Goal: Information Seeking & Learning: Learn about a topic

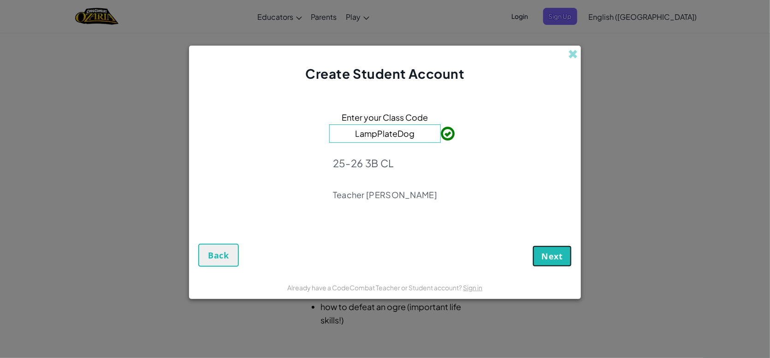
click at [554, 263] on button "Next" at bounding box center [552, 256] width 39 height 21
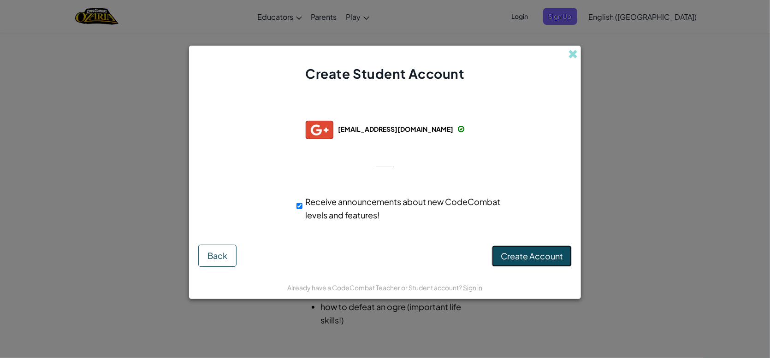
click at [517, 253] on span "Create Account" at bounding box center [532, 256] width 62 height 11
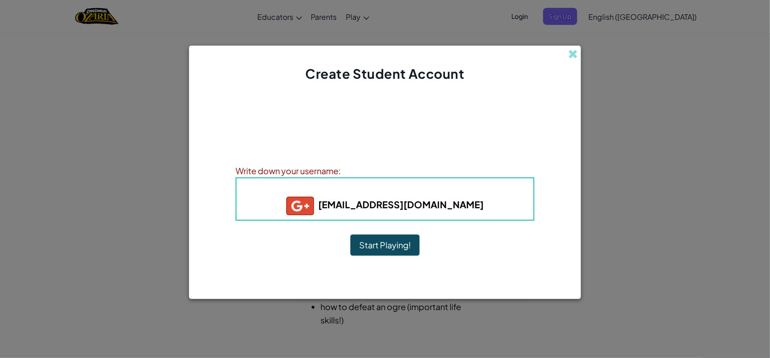
click at [396, 247] on button "Start Playing!" at bounding box center [385, 245] width 69 height 21
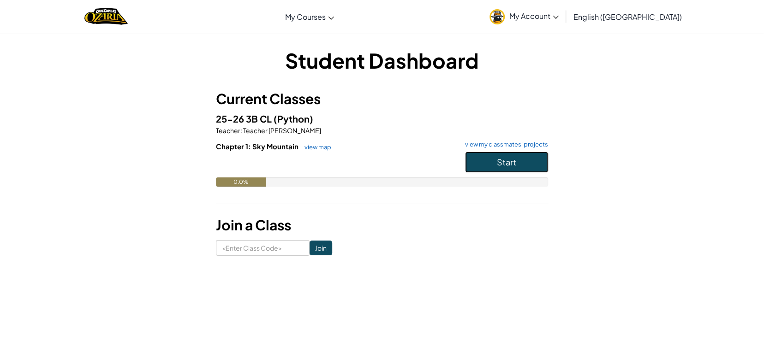
click at [500, 168] on button "Start" at bounding box center [506, 162] width 83 height 21
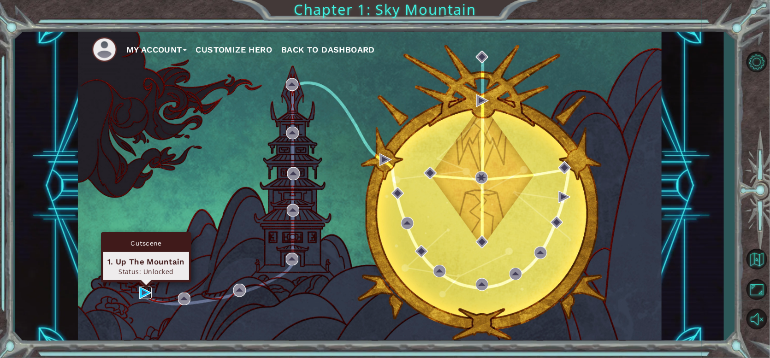
click at [144, 293] on img at bounding box center [145, 293] width 12 height 12
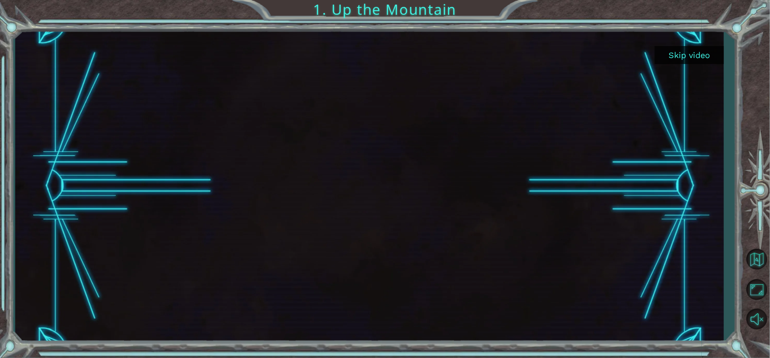
click at [756, 117] on div at bounding box center [757, 191] width 27 height 287
click at [696, 48] on button "Skip video" at bounding box center [689, 55] width 69 height 18
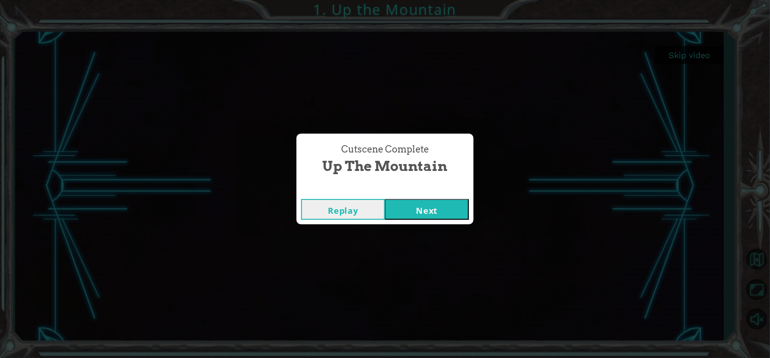
click at [402, 213] on button "Next" at bounding box center [427, 209] width 84 height 21
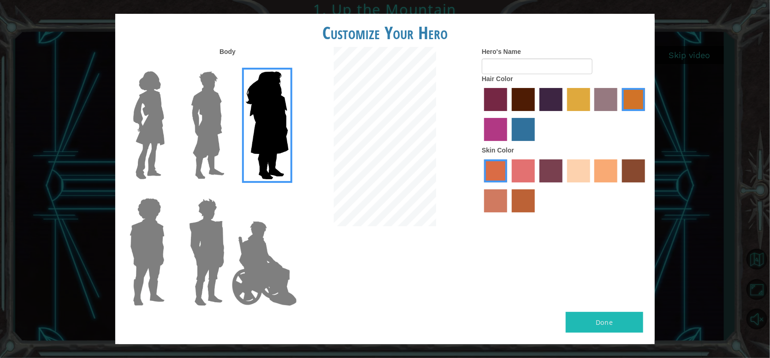
click at [156, 149] on img at bounding box center [149, 125] width 39 height 115
click at [168, 66] on input "Hero Connie" at bounding box center [168, 66] width 0 height 0
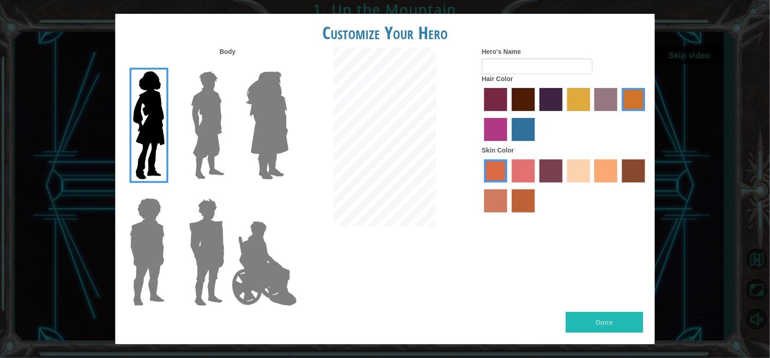
click at [215, 133] on img at bounding box center [207, 125] width 41 height 115
click at [228, 66] on input "Hero Lars" at bounding box center [228, 66] width 0 height 0
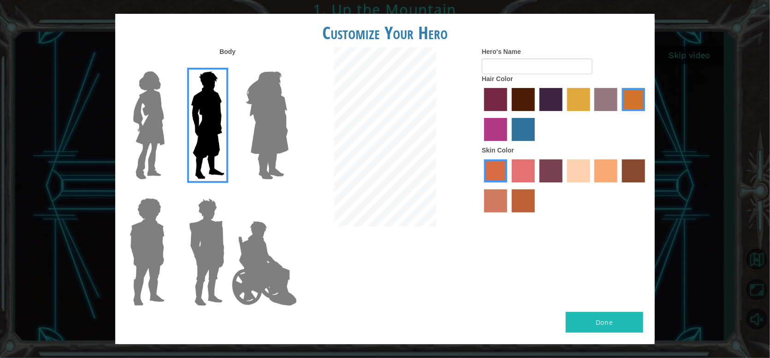
click at [239, 219] on div at bounding box center [265, 248] width 60 height 127
click at [256, 245] on img at bounding box center [264, 264] width 72 height 92
click at [288, 192] on input "Hero Jamie" at bounding box center [288, 192] width 0 height 0
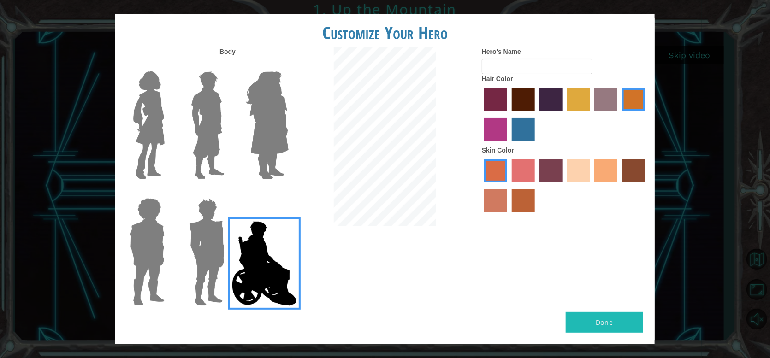
click at [229, 245] on img at bounding box center [264, 264] width 72 height 92
click at [288, 192] on input "Hero Jamie" at bounding box center [288, 192] width 0 height 0
click at [201, 243] on img at bounding box center [206, 252] width 43 height 115
click at [228, 192] on input "Hero Garnet" at bounding box center [228, 192] width 0 height 0
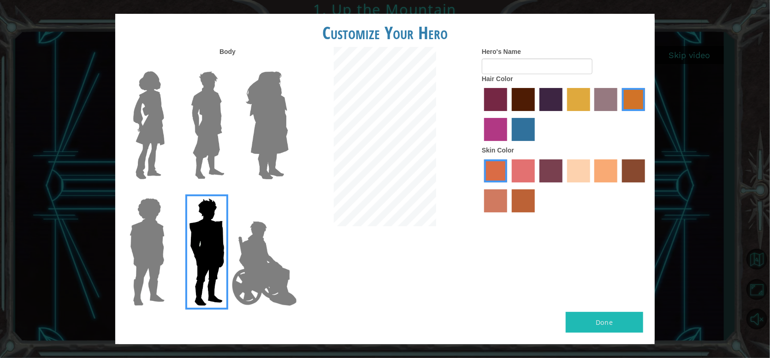
click at [182, 245] on label at bounding box center [205, 252] width 46 height 115
click at [228, 192] on input "Hero Garnet" at bounding box center [228, 192] width 0 height 0
click at [170, 244] on div at bounding box center [145, 248] width 60 height 127
click at [141, 248] on img at bounding box center [147, 252] width 42 height 115
click at [168, 192] on input "Hero Steven" at bounding box center [168, 192] width 0 height 0
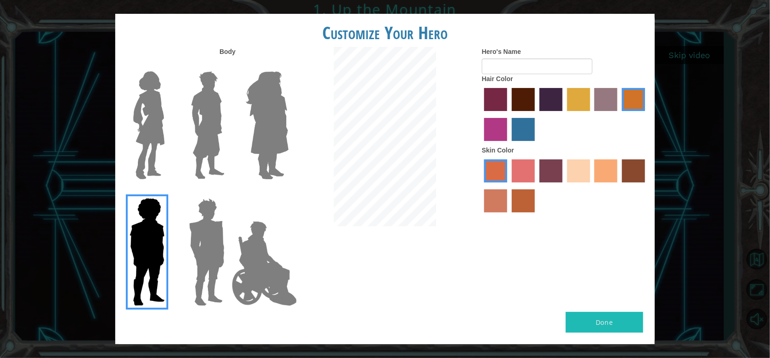
click at [286, 269] on img at bounding box center [264, 264] width 72 height 92
click at [288, 192] on input "Hero Jamie" at bounding box center [288, 192] width 0 height 0
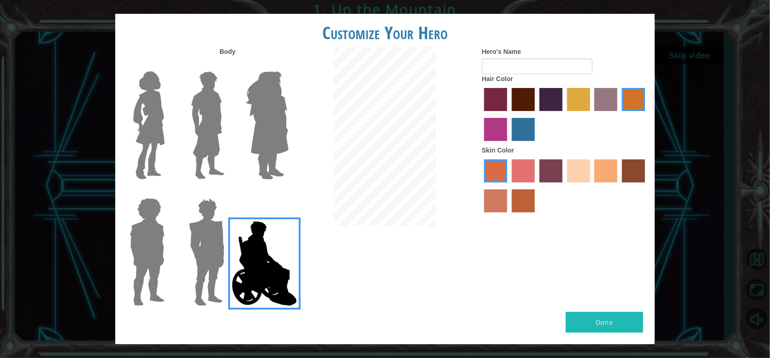
drag, startPoint x: 479, startPoint y: 89, endPoint x: 485, endPoint y: 89, distance: 5.6
click at [482, 89] on div "Hero's Name Hair Color Skin Color" at bounding box center [565, 132] width 180 height 170
click at [504, 125] on label "medium red violet hair color" at bounding box center [495, 129] width 23 height 23
click at [647, 114] on input "medium red violet hair color" at bounding box center [647, 114] width 0 height 0
click at [498, 141] on div at bounding box center [565, 116] width 166 height 60
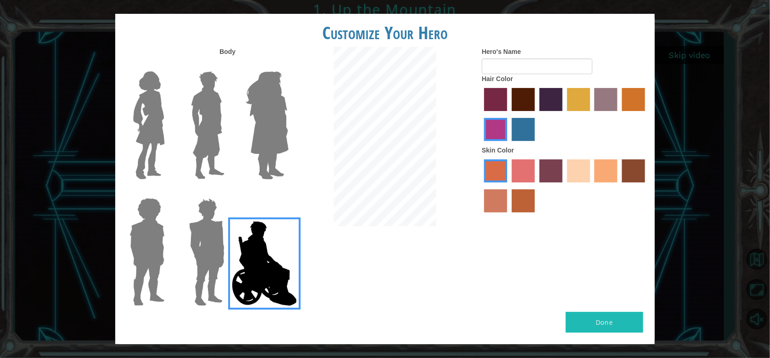
click at [584, 181] on label "sandy beach skin color" at bounding box center [578, 171] width 23 height 23
click at [564, 186] on input "sandy beach skin color" at bounding box center [564, 186] width 0 height 0
drag, startPoint x: 519, startPoint y: 109, endPoint x: 501, endPoint y: 106, distance: 18.7
click at [517, 109] on label "maroon hair color" at bounding box center [523, 99] width 23 height 23
click at [509, 114] on input "maroon hair color" at bounding box center [509, 114] width 0 height 0
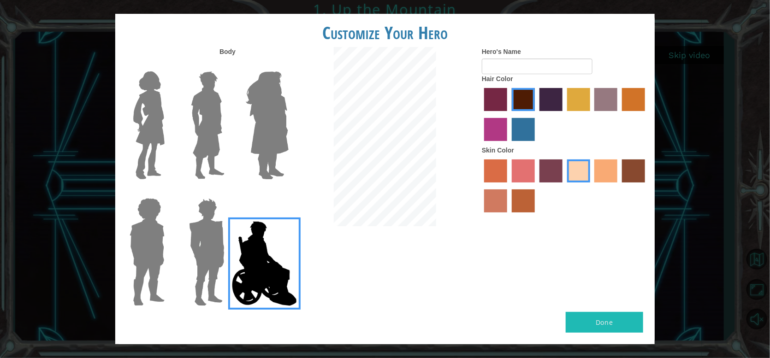
click at [557, 98] on label "hot purple hair color" at bounding box center [551, 99] width 23 height 23
click at [536, 114] on input "hot purple hair color" at bounding box center [536, 114] width 0 height 0
click at [511, 125] on div at bounding box center [565, 116] width 166 height 60
drag, startPoint x: 511, startPoint y: 125, endPoint x: 521, endPoint y: 126, distance: 10.2
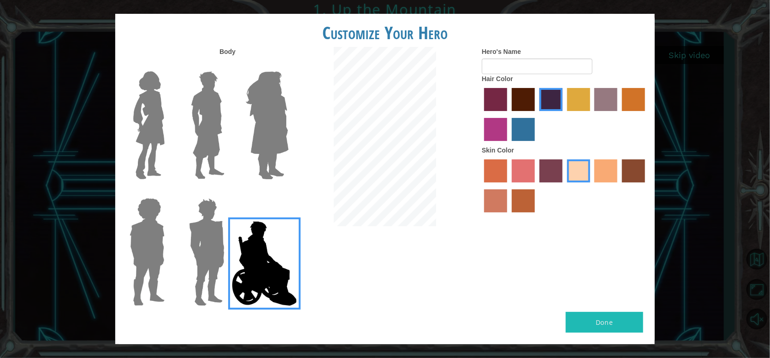
click at [513, 125] on div at bounding box center [565, 116] width 166 height 60
click at [523, 126] on label "lachmara hair color" at bounding box center [523, 129] width 23 height 23
click at [509, 144] on input "lachmara hair color" at bounding box center [509, 144] width 0 height 0
click at [523, 126] on label "lachmara hair color" at bounding box center [523, 129] width 23 height 23
click at [509, 144] on input "lachmara hair color" at bounding box center [509, 144] width 0 height 0
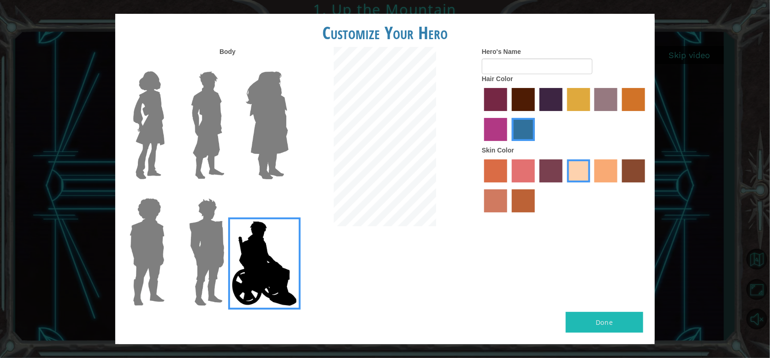
click at [518, 104] on label "maroon hair color" at bounding box center [523, 99] width 23 height 23
click at [509, 114] on input "maroon hair color" at bounding box center [509, 114] width 0 height 0
click at [525, 130] on label "lachmara hair color" at bounding box center [523, 129] width 23 height 23
click at [509, 144] on input "lachmara hair color" at bounding box center [509, 144] width 0 height 0
click at [530, 103] on label "maroon hair color" at bounding box center [523, 99] width 23 height 23
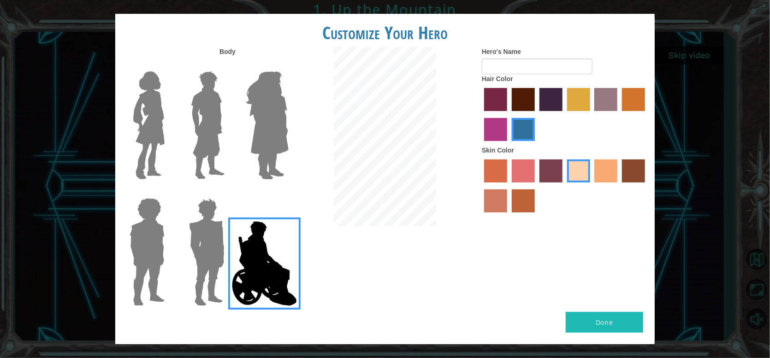
click at [509, 114] on input "maroon hair color" at bounding box center [509, 114] width 0 height 0
click at [529, 70] on input "Hero's Name" at bounding box center [537, 67] width 111 height 16
type input "V"
type input "[PERSON_NAME]"
click at [277, 131] on img at bounding box center [267, 125] width 50 height 115
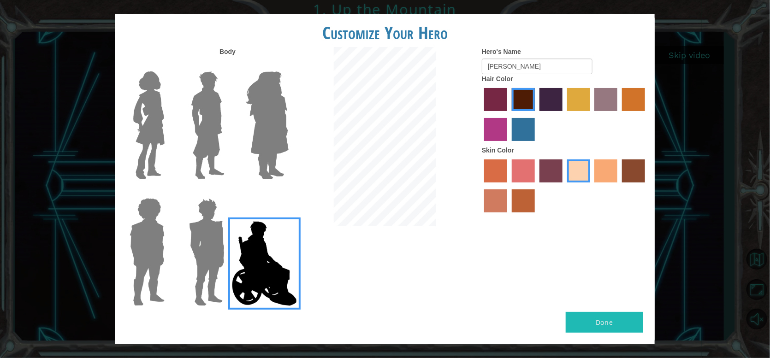
click at [288, 66] on input "Hero Amethyst" at bounding box center [288, 66] width 0 height 0
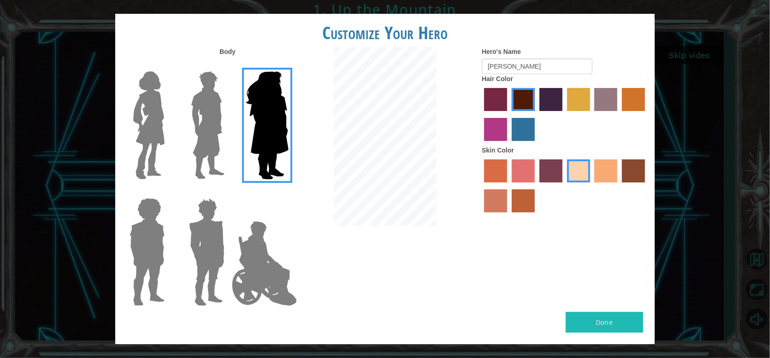
click at [268, 226] on img at bounding box center [264, 264] width 72 height 92
click at [288, 192] on input "Hero Jamie" at bounding box center [288, 192] width 0 height 0
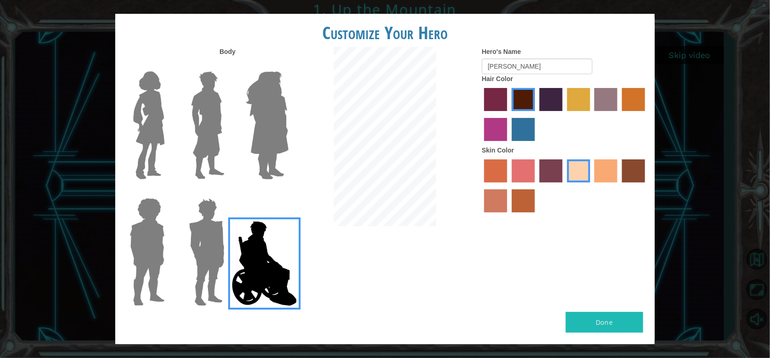
click at [625, 330] on button "Done" at bounding box center [604, 322] width 77 height 21
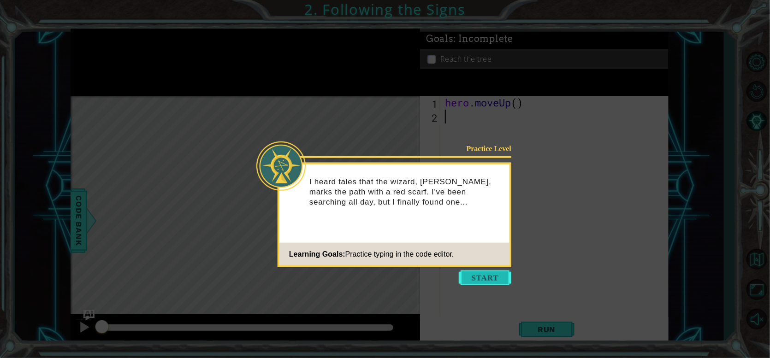
click at [500, 284] on button "Start" at bounding box center [485, 278] width 53 height 15
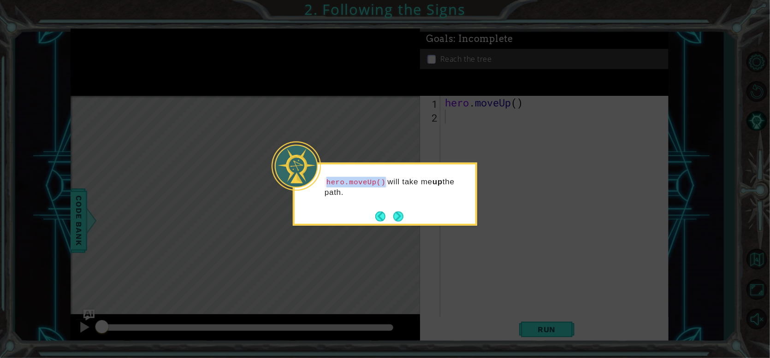
drag, startPoint x: 327, startPoint y: 178, endPoint x: 379, endPoint y: 178, distance: 52.1
click at [379, 178] on code "hero.moveUp()" at bounding box center [356, 182] width 63 height 10
copy code "hero.moveUp()"
click at [398, 214] on button "Next" at bounding box center [398, 216] width 10 height 10
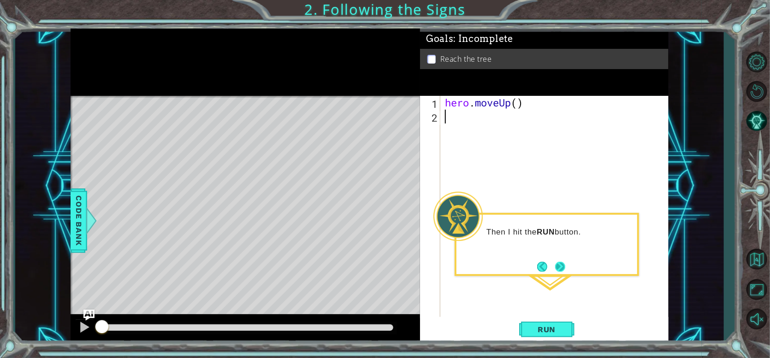
click at [566, 264] on button "Next" at bounding box center [560, 267] width 10 height 10
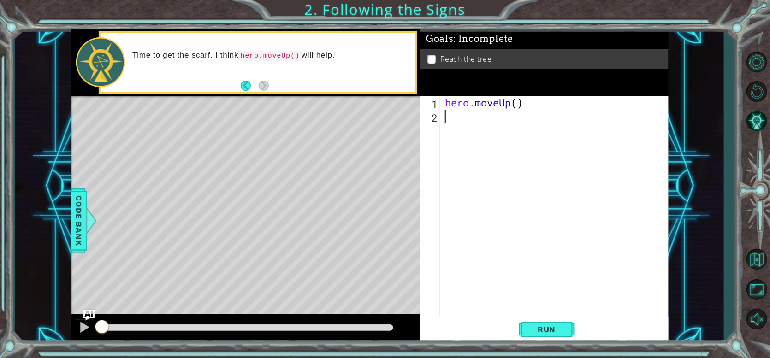
paste textarea "hero.moveUp()"
type textarea "hero.moveUp()"
click at [459, 137] on div "hero . moveUp ( ) hero . moveUp ( )" at bounding box center [556, 220] width 227 height 249
paste textarea "hero.moveUp()"
type textarea "hero.moveUp()"
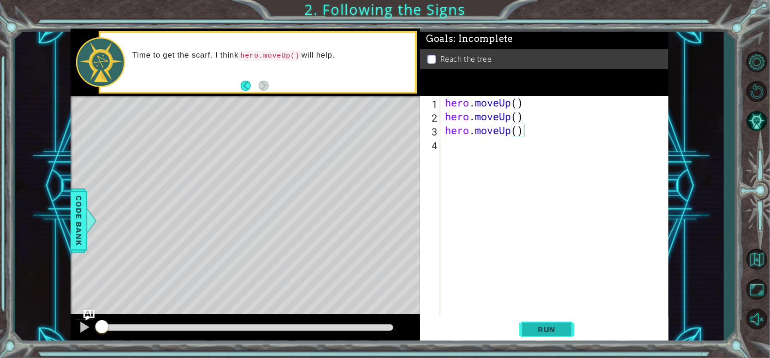
click at [541, 328] on span "Run" at bounding box center [547, 329] width 36 height 9
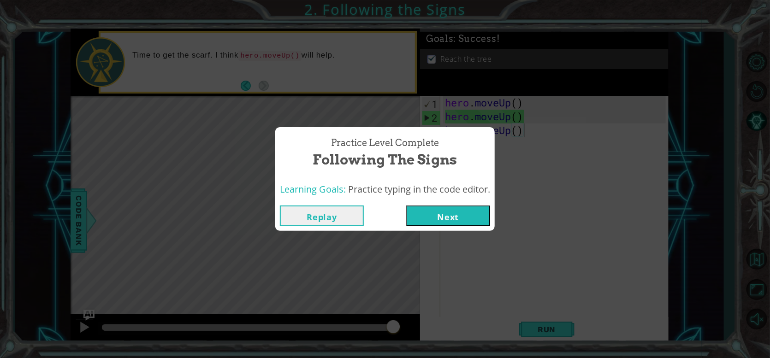
click at [450, 217] on button "Next" at bounding box center [448, 216] width 84 height 21
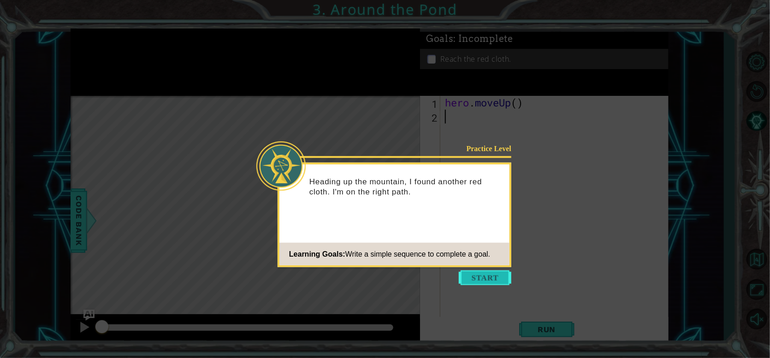
click at [485, 279] on button "Start" at bounding box center [485, 278] width 53 height 15
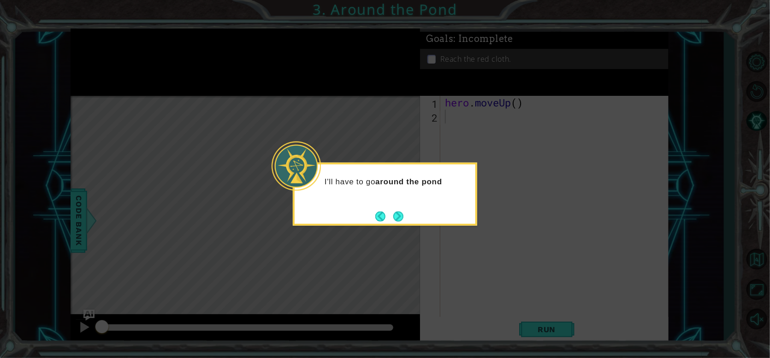
click at [413, 208] on div "I'll have to go around the pond" at bounding box center [385, 194] width 185 height 63
click at [401, 220] on button "Next" at bounding box center [398, 216] width 10 height 10
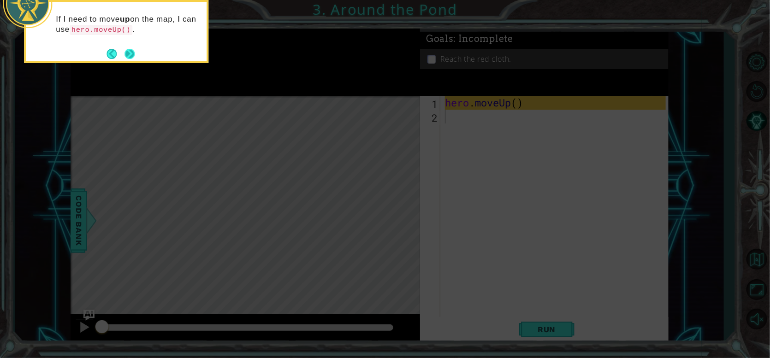
click at [133, 51] on button "Next" at bounding box center [130, 54] width 10 height 10
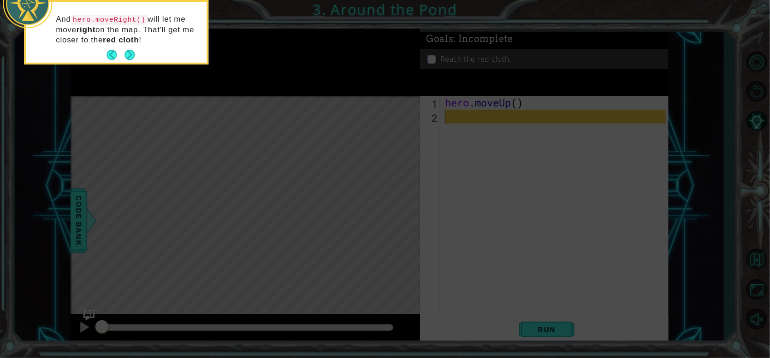
click at [133, 51] on button "Next" at bounding box center [130, 55] width 10 height 10
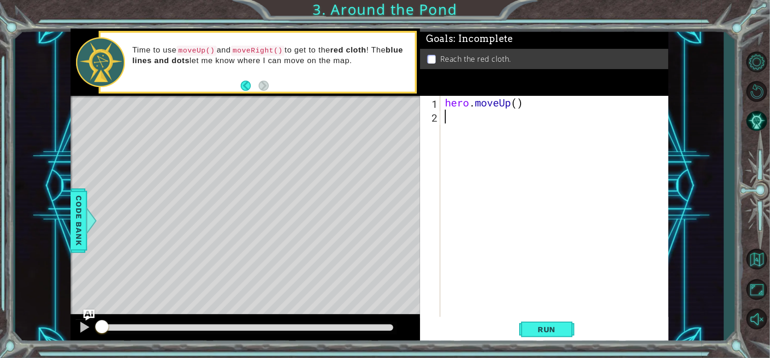
paste textarea "hero.moveUp()"
type textarea "hero.moveUp()"
click at [451, 136] on div "hero . moveUp ( ) hero . moveUp ( )" at bounding box center [556, 220] width 227 height 249
paste textarea "hero.moveUp()"
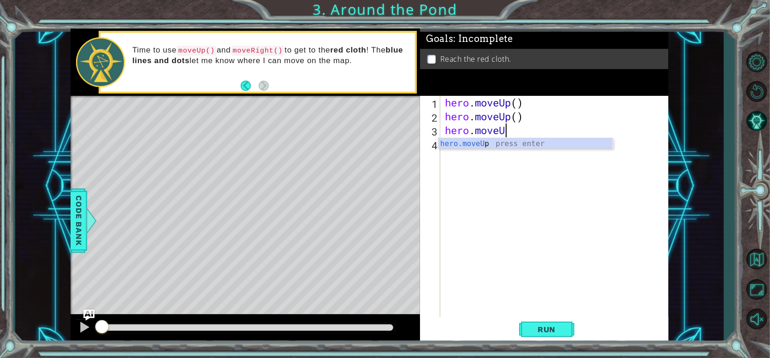
type textarea "hero.move"
click at [477, 155] on div "hero.move Up press enter hero.move Right press enter hero.move Down press enter…" at bounding box center [526, 171] width 174 height 66
paste textarea "hero.moveUp()"
type textarea "hero.moveUp()"
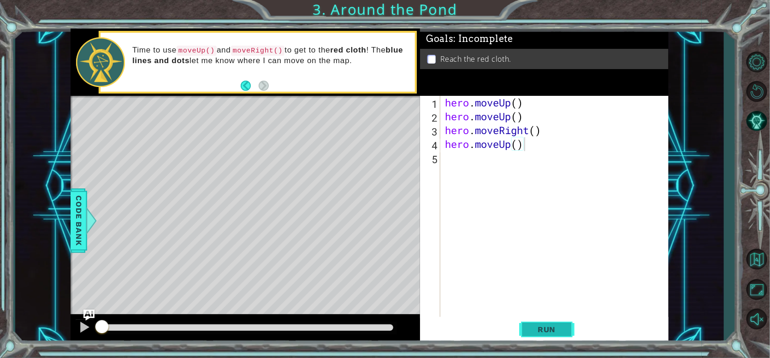
click at [569, 331] on button "Run" at bounding box center [546, 329] width 55 height 25
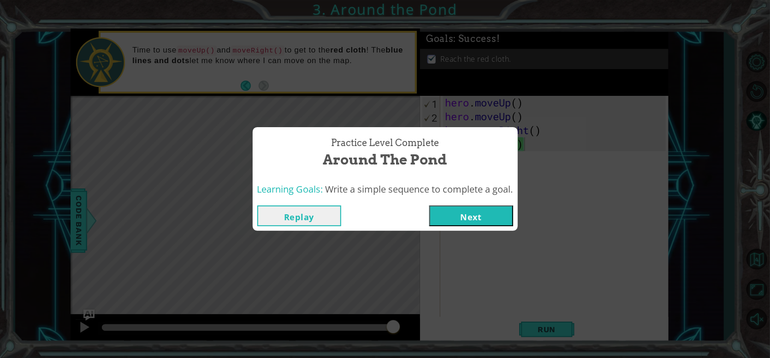
click at [505, 221] on button "Next" at bounding box center [471, 216] width 84 height 21
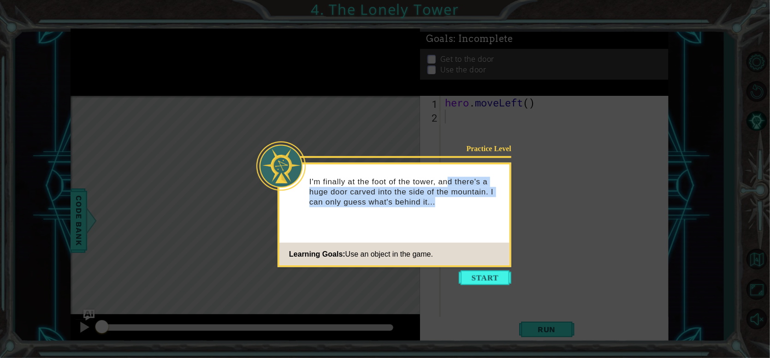
drag, startPoint x: 452, startPoint y: 182, endPoint x: 456, endPoint y: 208, distance: 26.6
click at [456, 208] on div "I'm finally at the foot of the tower, and there's a huge door carved into the s…" at bounding box center [395, 196] width 230 height 57
click at [455, 208] on div "I'm finally at the foot of the tower, and there's a huge door carved into the s…" at bounding box center [395, 196] width 230 height 57
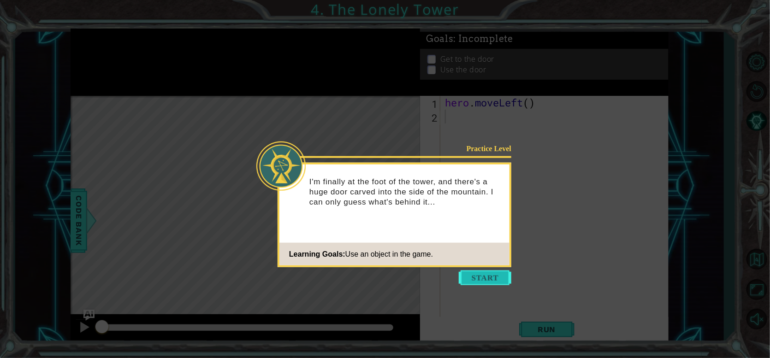
click at [491, 274] on button "Start" at bounding box center [485, 278] width 53 height 15
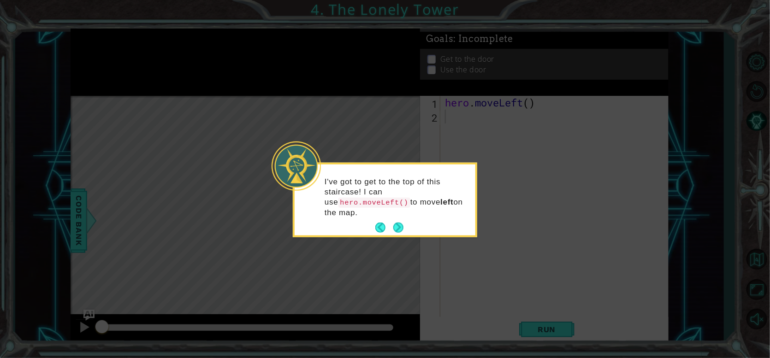
drag, startPoint x: 330, startPoint y: 181, endPoint x: 457, endPoint y: 208, distance: 129.2
click at [457, 208] on div "I've got to get to the top of this staircase! I can use hero.moveLeft() to move…" at bounding box center [385, 201] width 181 height 67
click at [404, 223] on button "Next" at bounding box center [398, 228] width 11 height 11
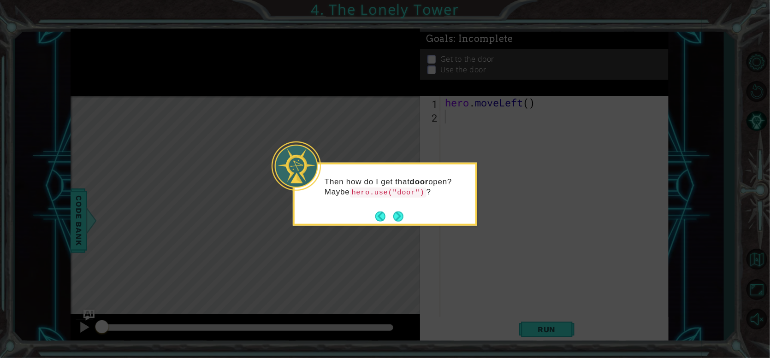
click at [421, 202] on div "Then how do I get that door open? Maybe hero.use("door") ?" at bounding box center [385, 191] width 181 height 47
click at [402, 214] on button "Next" at bounding box center [398, 216] width 10 height 10
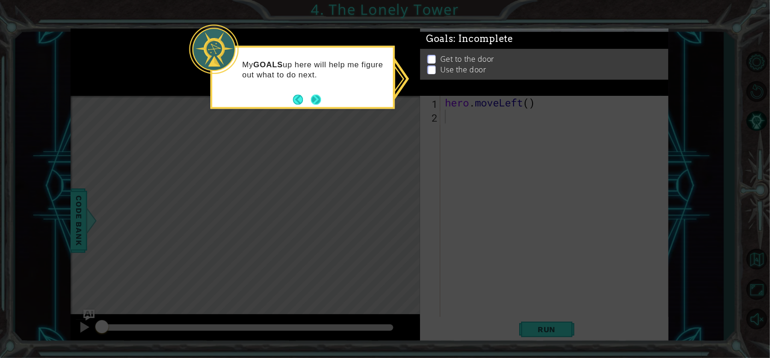
click at [316, 102] on button "Next" at bounding box center [316, 100] width 10 height 10
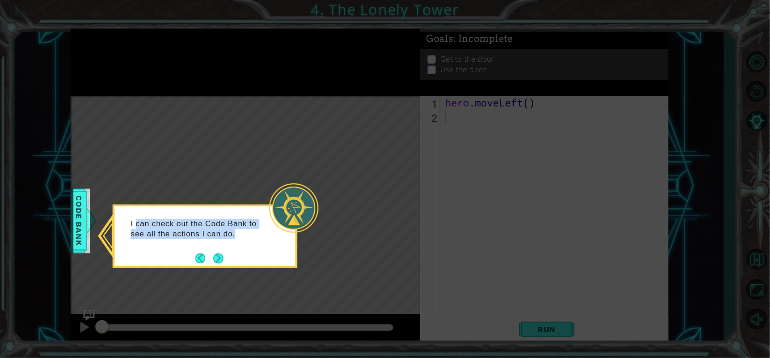
drag, startPoint x: 139, startPoint y: 224, endPoint x: 238, endPoint y: 233, distance: 99.6
click at [238, 233] on p "I can check out the Code Bank to see all the actions I can do." at bounding box center [200, 229] width 138 height 20
click at [253, 233] on p "I can check out the Code Bank to see all the actions I can do." at bounding box center [200, 229] width 138 height 20
click at [219, 257] on button "Next" at bounding box center [218, 259] width 10 height 10
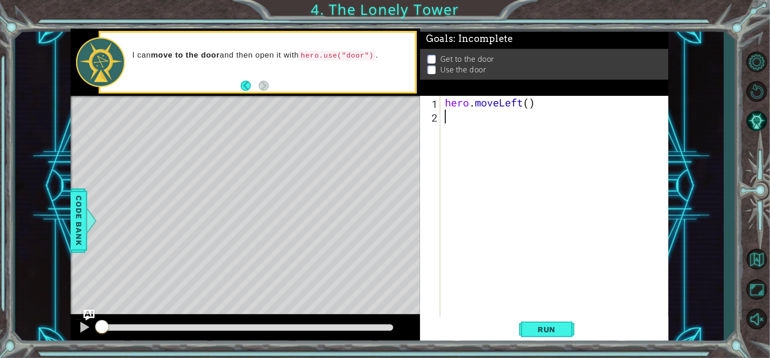
click at [458, 169] on div "hero . moveLeft ( )" at bounding box center [556, 220] width 227 height 249
paste textarea "hero.moveUp()"
type textarea "hero.moveUp()"
click at [455, 138] on div "hero . moveLeft ( ) hero . moveUp ( )" at bounding box center [556, 220] width 227 height 249
paste textarea "hero.moveUp()"
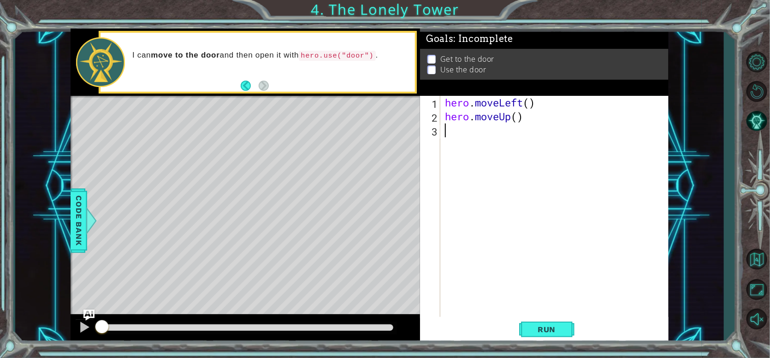
type textarea "hero.moveUp()"
click at [448, 155] on div "hero . moveLeft ( ) hero . moveUp ( ) hero . moveUp ( )" at bounding box center [556, 220] width 227 height 249
paste textarea "hero.moveUp()"
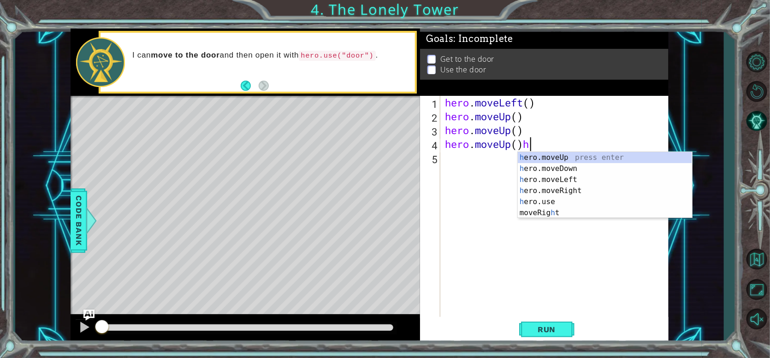
type textarea "hero.moveUp()"
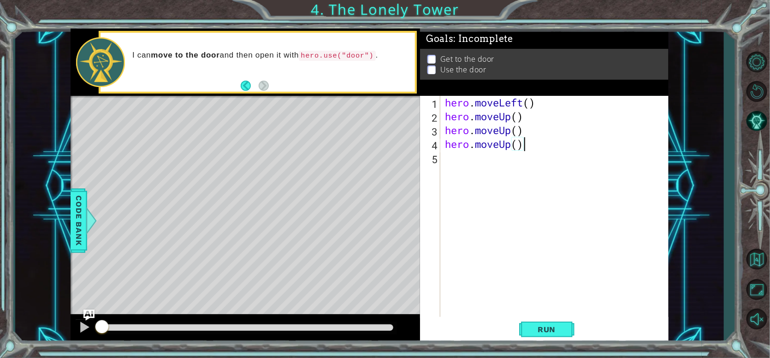
click at [447, 161] on div "hero . moveLeft ( ) hero . moveUp ( ) hero . moveUp ( ) hero . moveUp ( )" at bounding box center [556, 220] width 227 height 249
paste textarea "hero.moveUp()"
type textarea "hero.moveUp()"
click at [453, 172] on div "hero . moveLeft ( ) hero . moveUp ( ) hero . moveUp ( ) hero . moveUp ( ) hero …" at bounding box center [556, 220] width 227 height 249
paste textarea "hero.moveUp()"
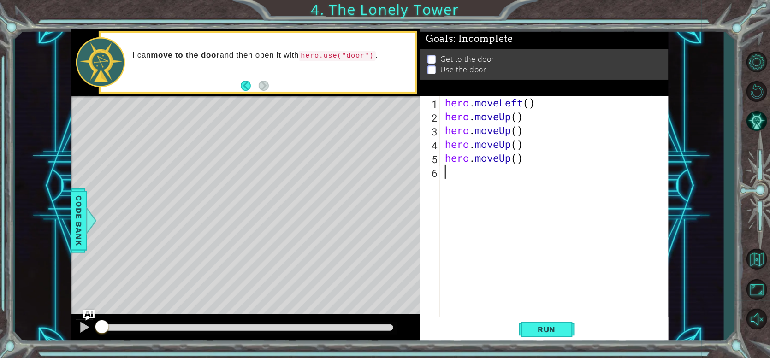
type textarea "hero.moveUp()"
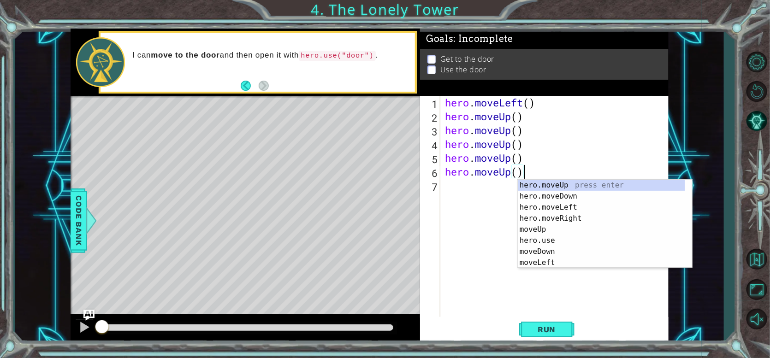
click at [459, 195] on div "hero . moveLeft ( ) hero . moveUp ( ) hero . moveUp ( ) hero . moveUp ( ) hero …" at bounding box center [556, 220] width 227 height 249
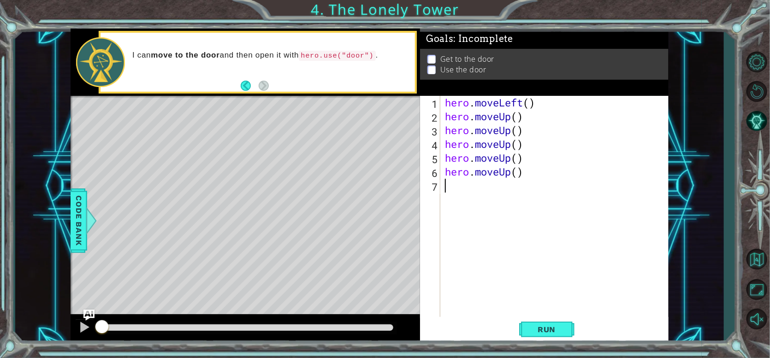
paste textarea "hero.moveUp()"
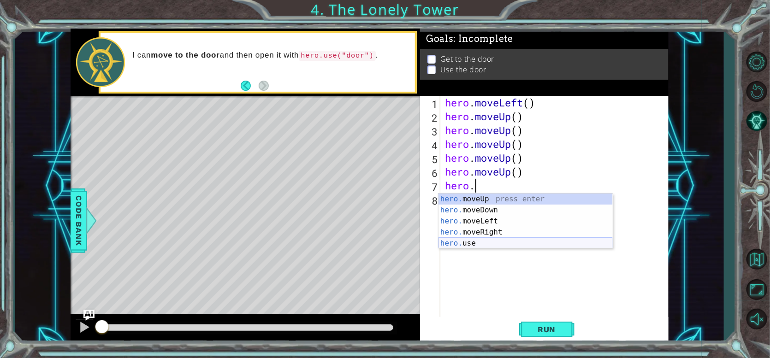
click at [458, 247] on div "hero. moveUp press enter hero. moveDown press enter hero. moveLeft press enter …" at bounding box center [526, 232] width 174 height 77
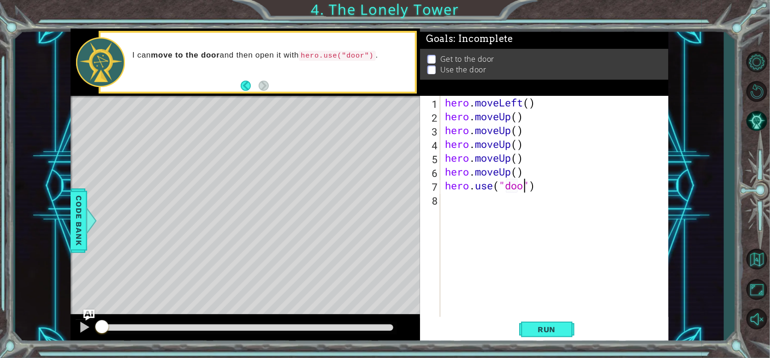
scroll to position [0, 3]
type textarea "hero.use("door")"
click at [554, 331] on span "Run" at bounding box center [547, 329] width 36 height 9
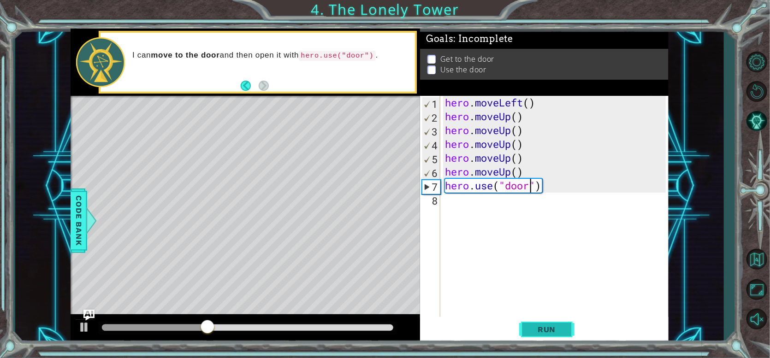
click at [530, 326] on span "Run" at bounding box center [547, 329] width 36 height 9
click at [513, 200] on div "hero . moveLeft ( ) hero . moveUp ( ) hero . moveUp ( ) hero . moveUp ( ) hero …" at bounding box center [556, 220] width 227 height 249
click at [531, 118] on div "hero . moveLeft ( ) hero . moveUp ( ) hero . moveUp ( ) hero . moveUp ( ) hero …" at bounding box center [556, 220] width 227 height 249
click at [554, 191] on div "hero . moveLeft ( ) hero . moveUp ( ) hero . moveUp ( ) hero . moveUp ( ) hero …" at bounding box center [556, 220] width 227 height 249
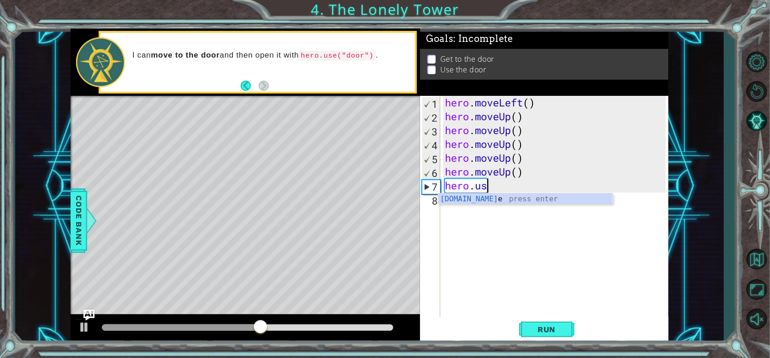
type textarea "h"
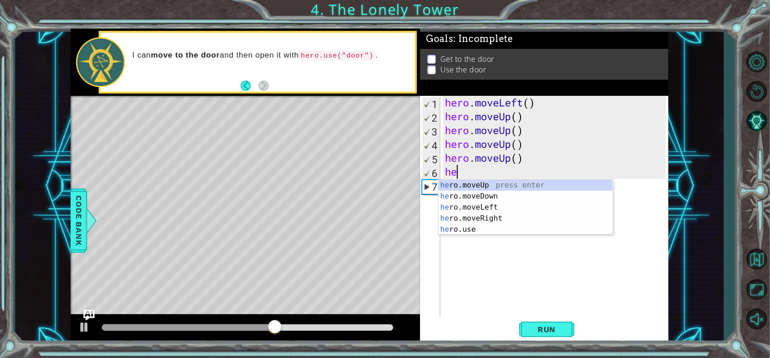
type textarea "h"
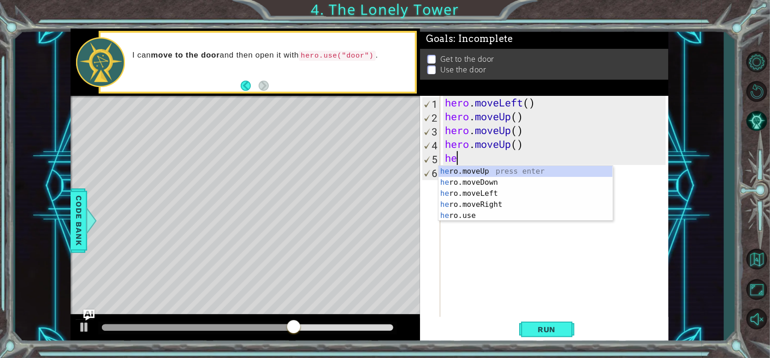
type textarea "h"
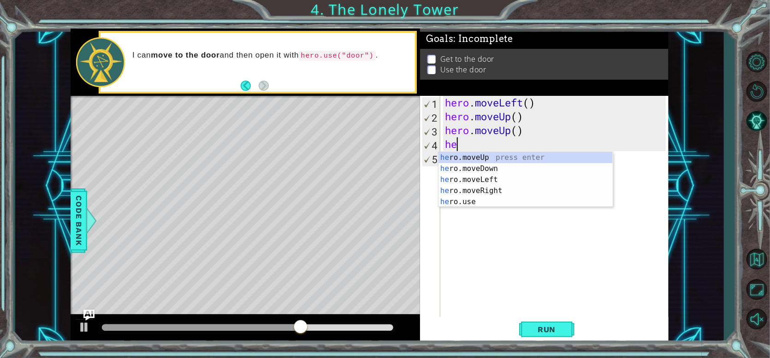
type textarea "h"
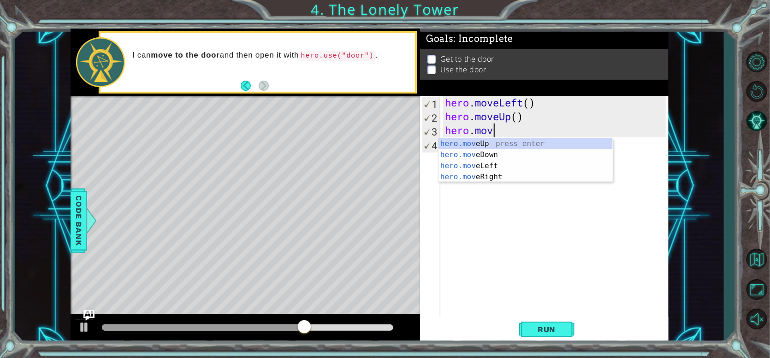
type textarea "h"
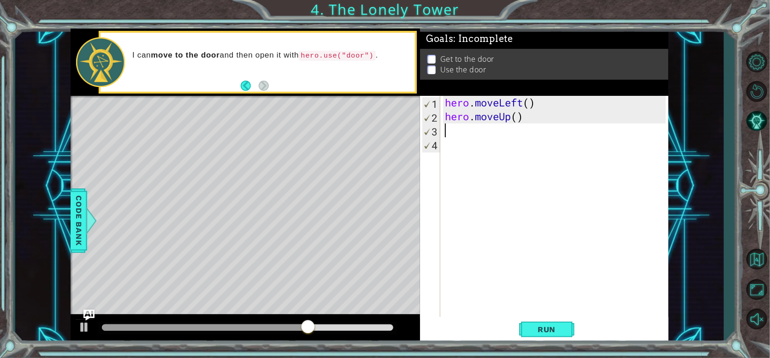
type textarea "hero.move"
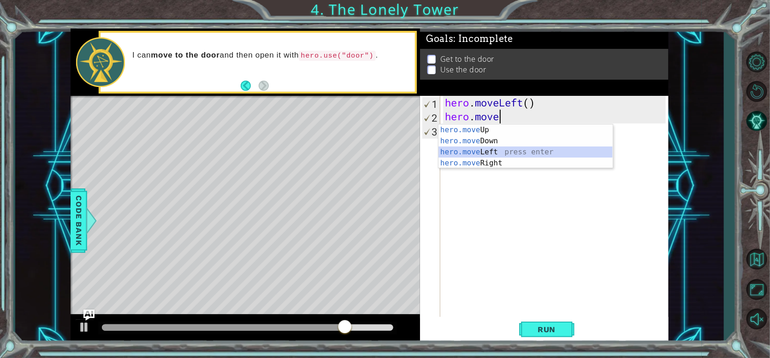
click at [511, 152] on div "hero.move Up press enter hero.move Down press enter hero.move Left press enter …" at bounding box center [526, 158] width 174 height 66
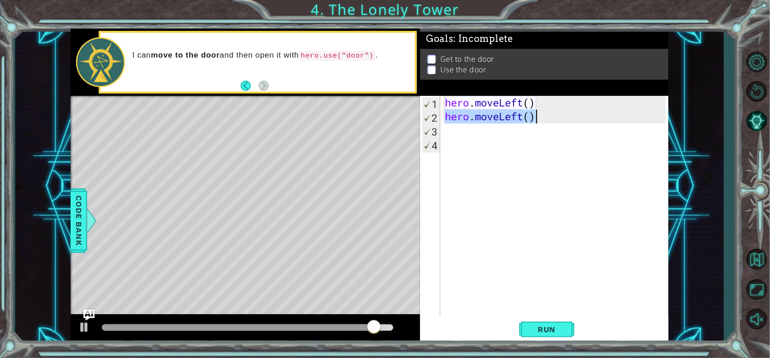
drag, startPoint x: 448, startPoint y: 117, endPoint x: 544, endPoint y: 117, distance: 96.4
click at [544, 117] on div "hero . moveLeft ( ) hero . moveLeft ( )" at bounding box center [556, 220] width 227 height 249
type textarea "hero.moveLeft()"
click at [484, 131] on div "hero . moveLeft ( ) hero . moveLeft ( )" at bounding box center [556, 220] width 227 height 249
paste textarea "hero.moveLeft()"
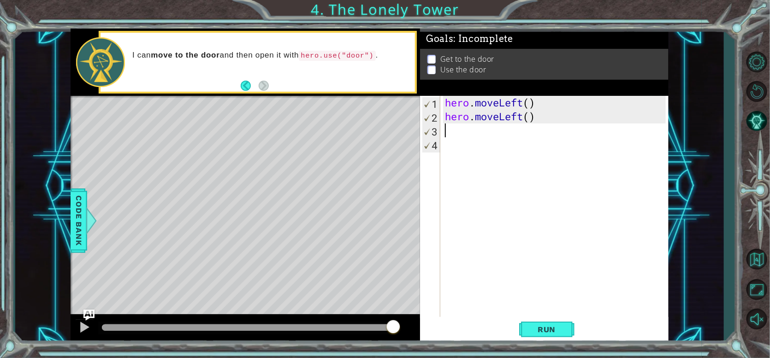
type textarea "hero.moveLeft()"
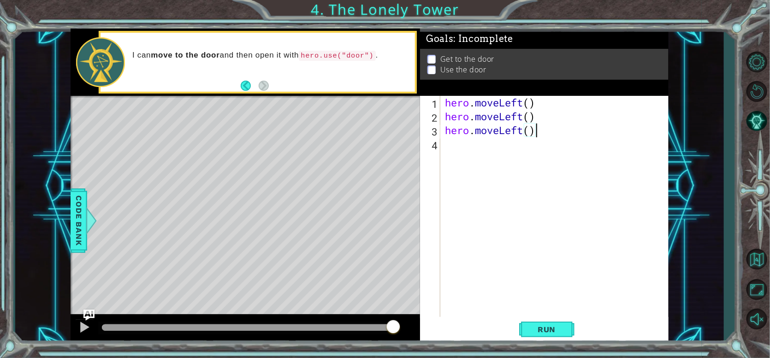
click at [482, 149] on div "hero . moveLeft ( ) hero . moveLeft ( ) hero . moveLeft ( )" at bounding box center [556, 220] width 227 height 249
paste textarea "hero.moveLeft()"
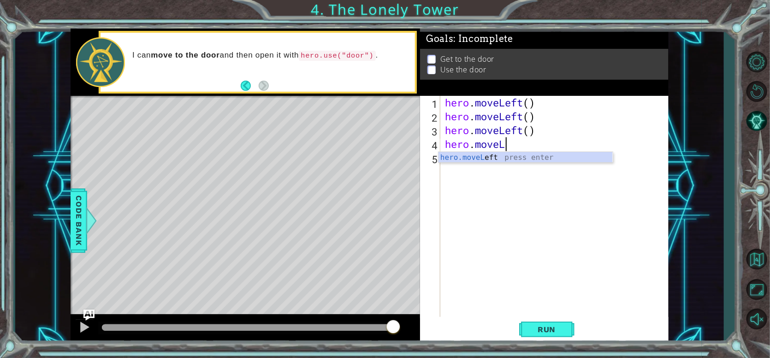
type textarea "hero.move"
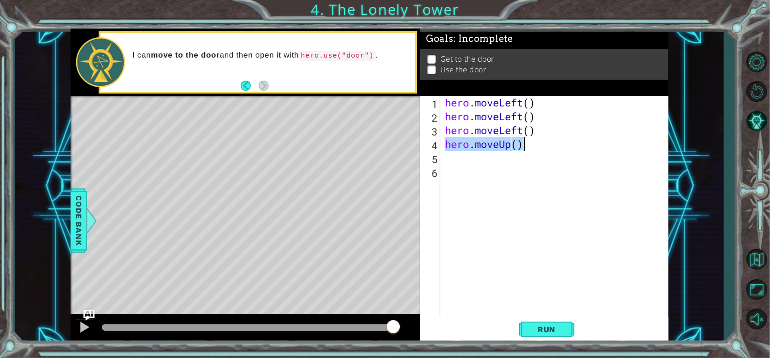
drag, startPoint x: 445, startPoint y: 151, endPoint x: 522, endPoint y: 143, distance: 77.4
click at [522, 143] on div "hero . moveLeft ( ) hero . moveLeft ( ) hero . moveLeft ( ) hero . moveUp ( )" at bounding box center [556, 220] width 227 height 249
type textarea "hero.moveUp()"
click at [480, 161] on div "hero . moveLeft ( ) hero . moveLeft ( ) hero . moveLeft ( ) hero . moveUp ( )" at bounding box center [556, 220] width 227 height 249
paste textarea "hero.moveUp()"
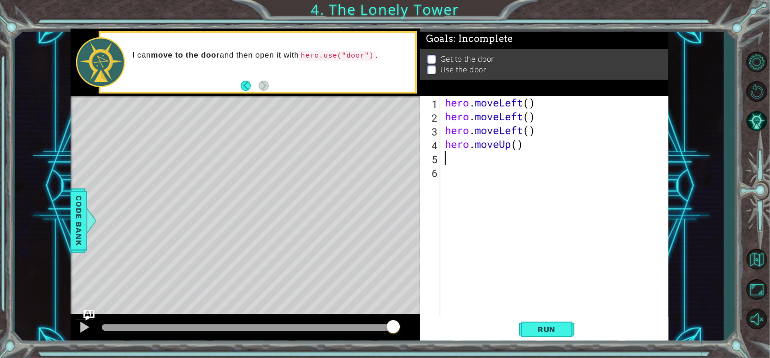
type textarea "hero.moveUp()"
click at [467, 182] on div "hero . moveLeft ( ) hero . moveLeft ( ) hero . moveLeft ( ) hero . moveUp ( ) h…" at bounding box center [556, 220] width 227 height 249
paste textarea "hero.moveUp()"
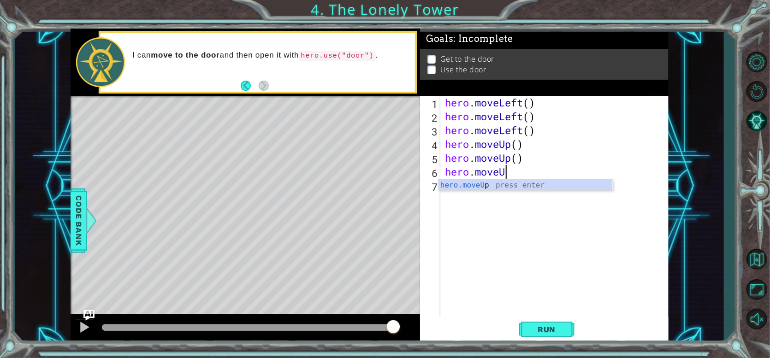
type textarea "hero.move"
click at [500, 215] on div "hero.move Up press enter hero.move Down press enter hero.move Left press enter …" at bounding box center [526, 213] width 174 height 66
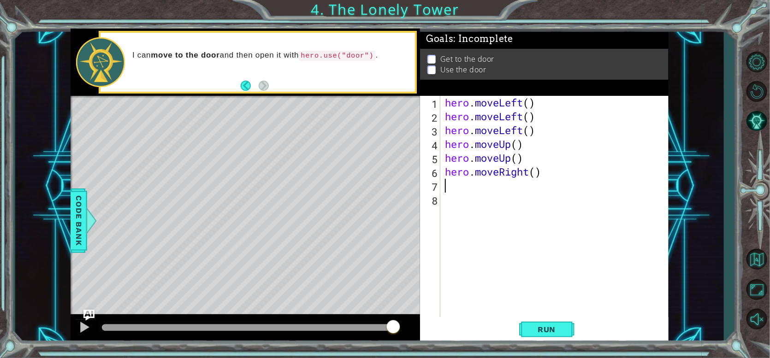
paste textarea "hero.moveUp()"
type textarea "hero.move"
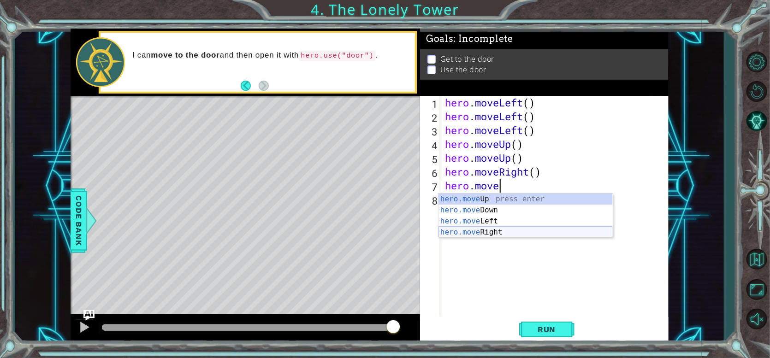
click at [505, 235] on div "hero.move Up press enter hero.move Down press enter hero.move Left press enter …" at bounding box center [526, 227] width 174 height 66
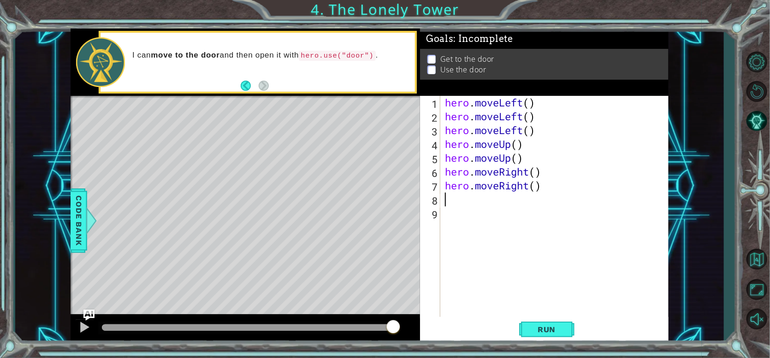
paste textarea "hero.moveUp()"
type textarea "hero.use("door")"
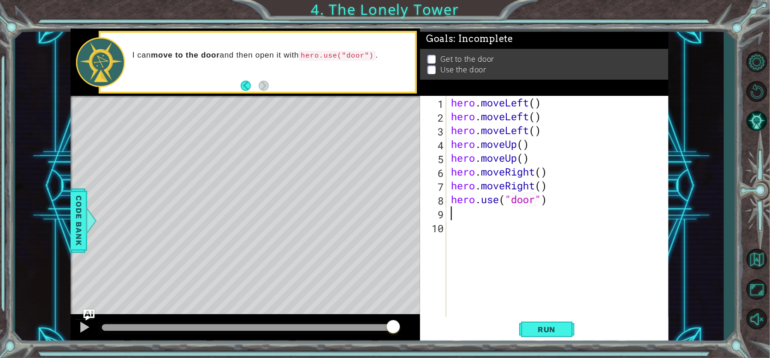
scroll to position [0, 0]
drag, startPoint x: 544, startPoint y: 326, endPoint x: 536, endPoint y: 326, distance: 7.9
click at [542, 325] on span "Run" at bounding box center [547, 329] width 36 height 9
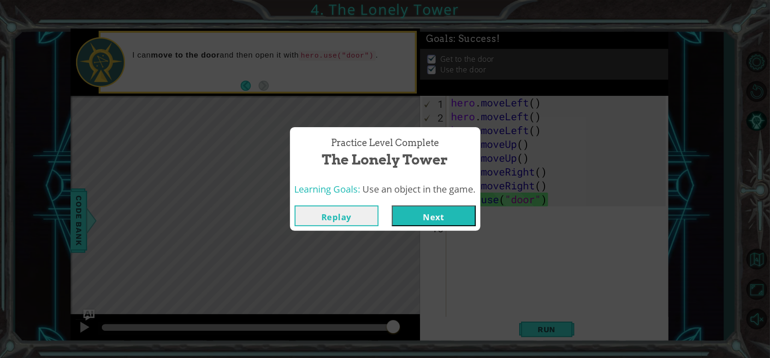
click at [440, 209] on button "Next" at bounding box center [434, 216] width 84 height 21
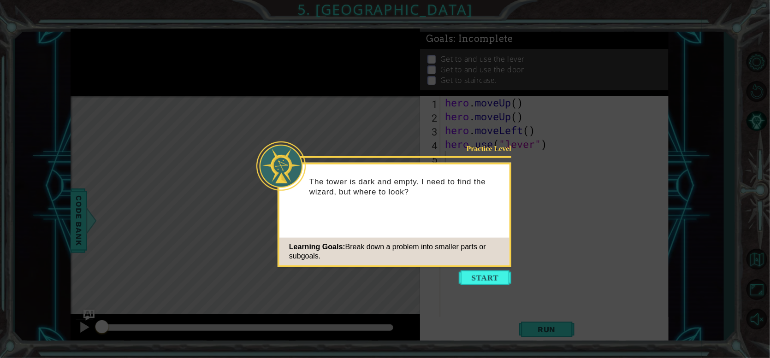
drag, startPoint x: 336, startPoint y: 185, endPoint x: 456, endPoint y: 213, distance: 123.1
click at [494, 275] on button "Start" at bounding box center [485, 278] width 53 height 15
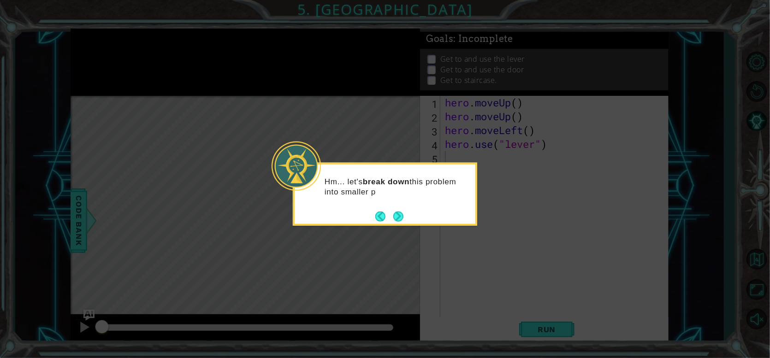
drag, startPoint x: 345, startPoint y: 175, endPoint x: 479, endPoint y: 194, distance: 134.7
click at [479, 194] on body "1 ההההההההההההההההההההההההההההההההההההההההההההההההההההההההההההההההההההההההההההה…" at bounding box center [385, 179] width 770 height 358
click at [394, 222] on footer at bounding box center [389, 216] width 28 height 14
click at [398, 214] on button "Next" at bounding box center [398, 216] width 10 height 10
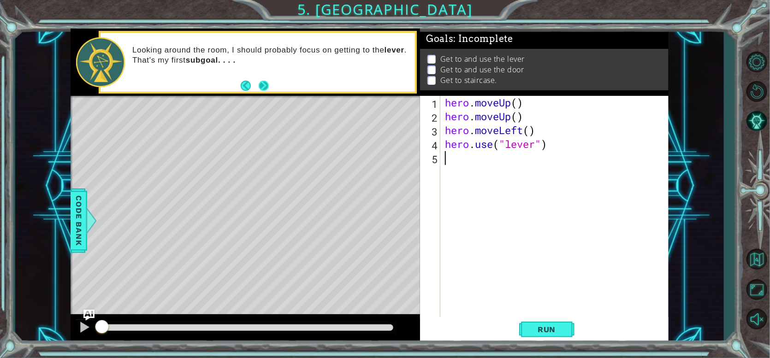
click at [269, 90] on button "Next" at bounding box center [264, 86] width 10 height 10
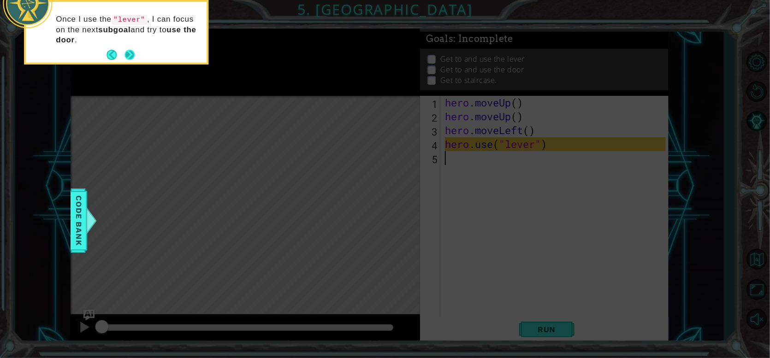
click at [128, 54] on button "Next" at bounding box center [130, 55] width 10 height 10
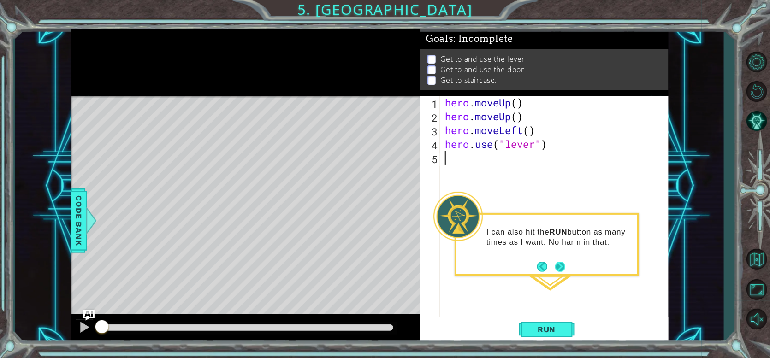
click at [557, 265] on button "Next" at bounding box center [560, 267] width 10 height 10
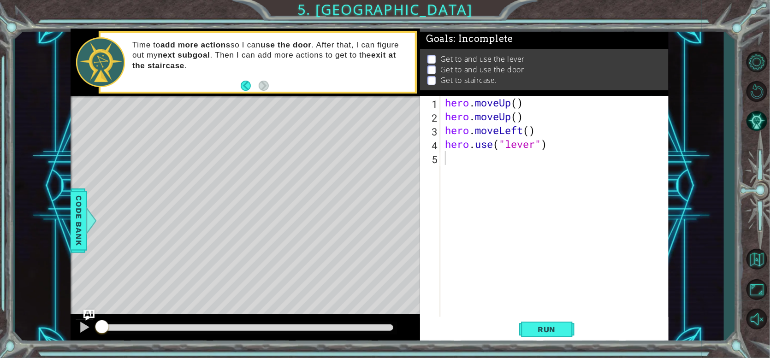
click at [295, 62] on p "Time to add more actions so I can use the door . After that, I can figure out m…" at bounding box center [270, 55] width 276 height 30
click at [491, 166] on div "hero . moveUp ( ) hero . moveUp ( ) hero . moveLeft ( ) hero . use ( "lever" )" at bounding box center [556, 220] width 227 height 249
click at [554, 325] on button "Run" at bounding box center [546, 329] width 55 height 25
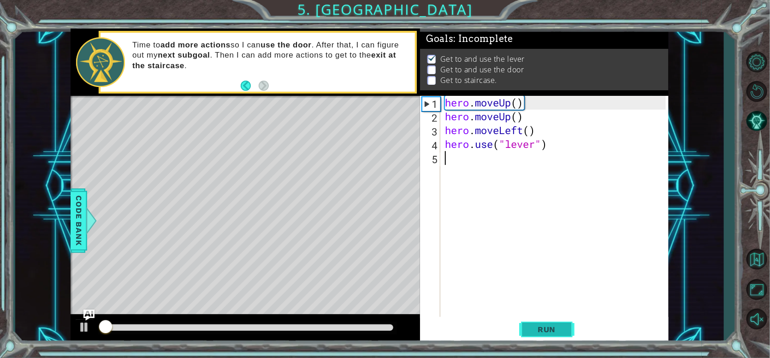
scroll to position [3, 0]
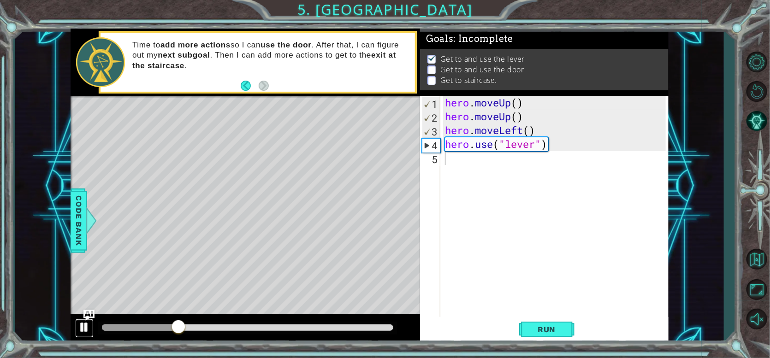
drag, startPoint x: 79, startPoint y: 322, endPoint x: 83, endPoint y: 317, distance: 5.6
click at [80, 322] on div at bounding box center [84, 328] width 12 height 12
type textarea "V"
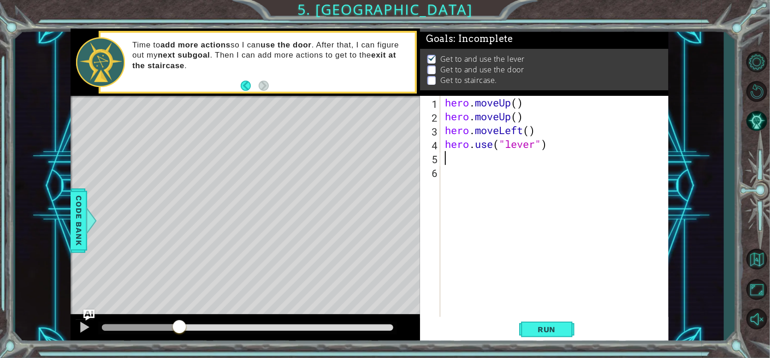
type textarea "v"
paste textarea "hero.moveUp()"
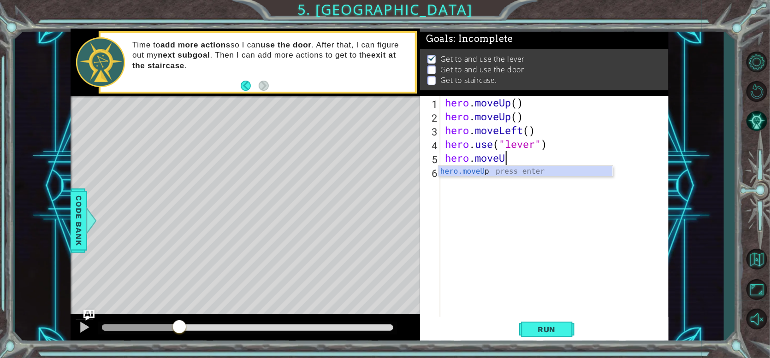
type textarea "hero.mov"
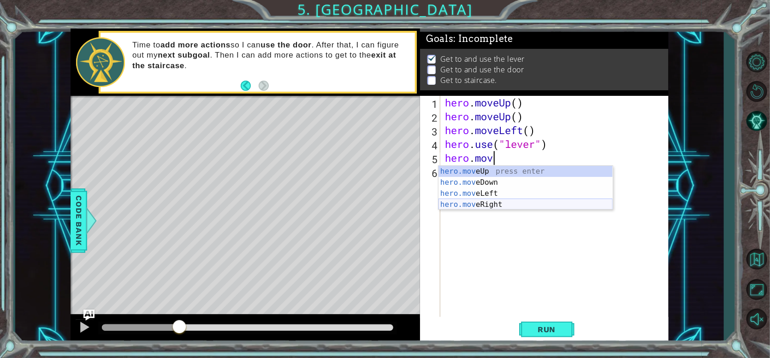
click at [480, 201] on div "hero.mov eUp press enter hero.mov eDown press enter hero.mov eLeft press enter …" at bounding box center [526, 199] width 174 height 66
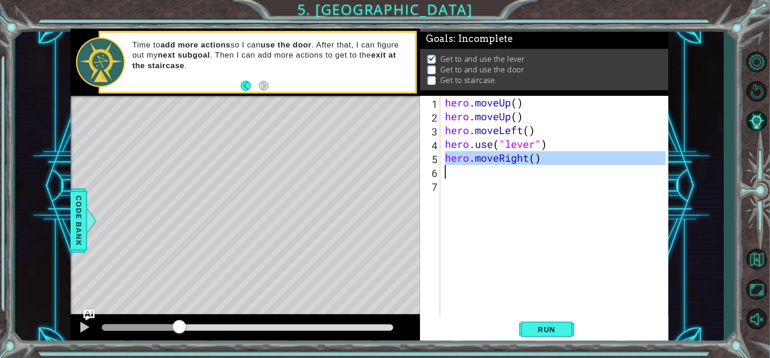
drag, startPoint x: 446, startPoint y: 157, endPoint x: 521, endPoint y: 167, distance: 75.9
click at [521, 167] on div "hero . moveUp ( ) hero . moveUp ( ) hero . moveLeft ( ) hero . use ( "lever" ) …" at bounding box center [556, 220] width 227 height 249
type textarea "hero.moveRight()"
click at [500, 170] on div "hero . moveUp ( ) hero . moveUp ( ) hero . moveLeft ( ) hero . use ( "lever" ) …" at bounding box center [554, 206] width 223 height 221
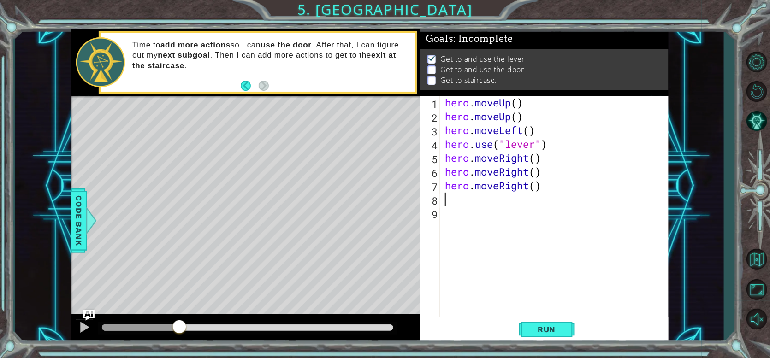
paste textarea "hero.moveRight()"
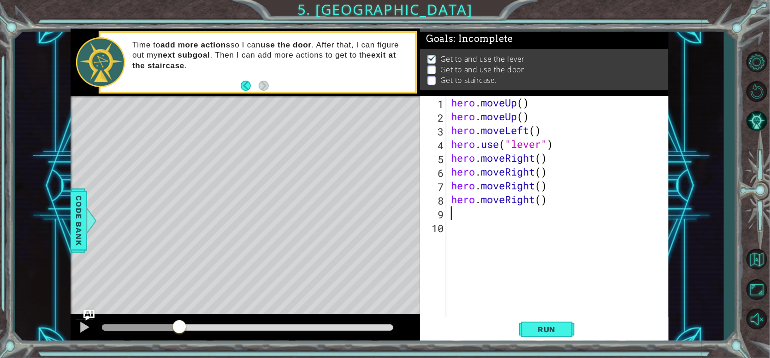
click at [553, 202] on div "hero . moveUp ( ) hero . moveUp ( ) hero . moveLeft ( ) hero . use ( "lever" ) …" at bounding box center [560, 220] width 222 height 249
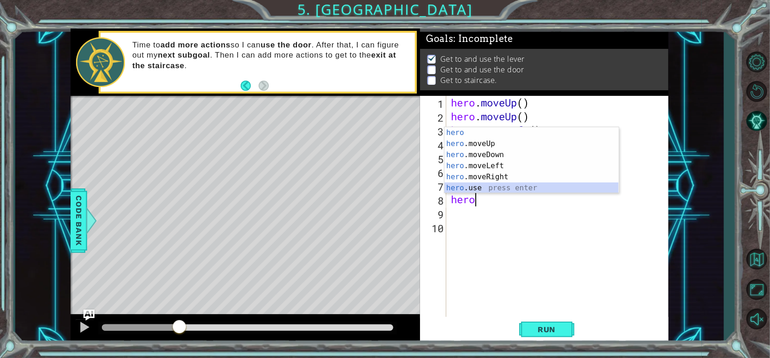
click at [533, 188] on div "hero press enter hero .moveUp press enter hero .moveDown press enter hero .move…" at bounding box center [532, 171] width 174 height 89
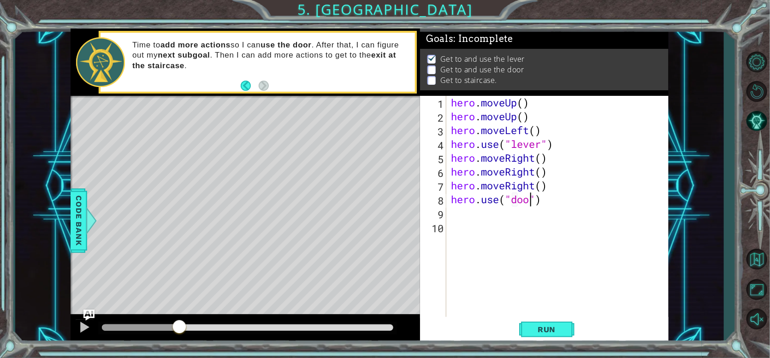
type textarea "hero.use("door")"
click at [509, 226] on div "hero . moveUp ( ) hero . moveUp ( ) hero . moveLeft ( ) hero . use ( "lever" ) …" at bounding box center [560, 220] width 222 height 249
click at [453, 213] on div "hero . moveUp ( ) hero . moveUp ( ) hero . moveLeft ( ) hero . use ( "lever" ) …" at bounding box center [560, 220] width 222 height 249
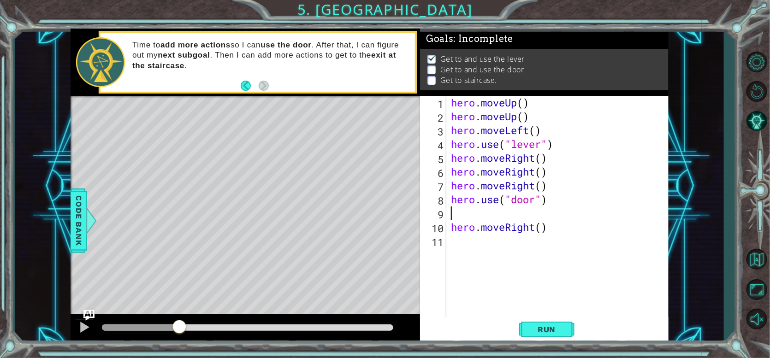
paste textarea "hero.moveRight()"
click at [556, 218] on div "hero . moveUp ( ) hero . moveUp ( ) hero . moveLeft ( ) hero . use ( "lever" ) …" at bounding box center [560, 220] width 222 height 249
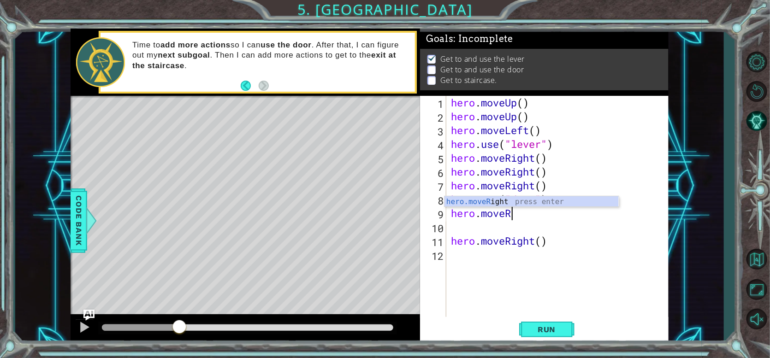
type textarea "hero.move"
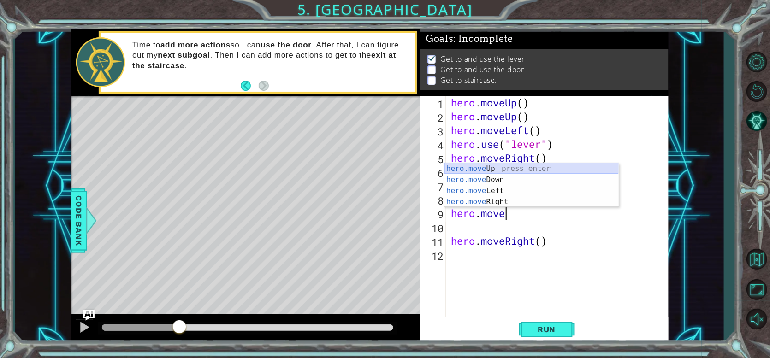
click at [517, 166] on div "hero.move Up press enter hero.move Down press enter hero.move Left press enter …" at bounding box center [532, 196] width 174 height 66
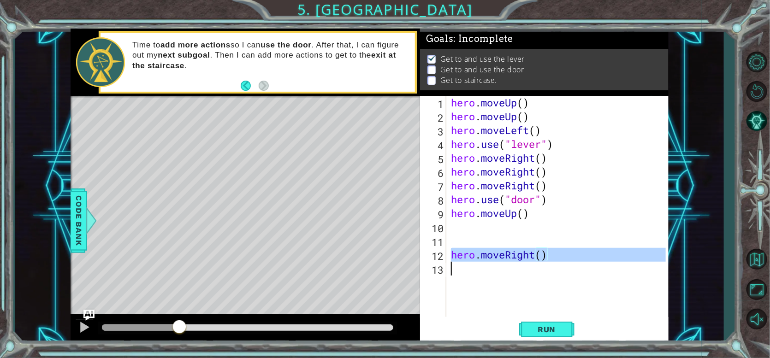
drag, startPoint x: 449, startPoint y: 255, endPoint x: 578, endPoint y: 270, distance: 130.5
click at [578, 270] on div "hero . moveUp ( ) hero . moveUp ( ) hero . moveLeft ( ) hero . use ( "lever" ) …" at bounding box center [560, 220] width 222 height 249
type textarea "hero.moveRight()"
click at [465, 228] on div "hero . moveUp ( ) hero . moveUp ( ) hero . moveLeft ( ) hero . use ( "lever" ) …" at bounding box center [560, 220] width 222 height 249
paste textarea "hero.moveRight()"
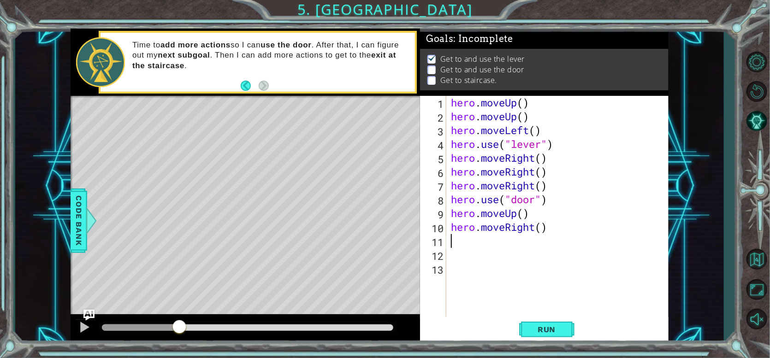
click at [551, 226] on div "hero . moveUp ( ) hero . moveUp ( ) hero . moveLeft ( ) hero . use ( "lever" ) …" at bounding box center [560, 220] width 222 height 249
type textarea "hero.move"
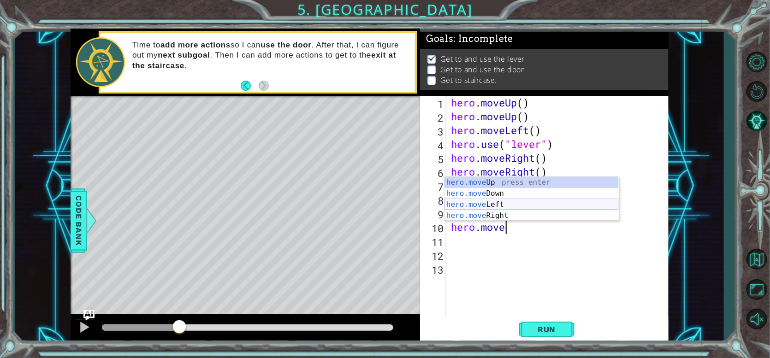
click at [524, 202] on div "hero.move Up press enter hero.move Down press enter hero.move Left press enter …" at bounding box center [532, 210] width 174 height 66
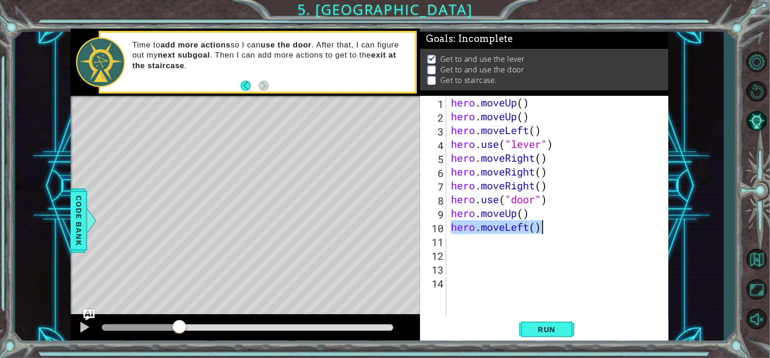
drag, startPoint x: 453, startPoint y: 231, endPoint x: 565, endPoint y: 231, distance: 111.2
click at [565, 231] on div "hero . moveUp ( ) hero . moveUp ( ) hero . moveLeft ( ) hero . use ( "lever" ) …" at bounding box center [560, 220] width 222 height 249
type textarea "hero.moveLeft()"
click at [480, 244] on div "hero . moveUp ( ) hero . moveUp ( ) hero . moveLeft ( ) hero . use ( "lever" ) …" at bounding box center [560, 220] width 222 height 249
paste textarea "hero.moveLeft()"
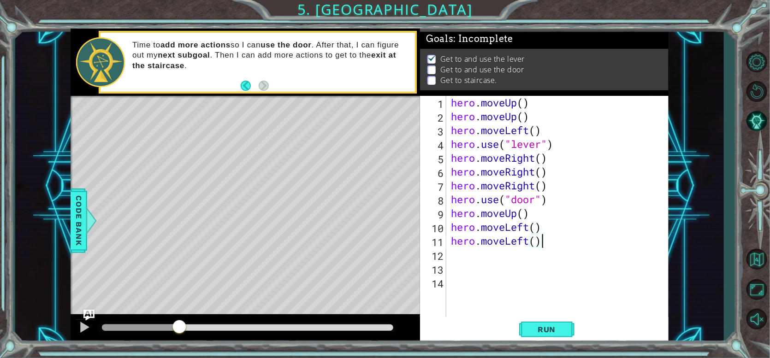
paste textarea "hero.moveLeft()"
click at [545, 327] on span "Run" at bounding box center [547, 329] width 36 height 9
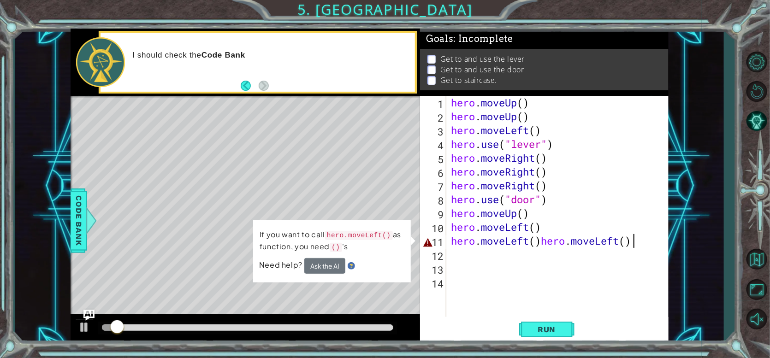
click at [545, 238] on div "hero . moveUp ( ) hero . moveUp ( ) hero . moveLeft ( ) hero . use ( "lever" ) …" at bounding box center [560, 220] width 222 height 249
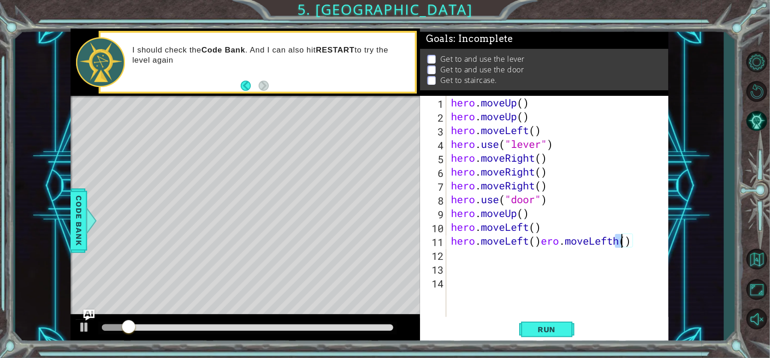
click at [620, 238] on div "hero . moveUp ( ) hero . moveUp ( ) hero . moveLeft ( ) hero . use ( "lever" ) …" at bounding box center [557, 206] width 217 height 221
drag, startPoint x: 542, startPoint y: 243, endPoint x: 629, endPoint y: 248, distance: 86.4
click at [629, 248] on div "hero . moveUp ( ) hero . moveUp ( ) hero . moveLeft ( ) hero . use ( "lever" ) …" at bounding box center [560, 220] width 222 height 249
type textarea "hero.moveLeft()"
click at [497, 254] on div "hero . moveUp ( ) hero . moveUp ( ) hero . moveLeft ( ) hero . use ( "lever" ) …" at bounding box center [560, 220] width 222 height 249
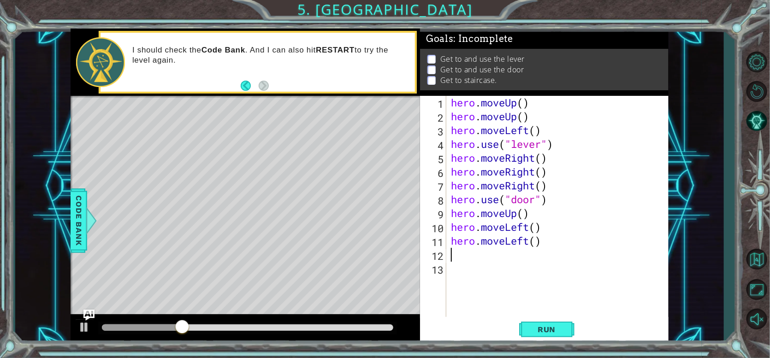
paste textarea "hero.moveLeft()"
click at [544, 321] on button "Run" at bounding box center [546, 329] width 55 height 25
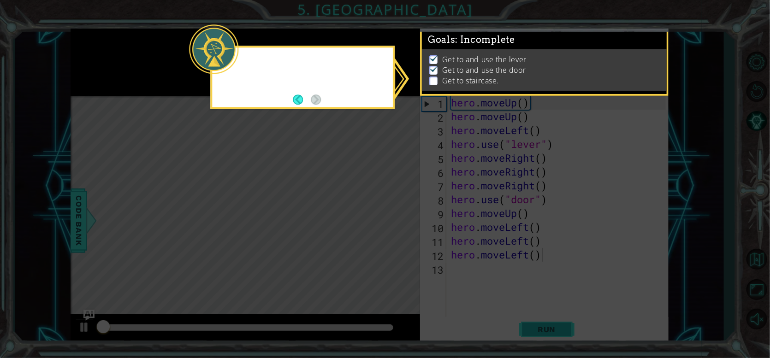
scroll to position [3, 0]
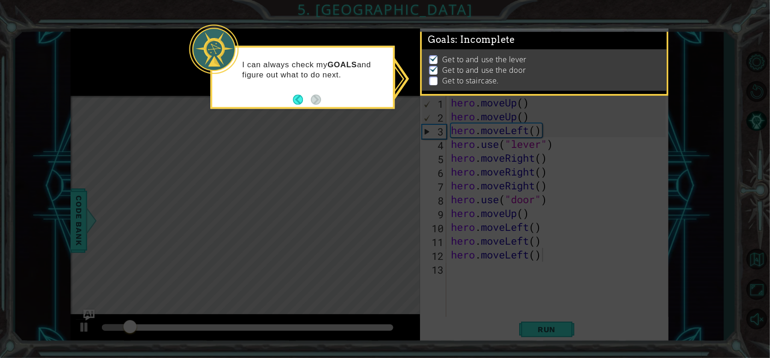
click at [323, 98] on div "I can always check my GOALS and figure out what to do next." at bounding box center [302, 77] width 185 height 63
click at [320, 149] on icon at bounding box center [385, 179] width 770 height 358
click at [321, 146] on icon at bounding box center [385, 179] width 770 height 358
click at [274, 149] on icon at bounding box center [385, 179] width 770 height 358
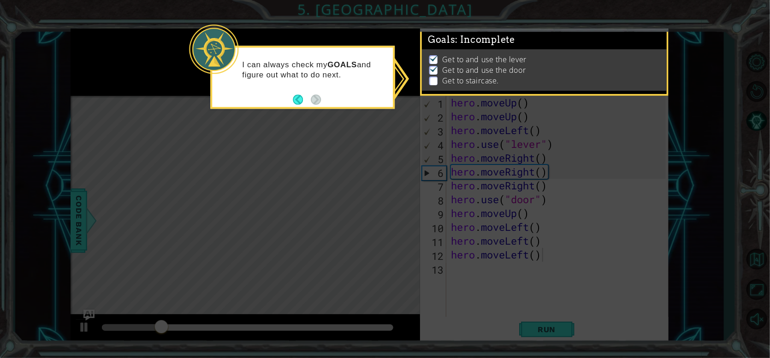
click at [303, 107] on footer at bounding box center [307, 100] width 28 height 14
click at [302, 107] on footer at bounding box center [307, 100] width 28 height 14
click at [397, 147] on icon at bounding box center [385, 179] width 770 height 358
click at [298, 107] on div "I can always check my GOALS and figure out what to do next." at bounding box center [302, 77] width 185 height 63
click at [301, 104] on button "Back" at bounding box center [302, 100] width 18 height 10
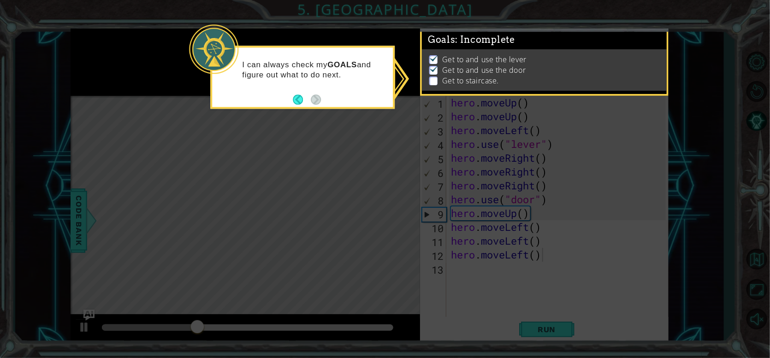
scroll to position [1, 0]
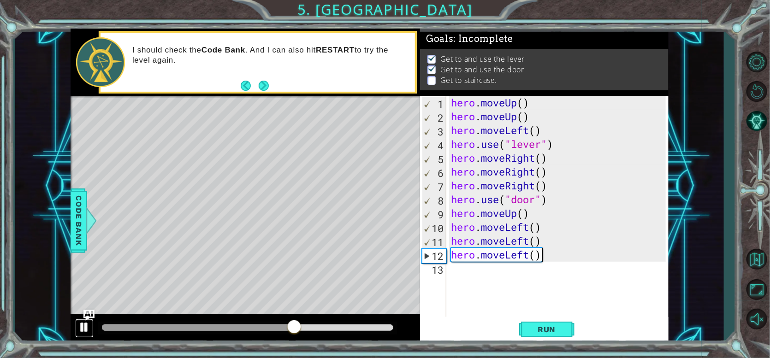
click at [84, 334] on button at bounding box center [84, 328] width 18 height 19
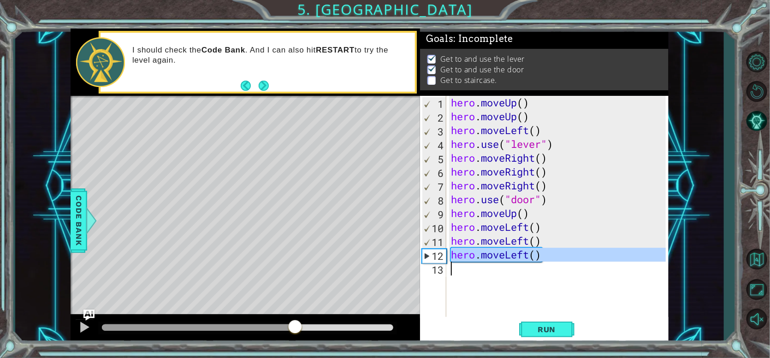
drag, startPoint x: 453, startPoint y: 260, endPoint x: 554, endPoint y: 274, distance: 101.6
click at [554, 274] on div "hero . moveUp ( ) hero . moveUp ( ) hero . moveLeft ( ) hero . use ( "lever" ) …" at bounding box center [560, 220] width 222 height 249
type textarea "hero.moveLeft()"
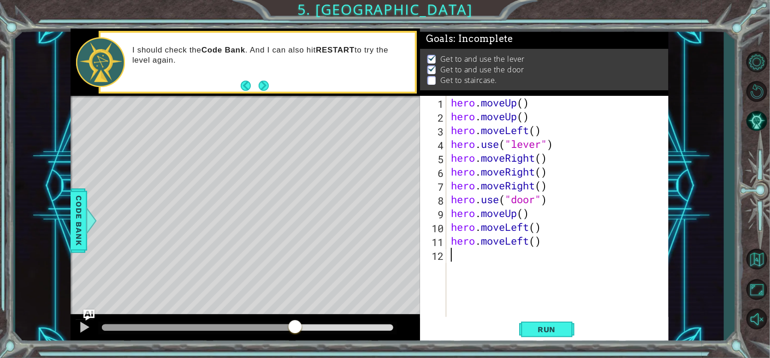
paste textarea "hero.moveLeft()"
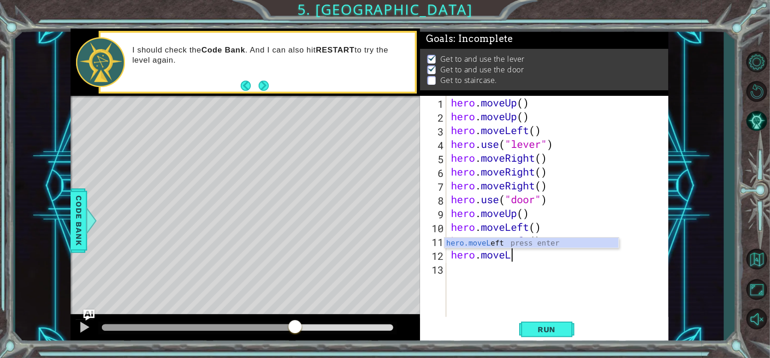
type textarea "hero.move"
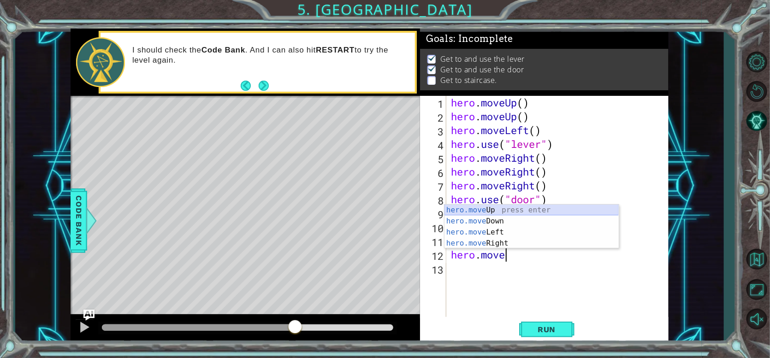
click at [552, 209] on div "hero.move Up press enter hero.move Down press enter hero.move Left press enter …" at bounding box center [532, 238] width 174 height 66
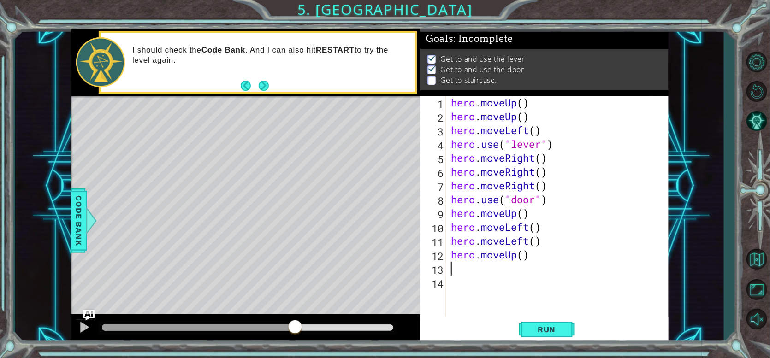
paste textarea "hero.moveLeft()"
type textarea "hero.moveLeft()"
click at [490, 285] on div "hero . moveUp ( ) hero . moveUp ( ) hero . moveLeft ( ) hero . use ( "lever" ) …" at bounding box center [560, 220] width 222 height 249
paste textarea "hero.moveLeft()"
type textarea "hero.moveLeft()"
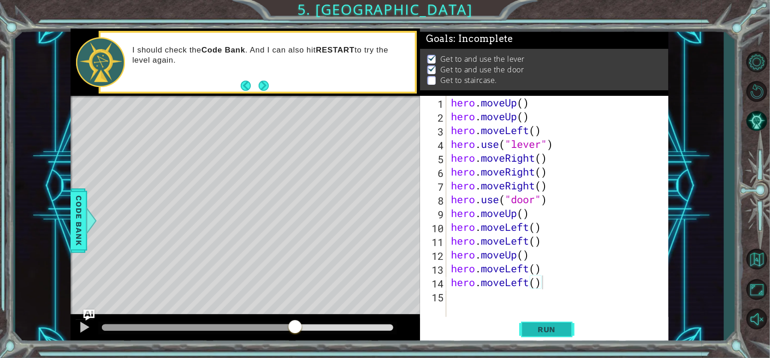
click at [541, 336] on button "Run" at bounding box center [546, 329] width 55 height 25
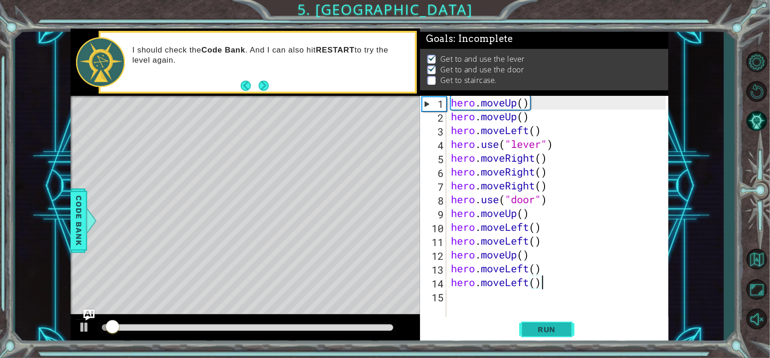
scroll to position [3, 0]
click at [461, 298] on div "hero . moveUp ( ) hero . moveUp ( ) hero . moveLeft ( ) hero . use ( "lever" ) …" at bounding box center [560, 220] width 222 height 249
paste textarea "hero.moveLeft()"
type textarea "hero.moveLeft()"
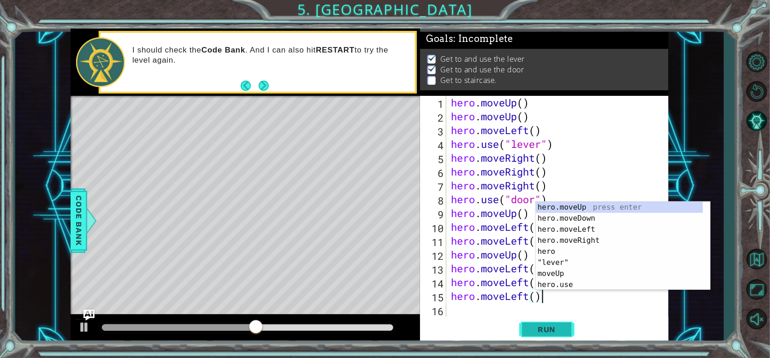
click at [550, 328] on span "Run" at bounding box center [547, 329] width 36 height 9
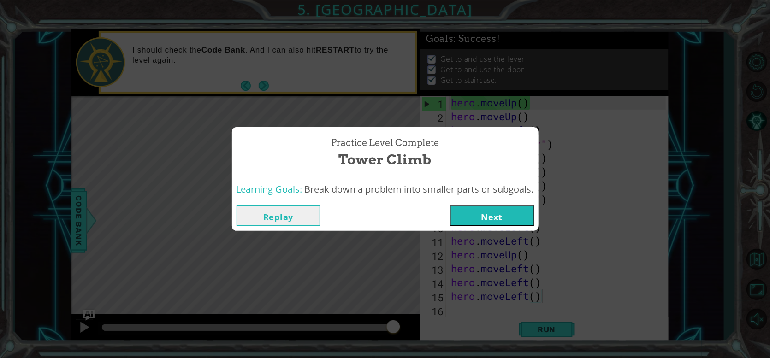
click at [472, 204] on div "Replay Next" at bounding box center [385, 216] width 307 height 30
click at [471, 216] on button "Next" at bounding box center [492, 216] width 84 height 21
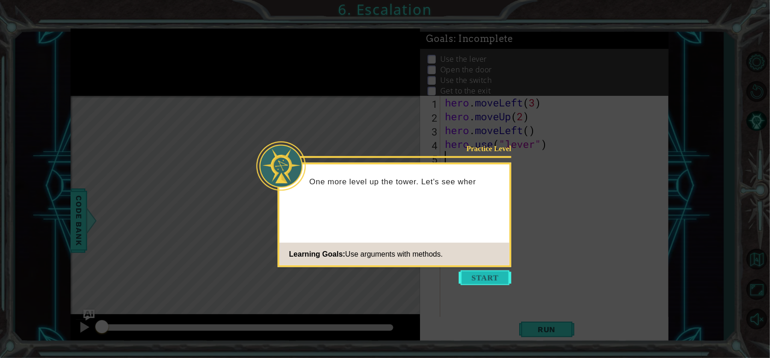
click at [472, 282] on button "Start" at bounding box center [485, 278] width 53 height 15
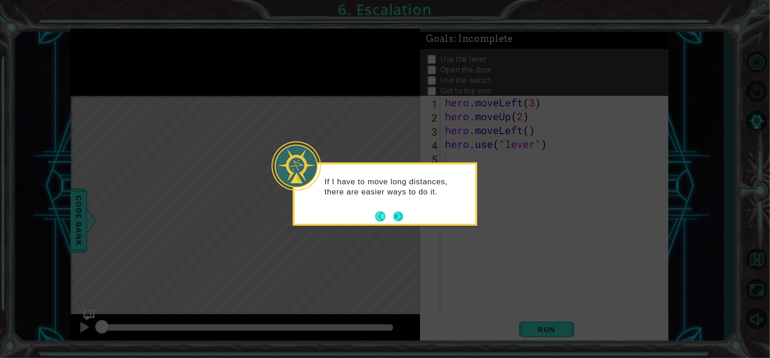
click at [399, 219] on button "Next" at bounding box center [398, 216] width 10 height 10
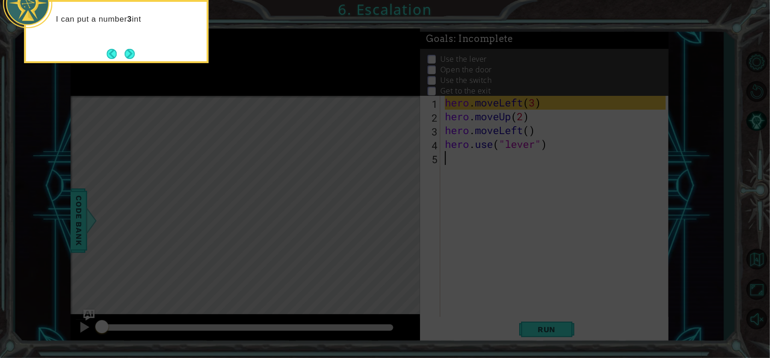
click at [155, 44] on div "I can put a number 3 int" at bounding box center [116, 31] width 185 height 63
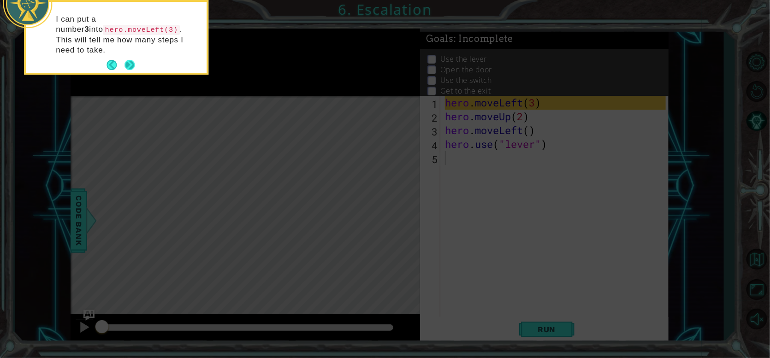
click at [129, 60] on button "Next" at bounding box center [130, 65] width 10 height 10
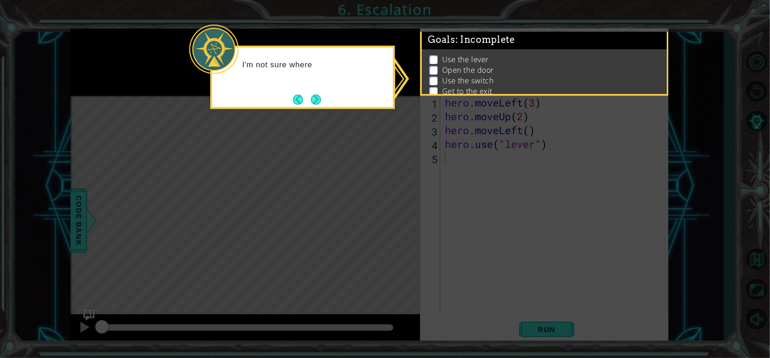
drag, startPoint x: 261, startPoint y: 52, endPoint x: 274, endPoint y: 60, distance: 15.2
click at [263, 54] on div "I'm not sure where" at bounding box center [302, 69] width 181 height 36
drag, startPoint x: 247, startPoint y: 56, endPoint x: 401, endPoint y: 103, distance: 160.8
click at [404, 101] on body "1 ההההההההההההההההההההההההההההההההההההההההההההההההההההההההההההההההההההההההההההה…" at bounding box center [385, 179] width 770 height 358
click at [334, 93] on div "I'm not sure where the exit is, but I can check my GOALS here and figur" at bounding box center [302, 74] width 181 height 47
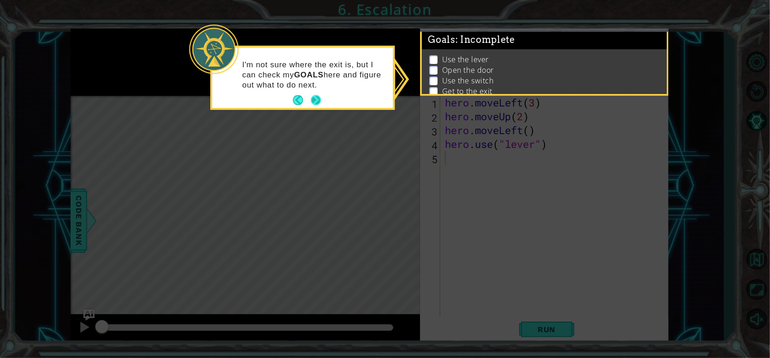
click at [314, 101] on button "Next" at bounding box center [316, 100] width 10 height 10
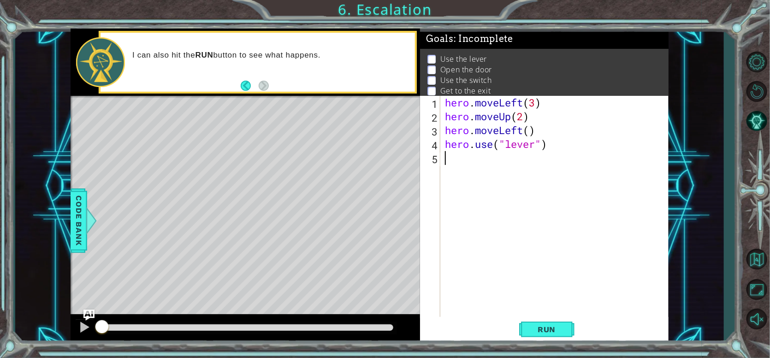
scroll to position [16, 0]
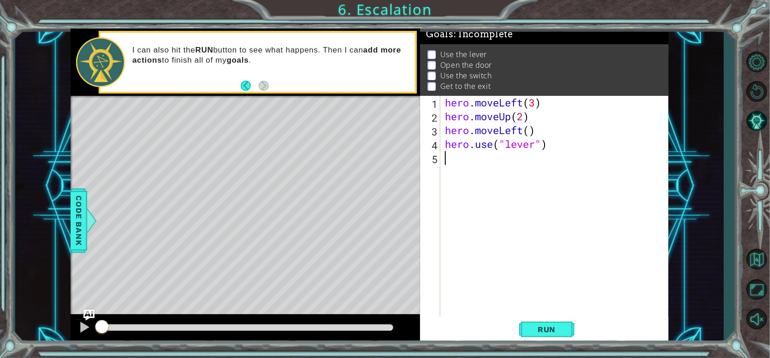
click at [358, 69] on div "I can also hit the RUN button to see what happens. Then I can add more actions …" at bounding box center [270, 62] width 289 height 43
click at [467, 163] on div "hero . moveLeft ( 3 ) hero . moveUp ( 2 ) hero . moveLeft ( ) hero . use ( "lev…" at bounding box center [556, 220] width 227 height 249
click at [464, 164] on div "hero . moveLeft ( 3 ) hero . moveUp ( 2 ) hero . moveLeft ( ) hero . use ( "lev…" at bounding box center [556, 220] width 227 height 249
paste textarea "hero.moveLeft()"
type textarea "hero.moveLeft()"
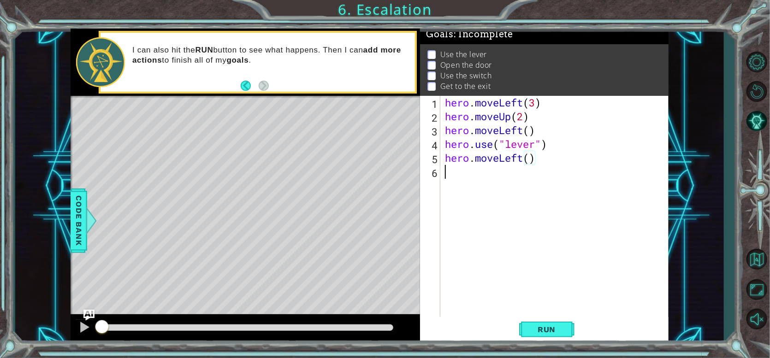
click at [481, 175] on div "hero . moveLeft ( 3 ) hero . moveUp ( 2 ) hero . moveLeft ( ) hero . use ( "lev…" at bounding box center [556, 220] width 227 height 249
paste textarea "hero.moveLeft()"
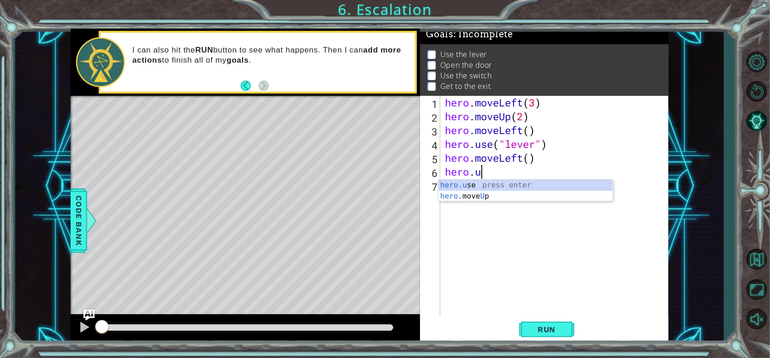
scroll to position [0, 1]
click at [519, 183] on div "hero.u se press enter hero. move U p press enter" at bounding box center [526, 202] width 174 height 44
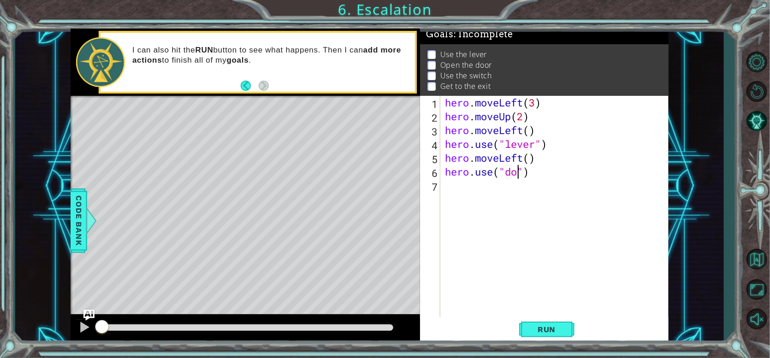
scroll to position [0, 3]
type textarea "hero.use("door")"
click at [495, 215] on div "hero . moveLeft ( 3 ) hero . moveUp ( 2 ) hero . moveLeft ( ) hero . use ( "lev…" at bounding box center [556, 220] width 227 height 249
paste textarea "hero.moveLeft()"
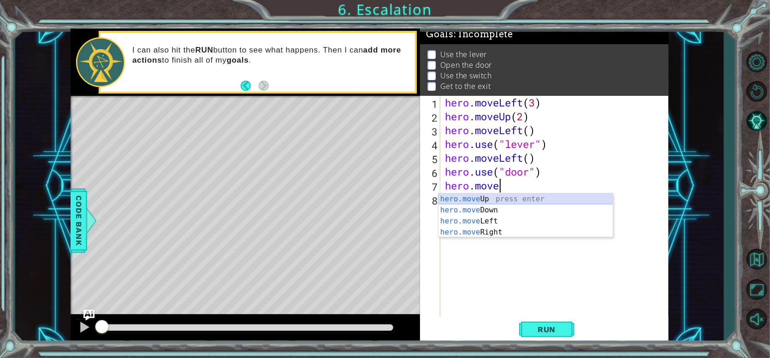
click at [493, 201] on div "hero.move Up press enter hero.move Down press enter hero.move Left press enter …" at bounding box center [526, 227] width 174 height 66
type textarea "hero.moveUp(1)"
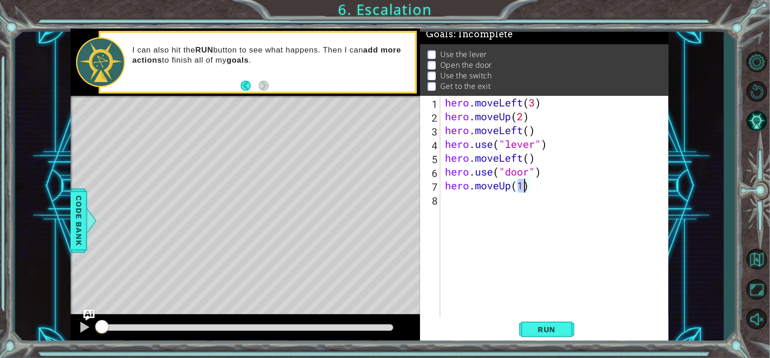
click at [475, 207] on div "hero . moveLeft ( 3 ) hero . moveUp ( 2 ) hero . moveLeft ( ) hero . use ( "lev…" at bounding box center [556, 220] width 227 height 249
paste textarea "hero.moveLeft()"
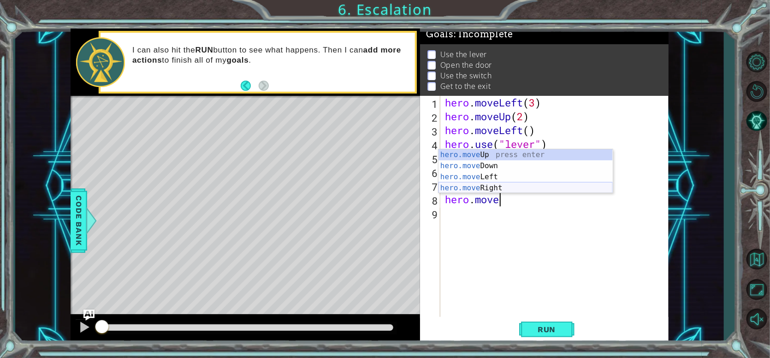
click at [513, 187] on div "hero.move Up press enter hero.move Down press enter hero.move Left press enter …" at bounding box center [526, 182] width 174 height 66
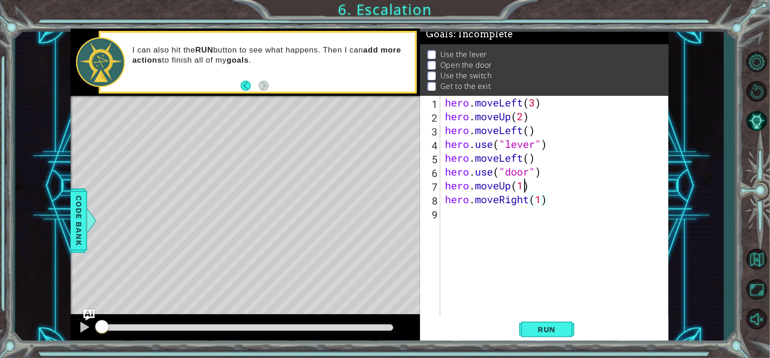
click at [523, 188] on div "hero . moveLeft ( 3 ) hero . moveUp ( 2 ) hero . moveLeft ( ) hero . use ( "lev…" at bounding box center [556, 220] width 227 height 249
click at [544, 204] on div "hero . moveLeft ( 3 ) hero . moveUp ( 2 ) hero . moveLeft ( ) hero . use ( "lev…" at bounding box center [556, 220] width 227 height 249
type textarea "hero.moveRight(6)"
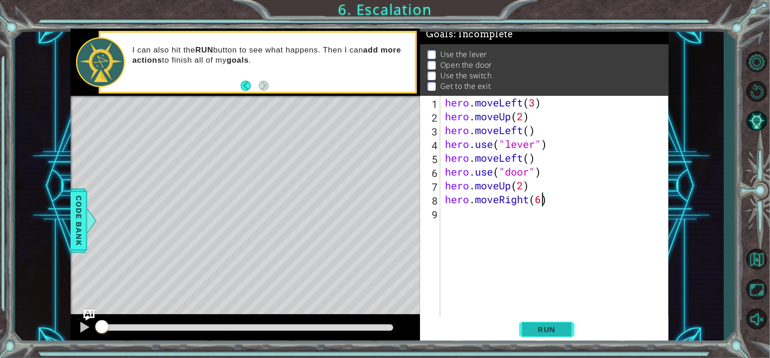
click at [557, 325] on span "Run" at bounding box center [547, 329] width 36 height 9
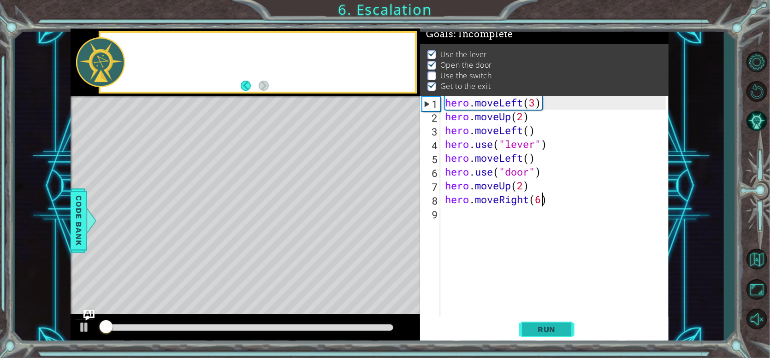
scroll to position [8, 0]
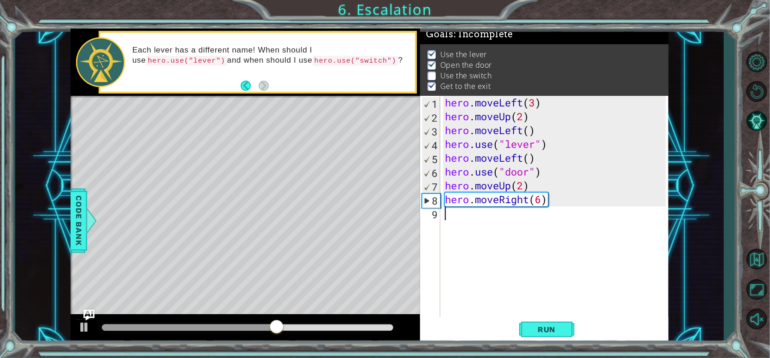
click at [523, 220] on div "hero . moveLeft ( 3 ) hero . moveUp ( 2 ) hero . moveLeft ( ) hero . use ( "lev…" at bounding box center [556, 220] width 227 height 249
paste textarea "hero.moveLeft()"
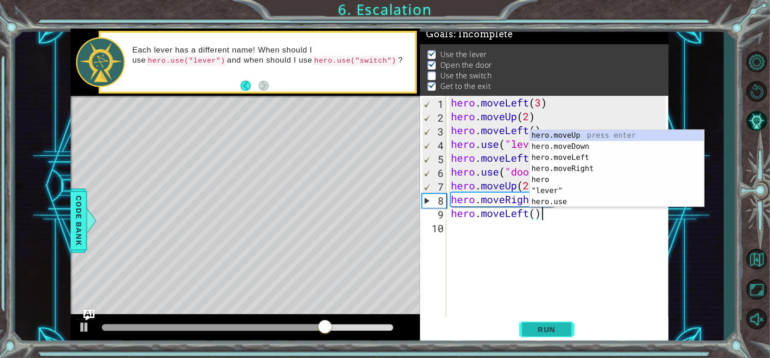
click at [552, 331] on span "Run" at bounding box center [547, 329] width 36 height 9
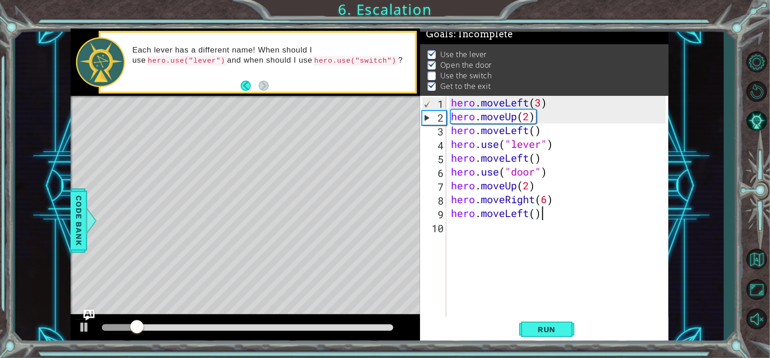
click at [74, 322] on div at bounding box center [246, 330] width 350 height 30
click at [83, 330] on div at bounding box center [84, 328] width 12 height 12
click at [548, 205] on div "hero . moveLeft ( 3 ) hero . moveUp ( 2 ) hero . moveLeft ( ) hero . use ( "lev…" at bounding box center [560, 220] width 222 height 249
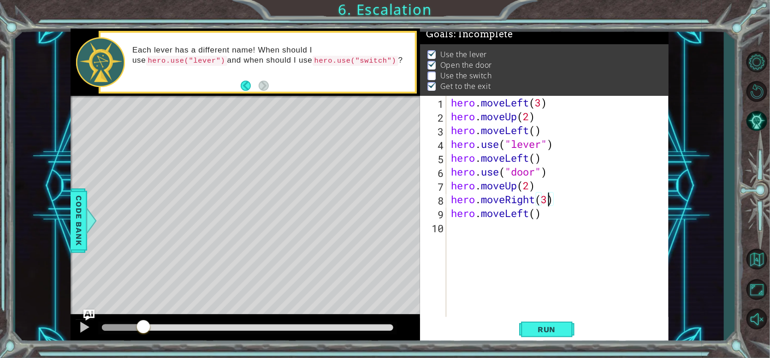
scroll to position [0, 4]
click at [566, 207] on div "hero . moveLeft ( 3 ) hero . moveUp ( 2 ) hero . moveLeft ( ) hero . use ( "lev…" at bounding box center [560, 220] width 222 height 249
click at [559, 205] on div "hero . moveLeft ( 3 ) hero . moveUp ( 2 ) hero . moveLeft ( ) hero . use ( "lev…" at bounding box center [560, 220] width 222 height 249
type textarea "hero.moveRight(3)"
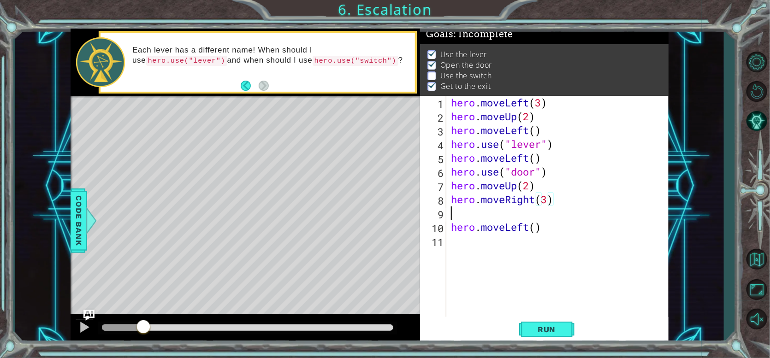
scroll to position [0, 0]
paste textarea "hero.moveLeft()"
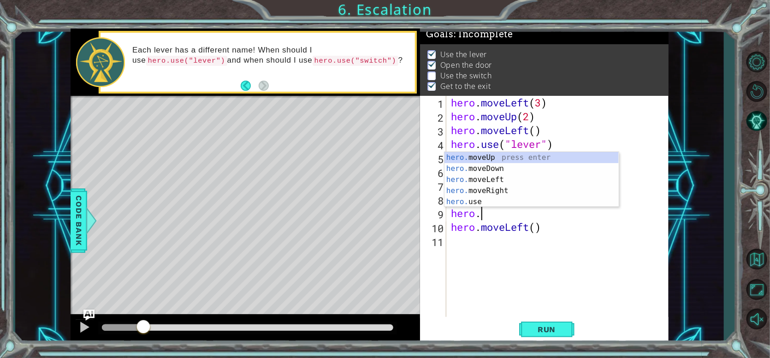
click at [528, 207] on body "1 ההההההההההההההההההההההההההההההההההההההההההההההההההההההההההההההההההההההההההההה…" at bounding box center [385, 179] width 770 height 358
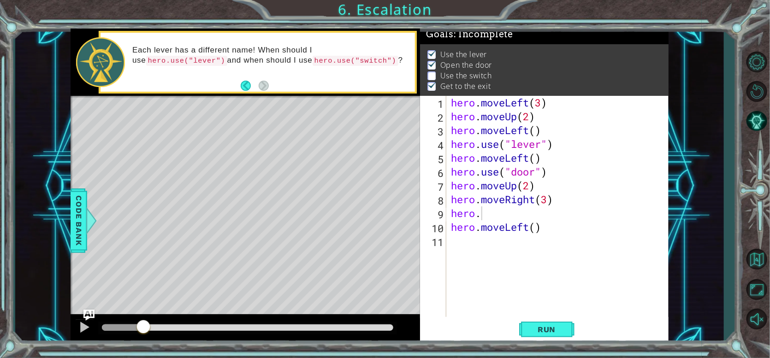
click at [497, 218] on div "hero . moveLeft ( 3 ) hero . moveUp ( 2 ) hero . moveLeft ( ) hero . use ( "lev…" at bounding box center [560, 220] width 222 height 249
click at [513, 186] on div "hero.u se press enter hero. move U p press enter" at bounding box center [532, 207] width 174 height 44
type textarea "hero.use("switch")"
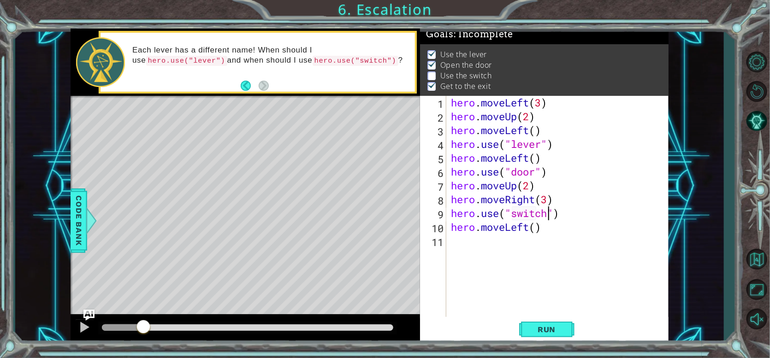
click at [500, 262] on div "hero . moveLeft ( 3 ) hero . moveUp ( 2 ) hero . moveLeft ( ) hero . use ( "lev…" at bounding box center [560, 220] width 222 height 249
click at [551, 231] on div "hero . moveLeft ( 3 ) hero . moveUp ( 2 ) hero . moveLeft ( ) hero . use ( "lev…" at bounding box center [560, 220] width 222 height 249
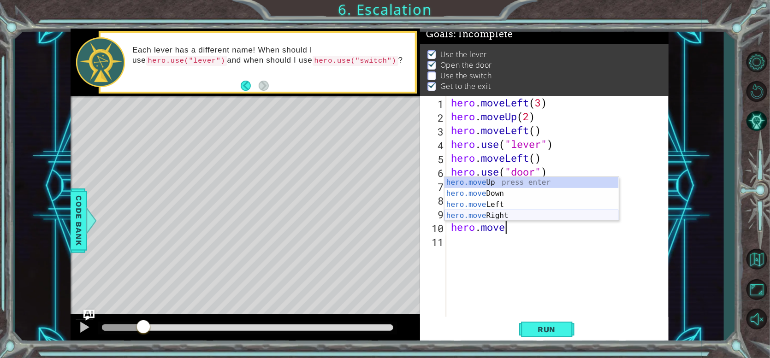
click at [547, 215] on div "hero.move Up press enter hero.move Down press enter hero.move Left press enter …" at bounding box center [532, 210] width 174 height 66
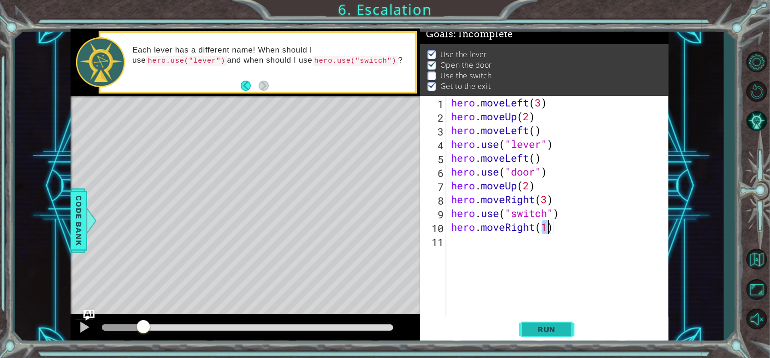
click at [535, 332] on span "Run" at bounding box center [547, 329] width 36 height 9
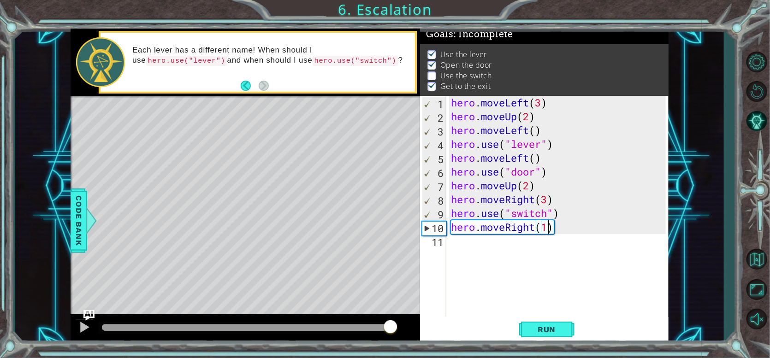
drag, startPoint x: 378, startPoint y: 327, endPoint x: 394, endPoint y: 328, distance: 16.6
click at [393, 328] on div at bounding box center [248, 328] width 292 height 6
click at [378, 328] on div at bounding box center [248, 328] width 292 height 6
click at [536, 326] on span "Run" at bounding box center [547, 329] width 36 height 9
click at [549, 203] on div "hero . moveLeft ( 3 ) hero . moveUp ( 2 ) hero . moveLeft ( ) hero . use ( "lev…" at bounding box center [560, 220] width 222 height 249
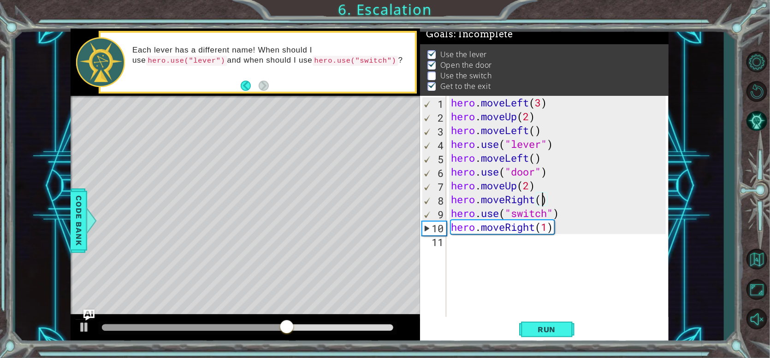
type textarea "hero.moveRight(2)"
click at [533, 267] on div "hero . moveLeft ( 3 ) hero . moveUp ( 2 ) hero . moveLeft ( ) hero . use ( "lev…" at bounding box center [560, 220] width 222 height 249
click at [541, 328] on span "Run" at bounding box center [547, 329] width 36 height 9
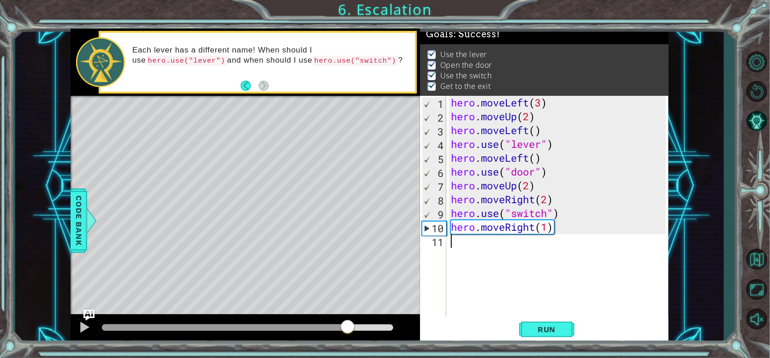
drag, startPoint x: 142, startPoint y: 327, endPoint x: 348, endPoint y: 336, distance: 206.9
click at [348, 336] on div at bounding box center [348, 328] width 17 height 17
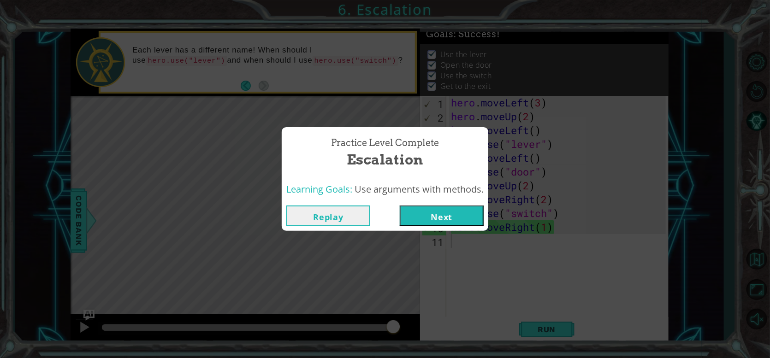
click at [453, 215] on button "Next" at bounding box center [442, 216] width 84 height 21
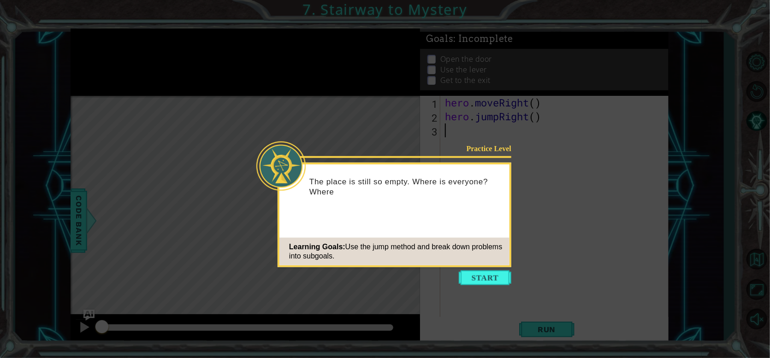
drag, startPoint x: 488, startPoint y: 276, endPoint x: 478, endPoint y: 274, distance: 10.0
click at [485, 276] on button "Start" at bounding box center [485, 278] width 53 height 15
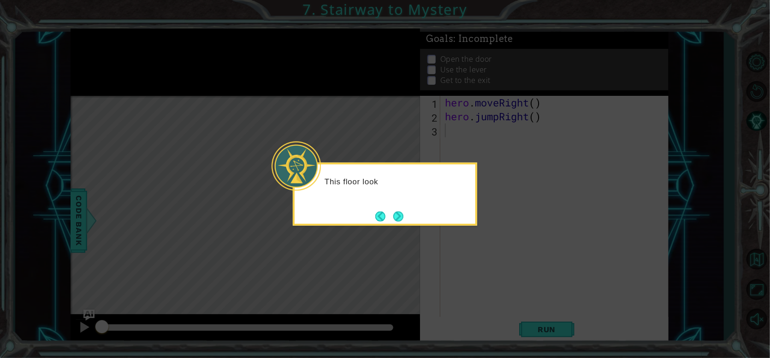
click at [432, 208] on div "This floor look" at bounding box center [385, 194] width 185 height 63
drag, startPoint x: 432, startPoint y: 208, endPoint x: 417, endPoint y: 208, distance: 15.3
click at [429, 207] on div "This floor looks a lit" at bounding box center [385, 194] width 185 height 63
click at [397, 212] on button "Next" at bounding box center [398, 216] width 10 height 10
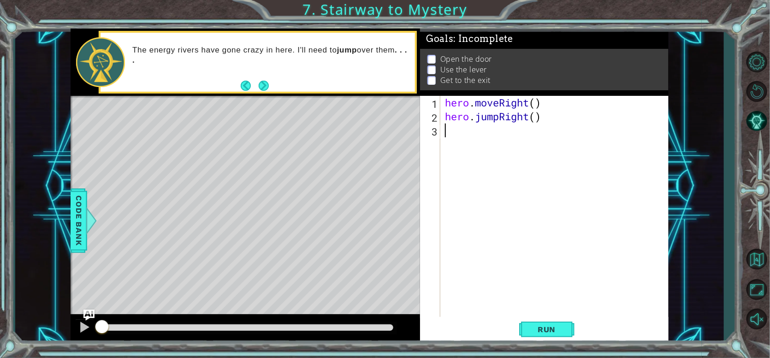
paste textarea "hero.moveLeft()"
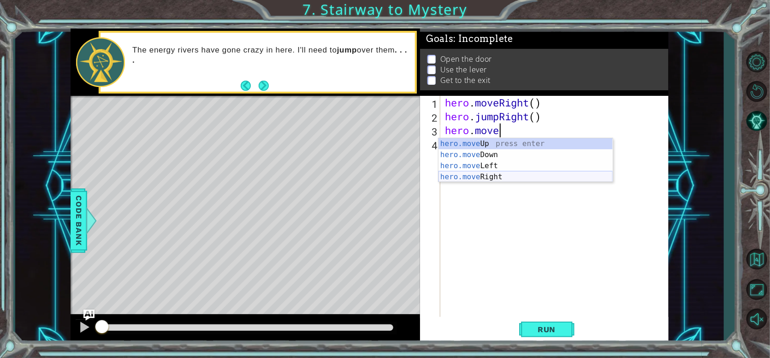
click at [497, 177] on div "hero.move Up press enter hero.move Down press enter hero.move Left press enter …" at bounding box center [526, 171] width 174 height 66
type textarea "hero.moveRight(1)"
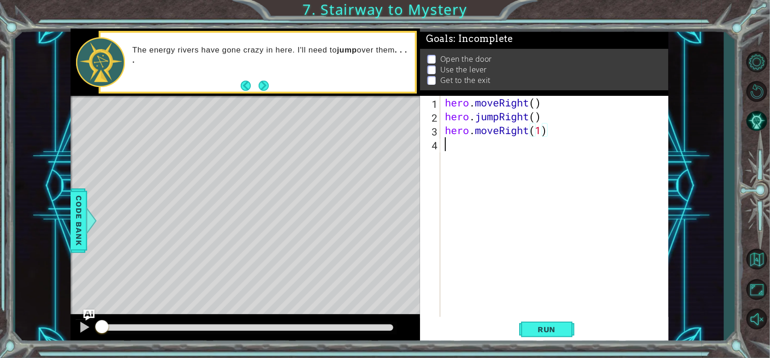
click at [470, 150] on div "hero . moveRight ( ) hero . jumpRight ( ) hero . moveRight ( 1 )" at bounding box center [556, 220] width 227 height 249
paste textarea "hero.moveLeft()"
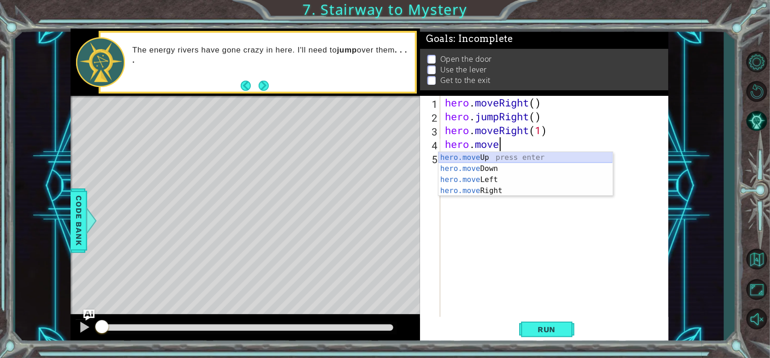
click at [510, 159] on div "hero.move Up press enter hero.move Down press enter hero.move Left press enter …" at bounding box center [526, 185] width 174 height 66
type textarea "hero.moveUp(1)"
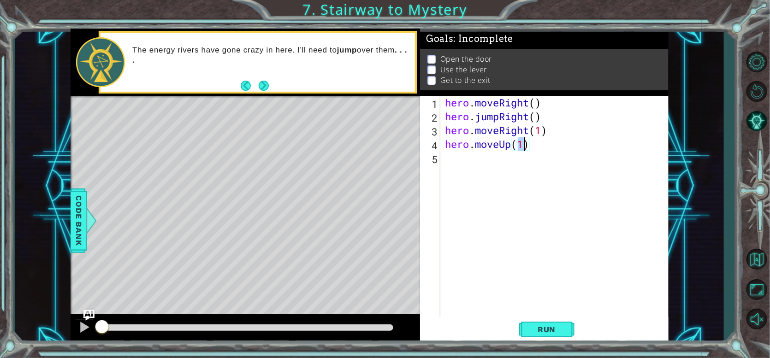
click at [480, 164] on div "hero . moveRight ( ) hero . jumpRight ( ) hero . moveRight ( 1 ) hero . moveUp …" at bounding box center [556, 220] width 227 height 249
paste textarea "hero.moveLeft()"
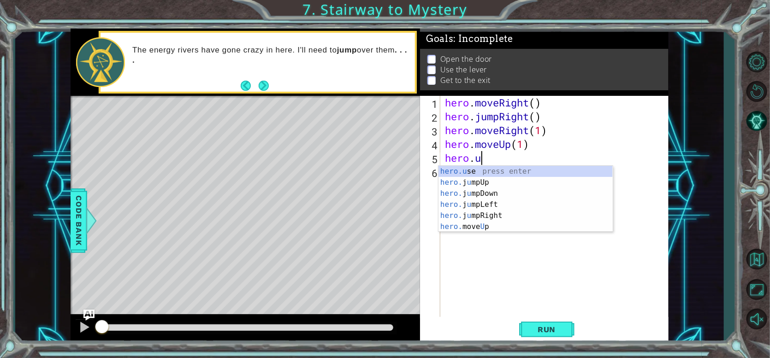
scroll to position [0, 1]
click at [523, 170] on div "hero.u se press enter hero. j u mpUp press enter hero. j u mpDown press enter h…" at bounding box center [526, 210] width 174 height 89
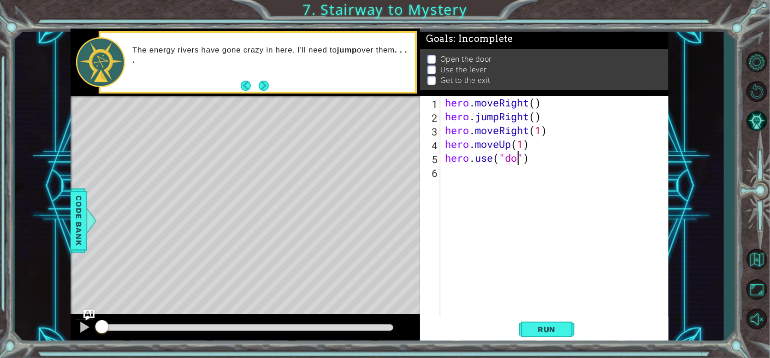
scroll to position [0, 3]
type textarea "hero.use("door")"
click at [497, 191] on div "hero . moveRight ( ) hero . jumpRight ( ) hero . moveRight ( 1 ) hero . moveUp …" at bounding box center [556, 220] width 227 height 249
drag, startPoint x: 447, startPoint y: 147, endPoint x: 532, endPoint y: 144, distance: 85.8
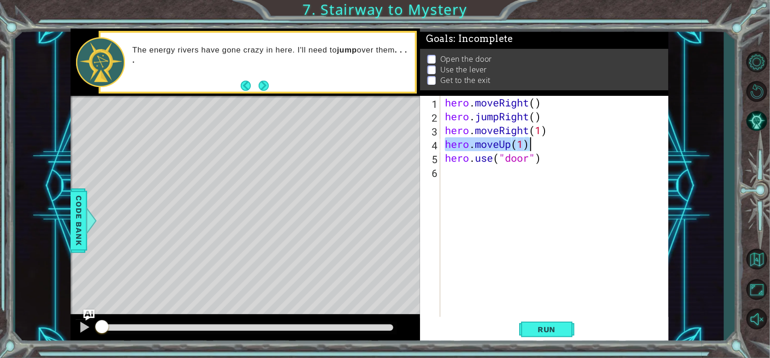
click at [532, 144] on div "hero . moveRight ( ) hero . jumpRight ( ) hero . moveRight ( 1 ) hero . moveUp …" at bounding box center [556, 220] width 227 height 249
paste textarea "Left("
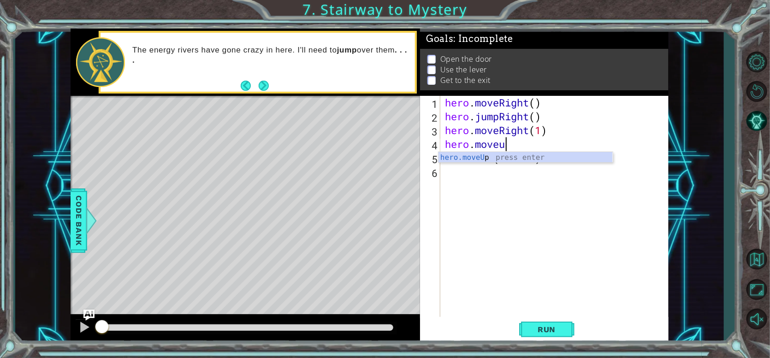
scroll to position [0, 2]
click at [507, 153] on div "hero.moveUp press enter" at bounding box center [526, 168] width 174 height 33
type textarea "hero.moveUp(1)"
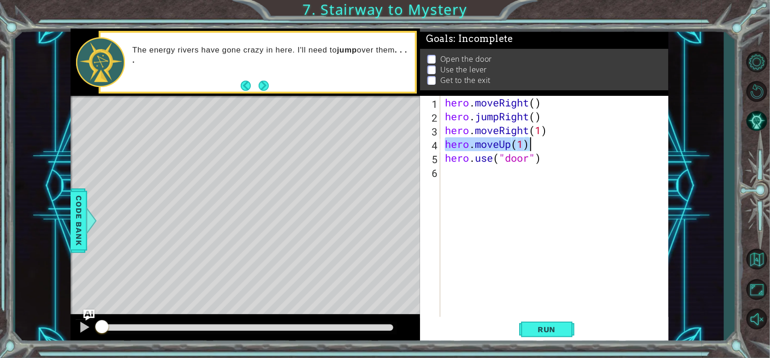
drag, startPoint x: 446, startPoint y: 147, endPoint x: 534, endPoint y: 146, distance: 88.1
click at [534, 146] on div "hero . moveRight ( ) hero . jumpRight ( ) hero . moveRight ( 1 ) hero . moveUp …" at bounding box center [556, 220] width 227 height 249
click at [489, 181] on div "hero . moveRight ( ) hero . jumpRight ( ) hero . moveRight ( 1 ) hero . moveUp …" at bounding box center [556, 220] width 227 height 249
paste textarea "hero.moveUp(1)"
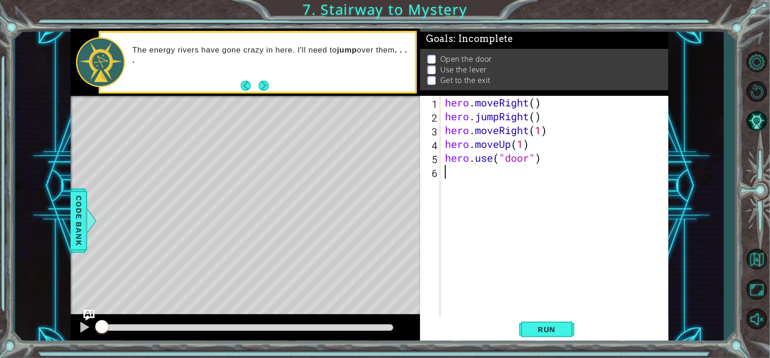
type textarea "hero.moveUp(1)"
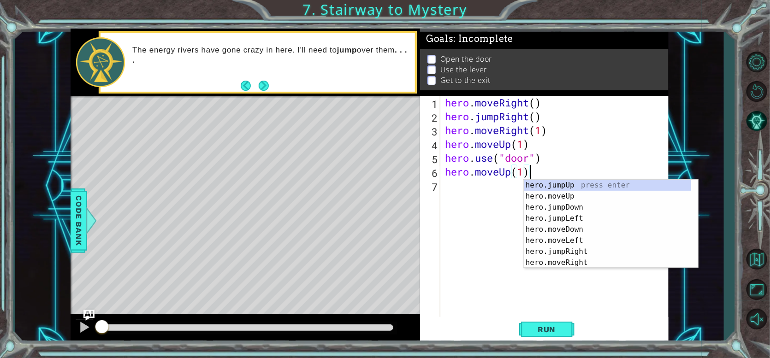
click at [469, 187] on div "hero . moveRight ( ) hero . jumpRight ( ) hero . moveRight ( 1 ) hero . moveUp …" at bounding box center [556, 220] width 227 height 249
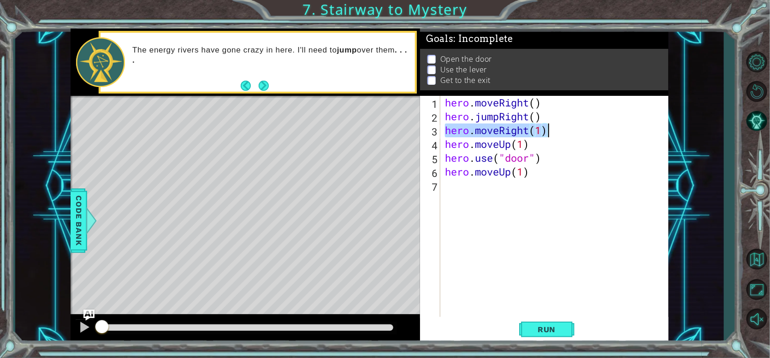
drag, startPoint x: 444, startPoint y: 132, endPoint x: 547, endPoint y: 130, distance: 103.4
click at [547, 130] on div "hero . moveRight ( ) hero . jumpRight ( ) hero . moveRight ( 1 ) hero . moveUp …" at bounding box center [556, 220] width 227 height 249
type textarea "hero.moveRight(1)"
click at [496, 193] on div "hero . moveRight ( ) hero . jumpRight ( ) hero . moveRight ( 1 ) hero . moveUp …" at bounding box center [556, 220] width 227 height 249
paste textarea "hero.moveRight(1)"
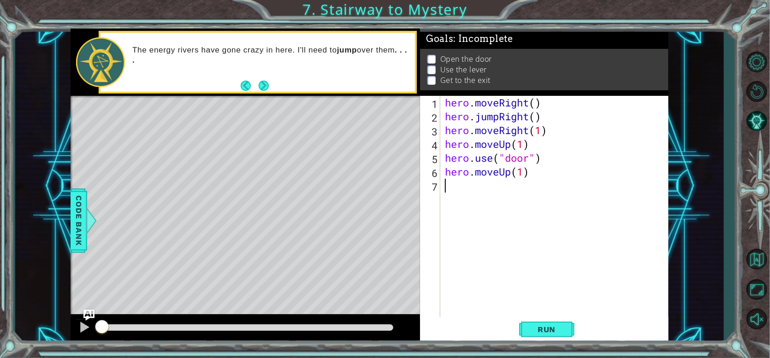
type textarea "hero.moveRight(1)"
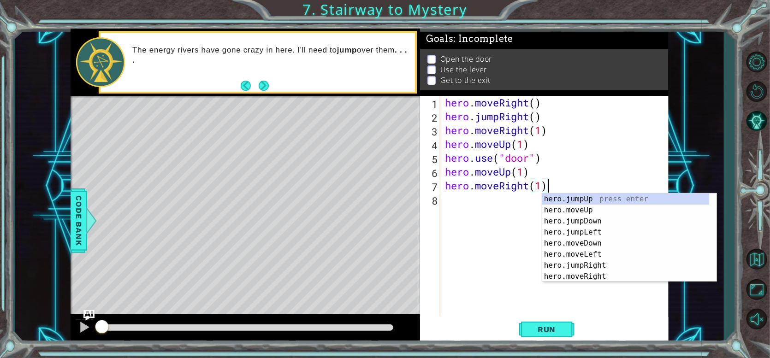
click at [452, 201] on div "hero . moveRight ( ) hero . jumpRight ( ) hero . moveRight ( 1 ) hero . moveUp …" at bounding box center [556, 220] width 227 height 249
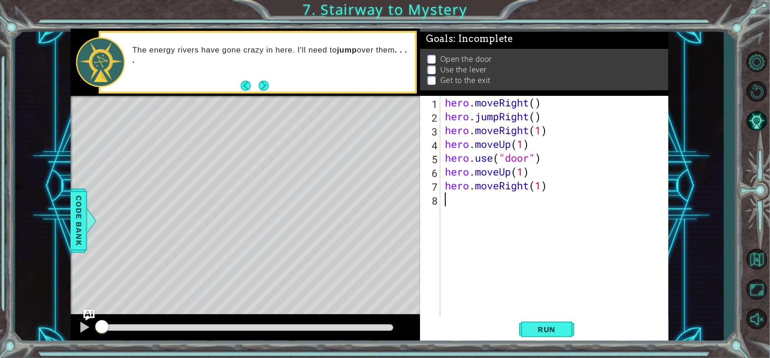
paste textarea "hero.moveRight(1)"
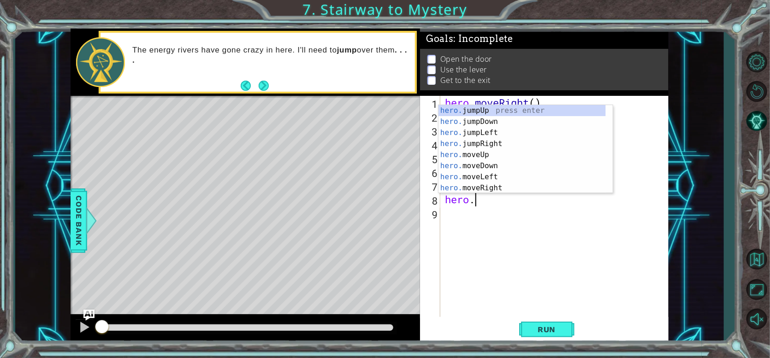
scroll to position [0, 1]
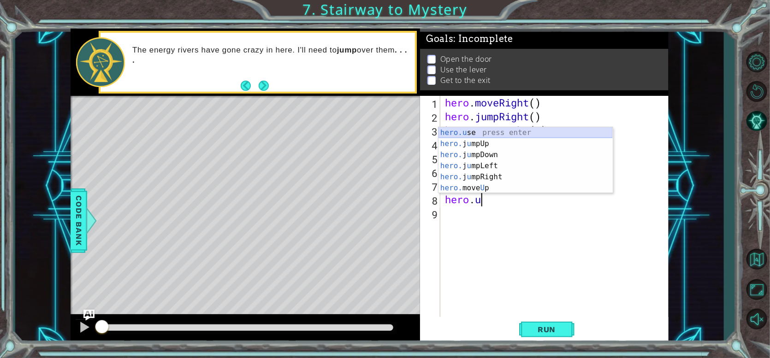
click at [513, 137] on div "hero.u se press enter hero. j u mpUp press enter hero. j u mpDown press enter h…" at bounding box center [526, 171] width 174 height 89
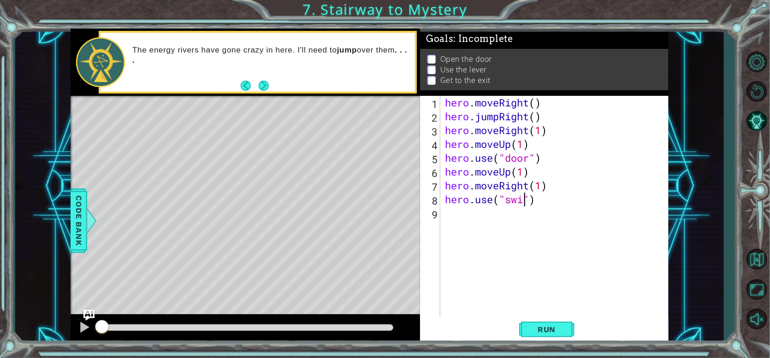
scroll to position [0, 3]
type textarea "hero.use("switch")"
click at [475, 223] on div "hero . moveRight ( ) hero . jumpRight ( ) hero . moveRight ( 1 ) hero . moveUp …" at bounding box center [556, 220] width 227 height 249
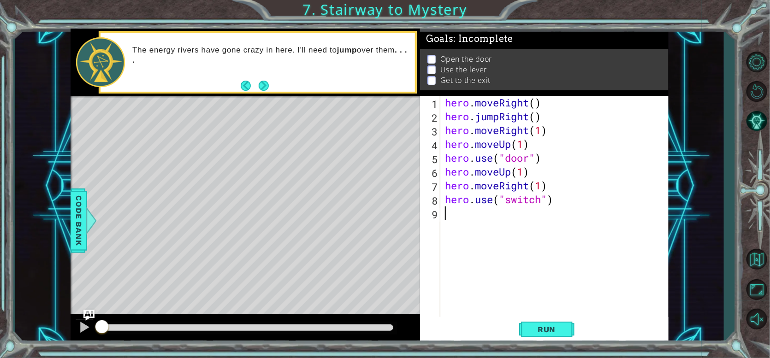
paste textarea "hero.moveRight(1)"
type textarea "hero.moveRight(1)"
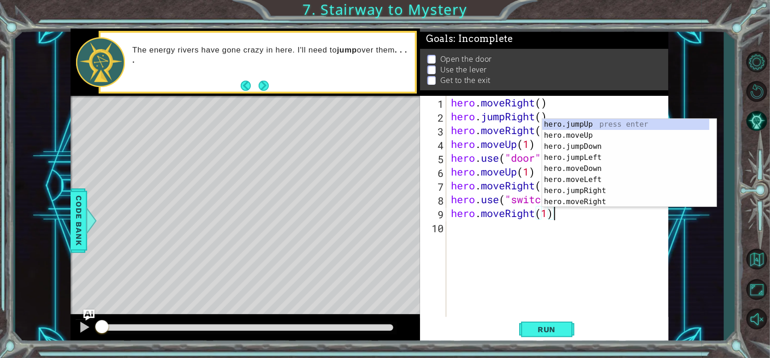
click at [480, 257] on div "hero . moveRight ( ) hero . jumpRight ( ) hero . moveRight ( 1 ) hero . moveUp …" at bounding box center [560, 220] width 222 height 249
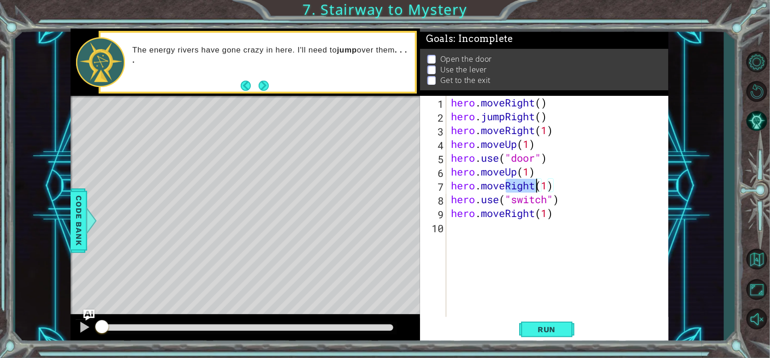
drag, startPoint x: 506, startPoint y: 185, endPoint x: 537, endPoint y: 185, distance: 31.4
click at [537, 185] on div "hero . moveRight ( ) hero . jumpRight ( ) hero . moveRight ( 1 ) hero . moveUp …" at bounding box center [560, 220] width 222 height 249
click at [536, 199] on div "hero.moveLeft press enter" at bounding box center [532, 210] width 174 height 33
click at [569, 181] on div "hero . moveRight ( ) hero . jumpRight ( ) hero . moveRight ( 1 ) hero . moveUp …" at bounding box center [560, 220] width 222 height 249
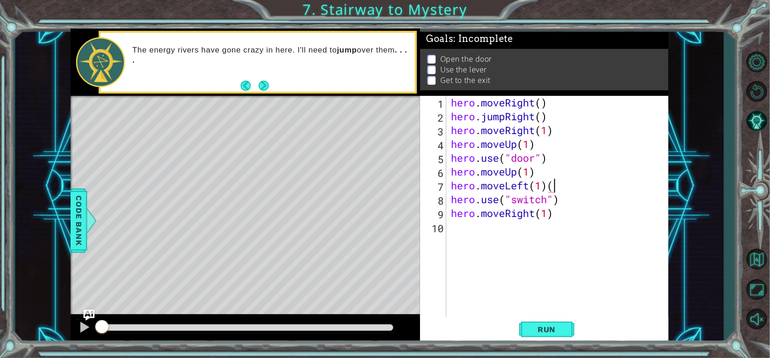
type textarea "hero.moveLeft(1)"
click at [552, 236] on div "hero . moveRight ( ) hero . jumpRight ( ) hero . moveRight ( 1 ) hero . moveUp …" at bounding box center [560, 220] width 222 height 249
click at [548, 215] on div "hero . moveRight ( ) hero . jumpRight ( ) hero . moveRight ( 1 ) hero . moveUp …" at bounding box center [560, 220] width 222 height 249
type textarea "hero.moveRight(2)"
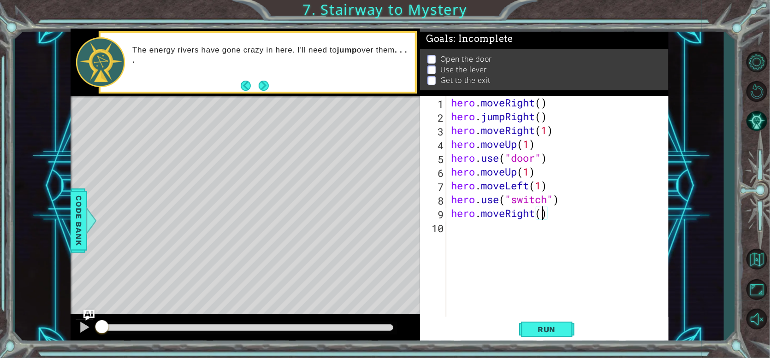
scroll to position [0, 4]
click at [523, 256] on div "hero . moveRight ( ) hero . jumpRight ( ) hero . moveRight ( 1 ) hero . moveUp …" at bounding box center [560, 220] width 222 height 249
drag, startPoint x: 452, startPoint y: 119, endPoint x: 561, endPoint y: 121, distance: 108.9
click at [561, 121] on div "hero . moveRight ( ) hero . jumpRight ( ) hero . moveRight ( 1 ) hero . moveUp …" at bounding box center [560, 220] width 222 height 249
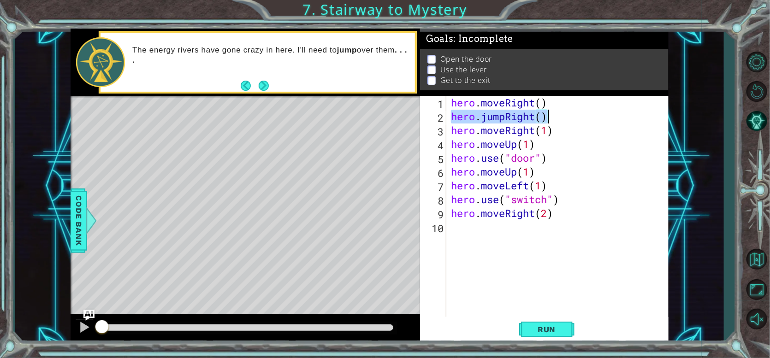
type textarea "hero.jumpRight()"
click at [477, 232] on div "hero . moveRight ( ) hero . jumpRight ( ) hero . moveRight ( 1 ) hero . moveUp …" at bounding box center [560, 220] width 222 height 249
paste textarea "hero.jumpRight()"
type textarea "hero.jumpRight()"
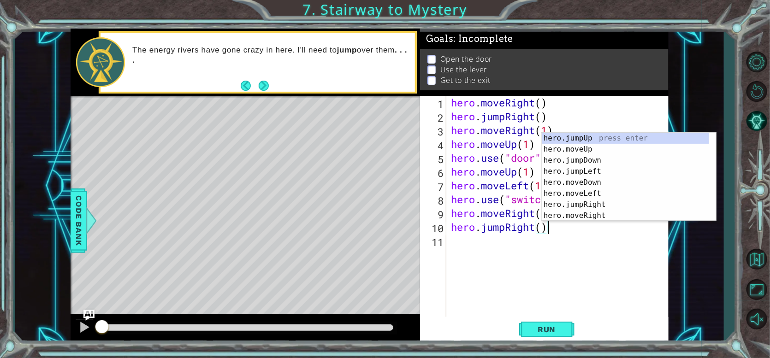
click at [536, 247] on div "hero . moveRight ( ) hero . jumpRight ( ) hero . moveRight ( 1 ) hero . moveUp …" at bounding box center [560, 220] width 222 height 249
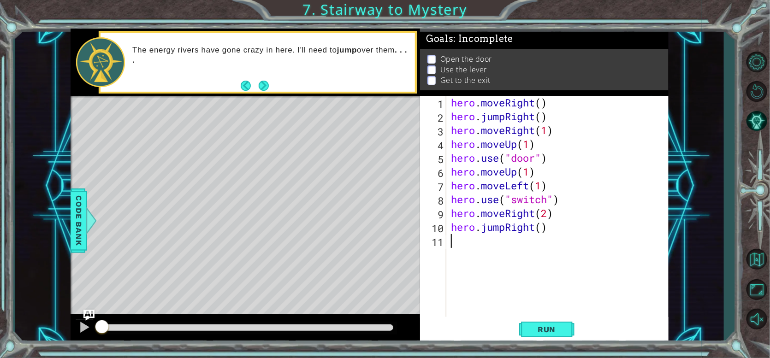
click at [547, 227] on div "hero . moveRight ( ) hero . jumpRight ( ) hero . moveRight ( 1 ) hero . moveUp …" at bounding box center [560, 220] width 222 height 249
type textarea "hero.jump"
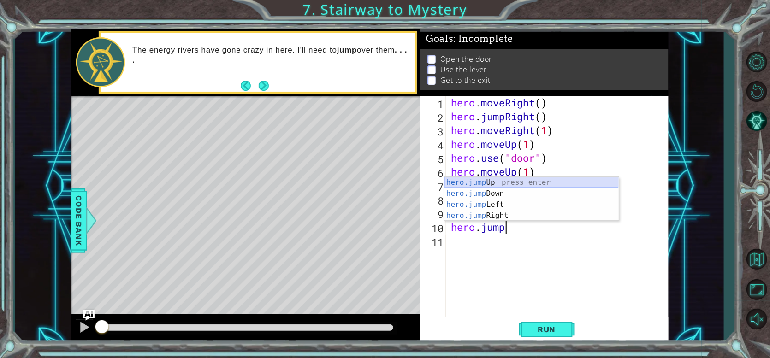
click at [529, 180] on div "hero.jump Up press enter hero.jump Down press enter hero.jump Left press enter …" at bounding box center [532, 210] width 174 height 66
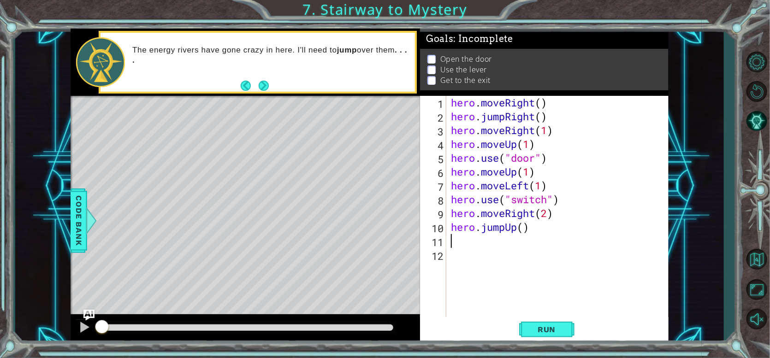
paste textarea "hero.jumpRight()"
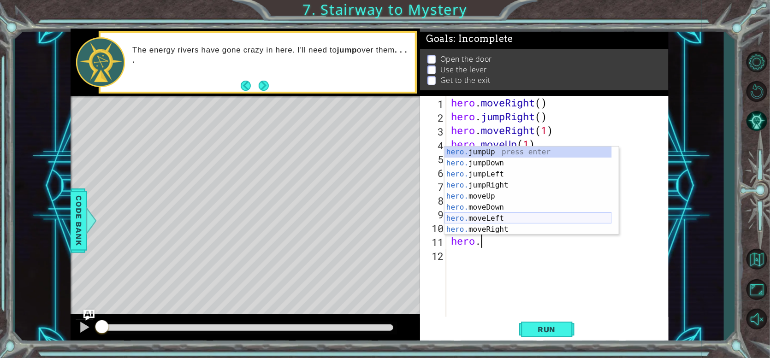
click at [490, 218] on div "hero. jumpUp press enter hero. jumpDown press enter hero. jumpLeft press enter …" at bounding box center [528, 202] width 167 height 111
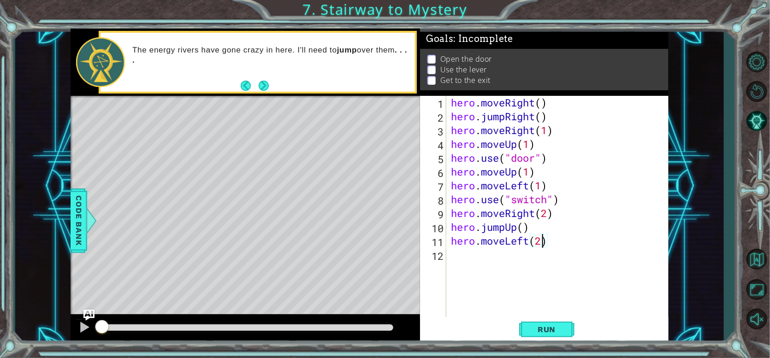
scroll to position [0, 4]
click at [551, 327] on span "Run" at bounding box center [547, 329] width 36 height 9
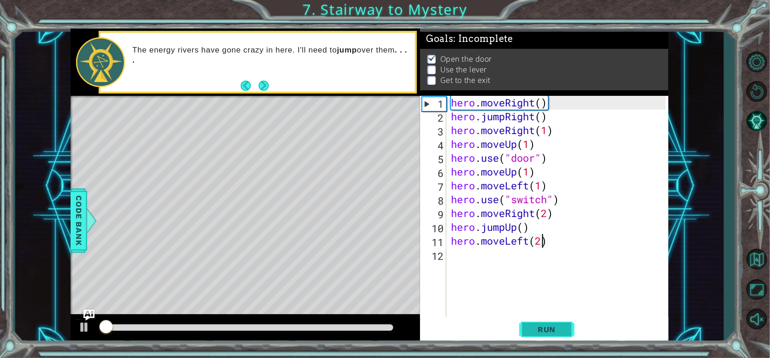
scroll to position [3, 0]
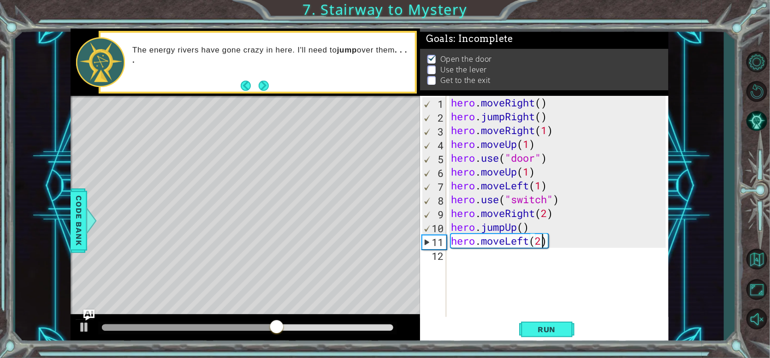
click at [529, 172] on div "hero . moveRight ( ) hero . jumpRight ( ) hero . moveRight ( 1 ) hero . moveUp …" at bounding box center [560, 220] width 222 height 249
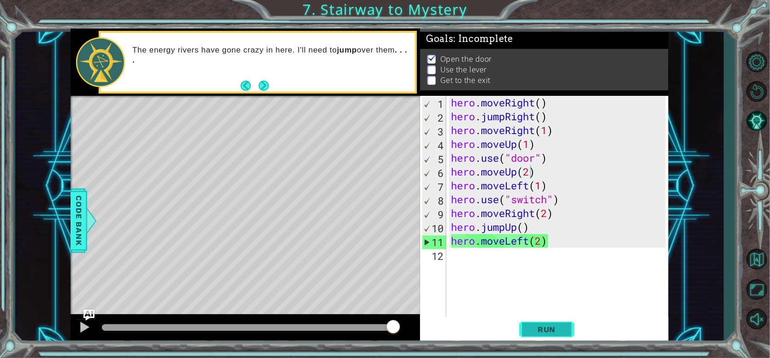
drag, startPoint x: 552, startPoint y: 318, endPoint x: 554, endPoint y: 327, distance: 8.5
click at [554, 327] on button "Run" at bounding box center [546, 329] width 55 height 25
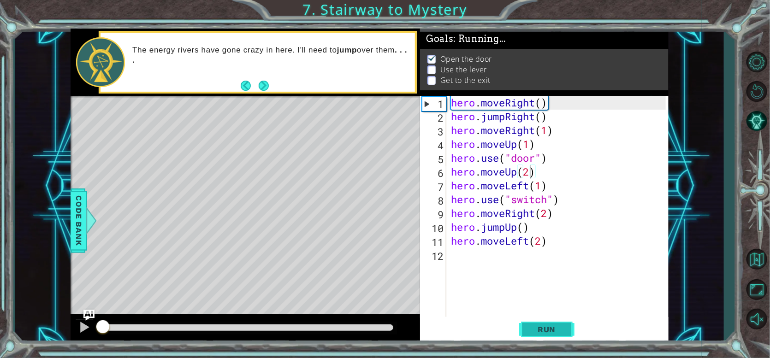
click at [554, 327] on span "Run" at bounding box center [547, 329] width 36 height 9
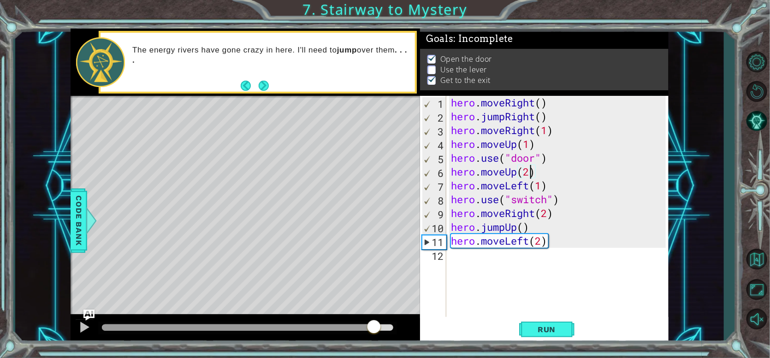
drag, startPoint x: 363, startPoint y: 328, endPoint x: 375, endPoint y: 329, distance: 11.1
click at [375, 329] on div at bounding box center [248, 328] width 292 height 6
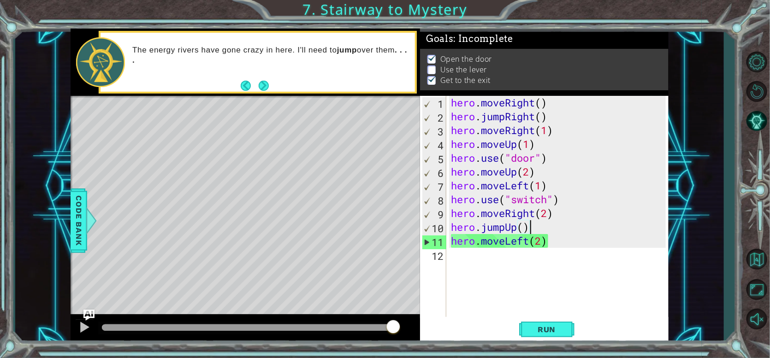
click at [536, 232] on div "hero . moveRight ( ) hero . jumpRight ( ) hero . moveRight ( 1 ) hero . moveUp …" at bounding box center [560, 220] width 222 height 249
type textarea "hero.jumpUp()"
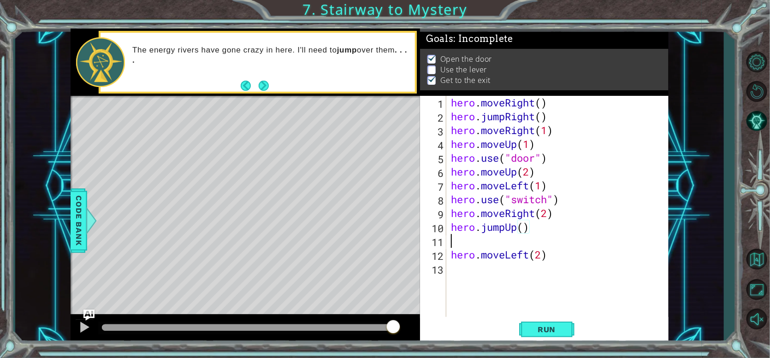
scroll to position [0, 0]
drag, startPoint x: 451, startPoint y: 226, endPoint x: 530, endPoint y: 230, distance: 79.0
click at [530, 230] on div "hero . moveRight ( ) hero . jumpRight ( ) hero . moveRight ( 1 ) hero . moveUp …" at bounding box center [560, 220] width 222 height 249
type textarea "hero.jumpUp()"
drag, startPoint x: 507, startPoint y: 236, endPoint x: 503, endPoint y: 242, distance: 7.3
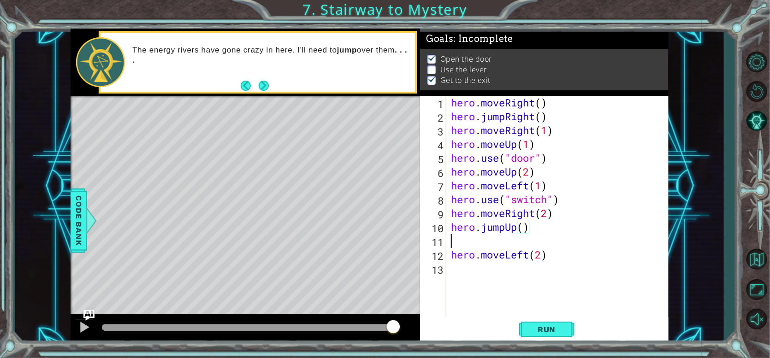
click at [505, 240] on div "hero . moveRight ( ) hero . jumpRight ( ) hero . moveRight ( 1 ) hero . moveUp …" at bounding box center [560, 220] width 222 height 249
paste textarea "hero.jumpUp()"
type textarea "hero.jump"
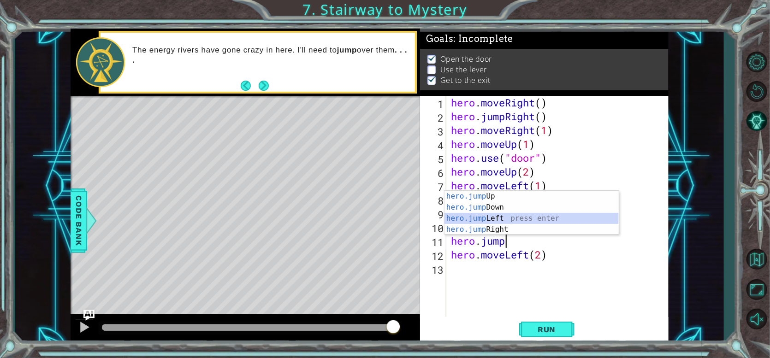
click at [532, 219] on div "hero.jump Up press enter hero.jump Down press enter hero.jump Left press enter …" at bounding box center [532, 224] width 174 height 66
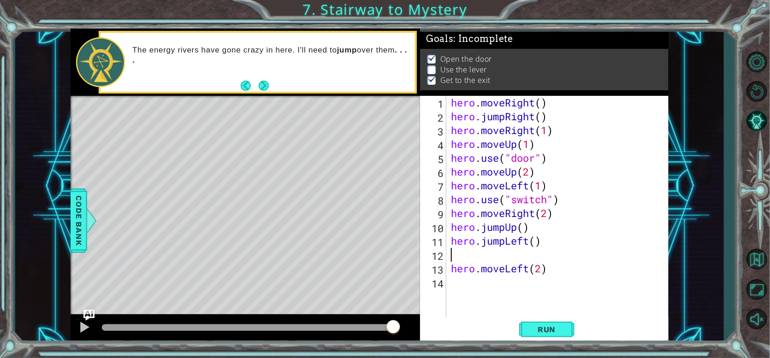
click at [452, 272] on div "hero . moveRight ( ) hero . jumpRight ( ) hero . moveRight ( 1 ) hero . moveUp …" at bounding box center [560, 220] width 222 height 249
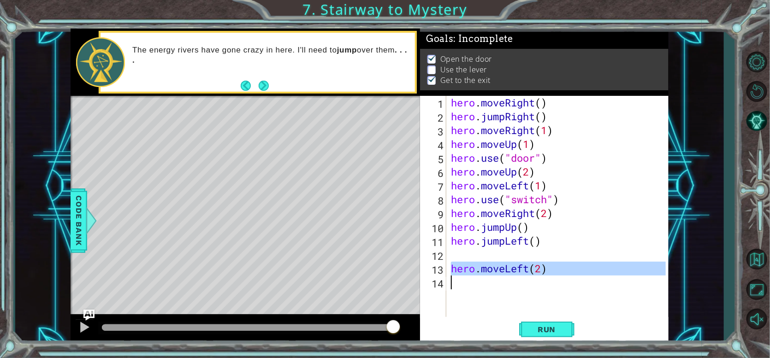
drag, startPoint x: 453, startPoint y: 268, endPoint x: 563, endPoint y: 285, distance: 112.0
click at [563, 285] on div "hero . moveRight ( ) hero . jumpRight ( ) hero . moveRight ( 1 ) hero . moveUp …" at bounding box center [560, 220] width 222 height 249
click at [531, 229] on div "hero . moveRight ( ) hero . jumpRight ( ) hero . moveRight ( 1 ) hero . moveUp …" at bounding box center [560, 220] width 222 height 249
type textarea "hero.jumpUp()"
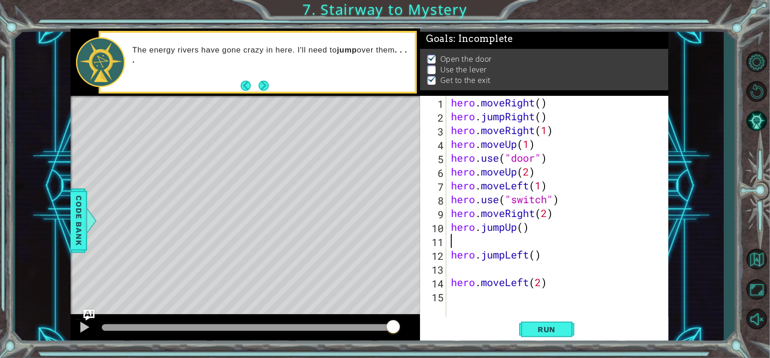
paste textarea "hero.jumpLeft()"
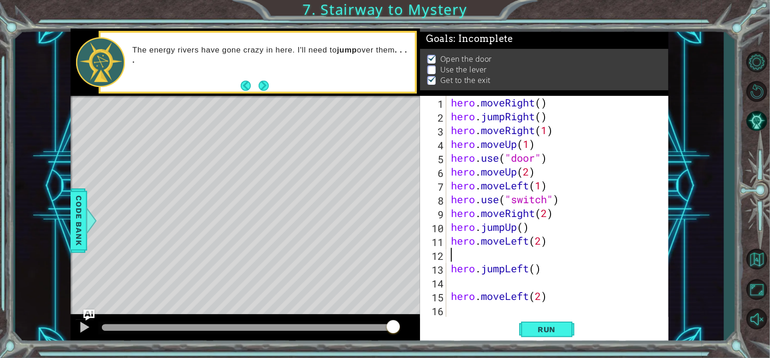
click at [452, 271] on div "hero . moveRight ( ) hero . jumpRight ( ) hero . moveRight ( 1 ) hero . moveUp …" at bounding box center [560, 220] width 222 height 249
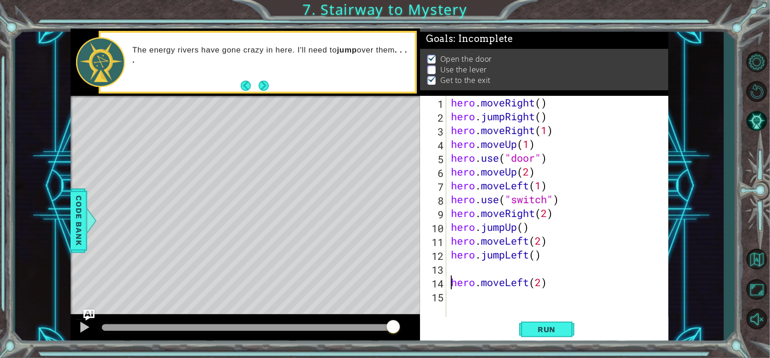
click at [452, 283] on div "hero . moveRight ( ) hero . jumpRight ( ) hero . moveRight ( 1 ) hero . moveUp …" at bounding box center [560, 220] width 222 height 249
click at [531, 329] on span "Run" at bounding box center [547, 329] width 36 height 9
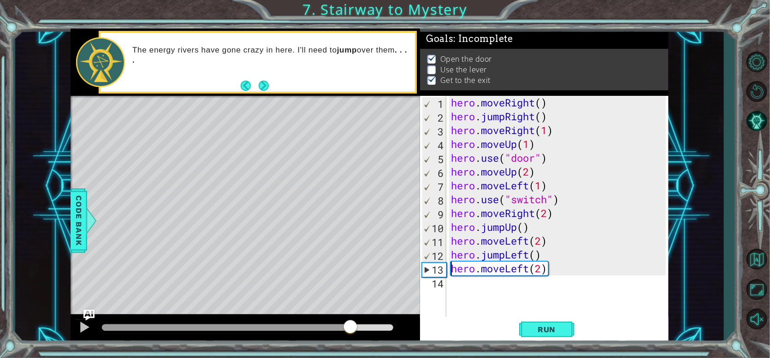
drag, startPoint x: 333, startPoint y: 326, endPoint x: 370, endPoint y: 333, distance: 38.0
click at [369, 331] on div at bounding box center [248, 328] width 292 height 6
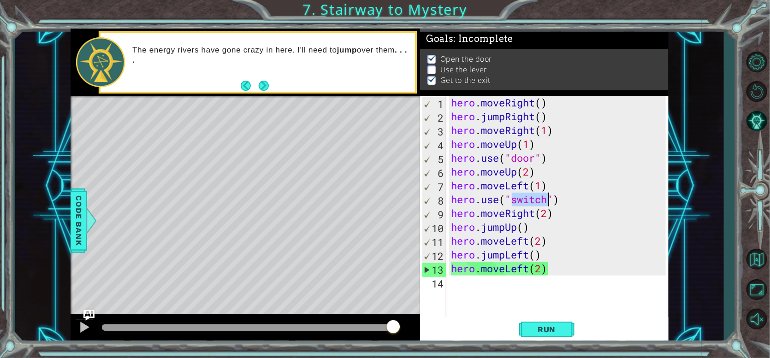
drag, startPoint x: 512, startPoint y: 203, endPoint x: 548, endPoint y: 198, distance: 35.8
click at [548, 198] on div "hero . moveRight ( ) hero . jumpRight ( ) hero . moveRight ( 1 ) hero . moveUp …" at bounding box center [560, 220] width 222 height 249
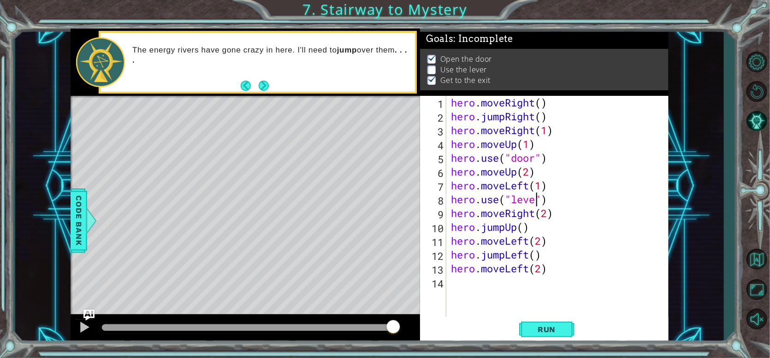
scroll to position [0, 4]
type textarea "hero.use("lever")"
click at [529, 330] on span "Run" at bounding box center [547, 329] width 36 height 9
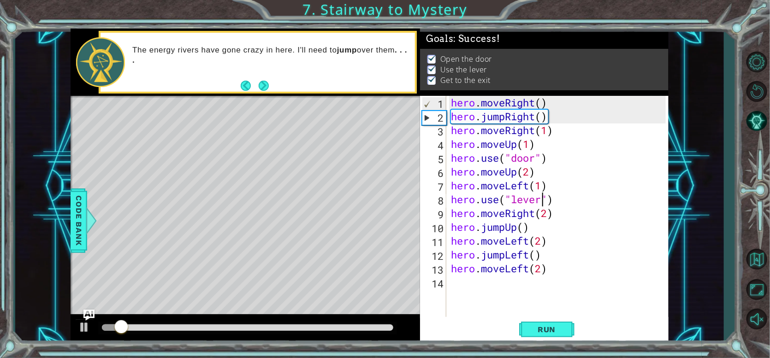
click at [357, 329] on div at bounding box center [248, 328] width 292 height 6
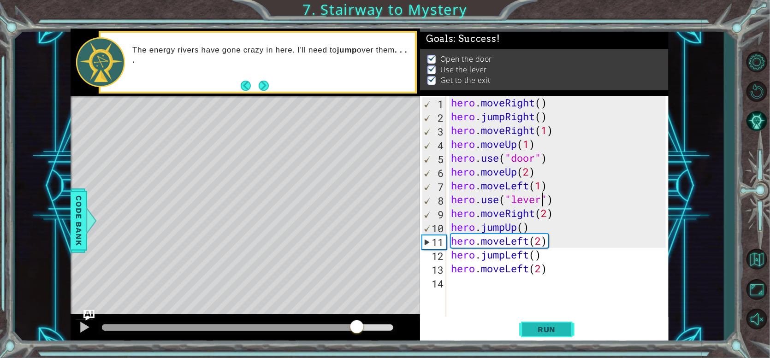
click at [544, 333] on span "Run" at bounding box center [547, 329] width 36 height 9
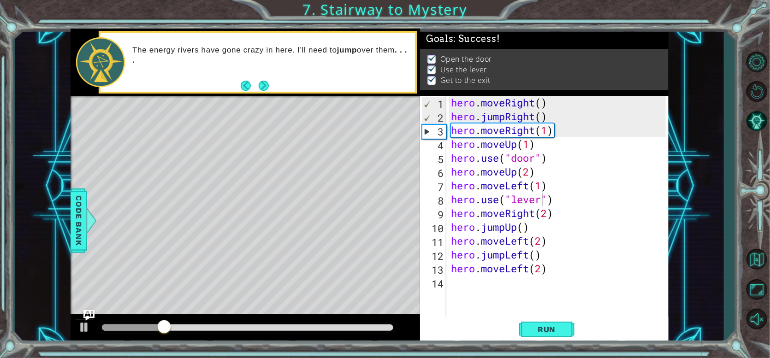
drag, startPoint x: 350, startPoint y: 332, endPoint x: 365, endPoint y: 331, distance: 15.2
click at [365, 331] on div at bounding box center [247, 328] width 299 height 13
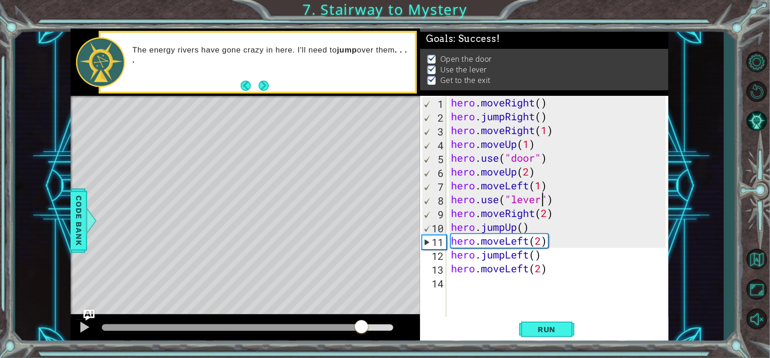
drag, startPoint x: 343, startPoint y: 331, endPoint x: 361, endPoint y: 325, distance: 19.4
click at [361, 325] on div at bounding box center [248, 328] width 292 height 6
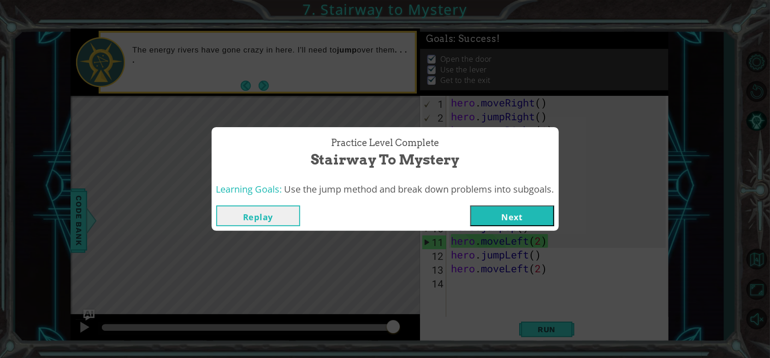
click at [522, 220] on button "Next" at bounding box center [513, 216] width 84 height 21
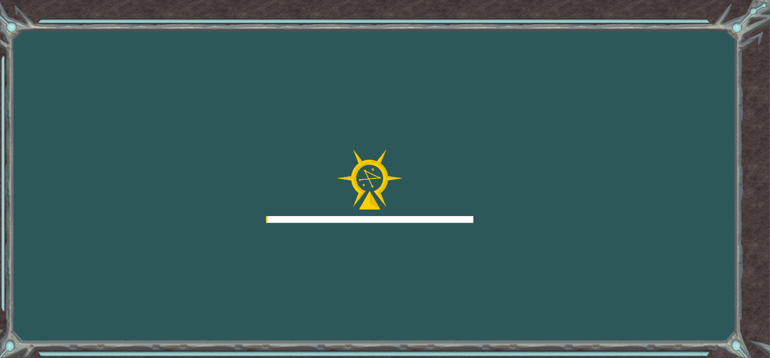
click at [518, 217] on div "Goals Error loading from server. Try refreshing the page. You'll need to join a…" at bounding box center [385, 179] width 770 height 358
click at [518, 216] on div "Goals Error loading from server. Try refreshing the page. You'll need to join a…" at bounding box center [385, 179] width 770 height 358
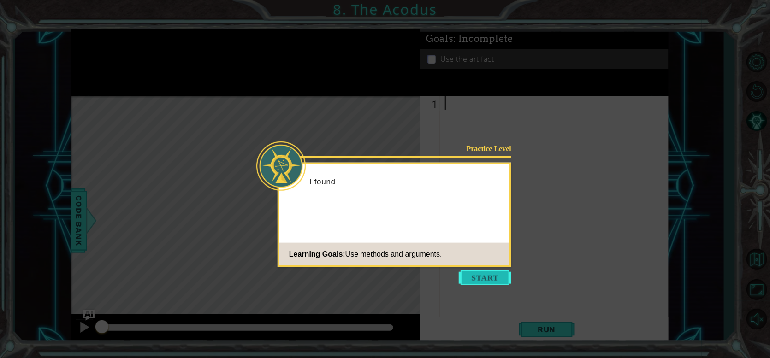
click at [476, 280] on button "Start" at bounding box center [485, 278] width 53 height 15
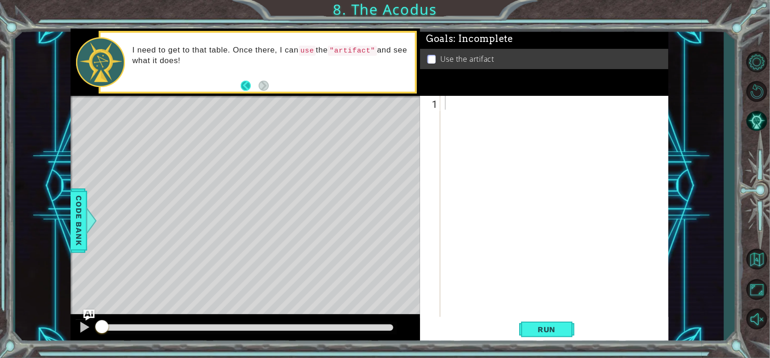
click at [253, 89] on button "Back" at bounding box center [250, 86] width 18 height 10
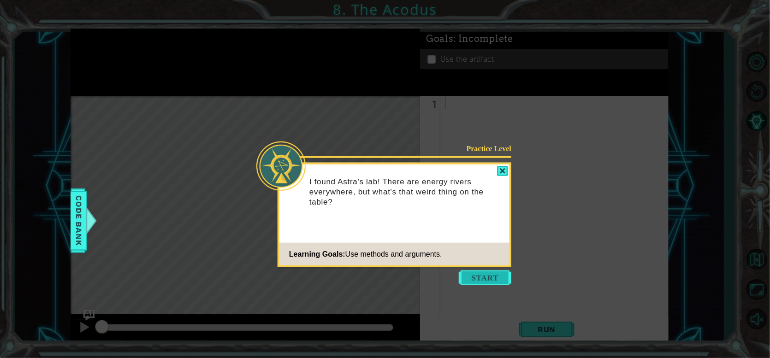
click at [481, 275] on button "Start" at bounding box center [485, 278] width 53 height 15
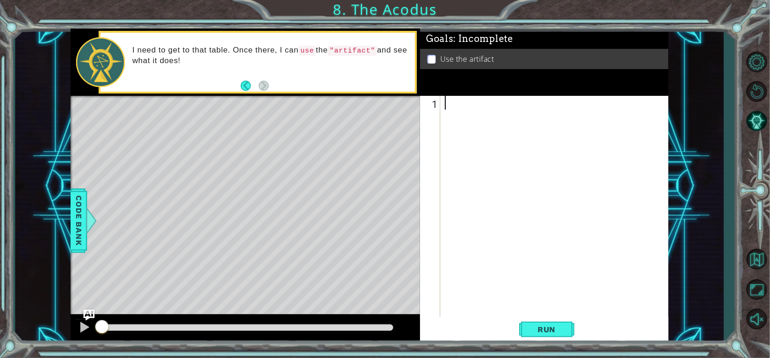
paste textarea "hero.moveLeft(2)"
click at [542, 104] on div "hero . moveLeft ( 2 )" at bounding box center [556, 220] width 227 height 249
click at [524, 107] on div "hero . moveLeft ( 2 )" at bounding box center [556, 220] width 227 height 249
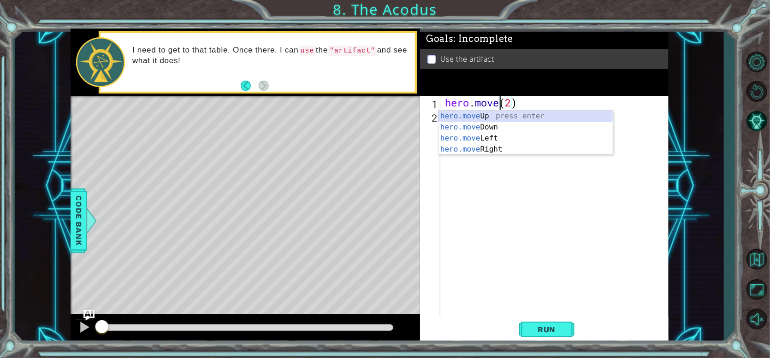
click at [510, 116] on div "hero.move Up press enter hero.move Down press enter hero.move Left press enter …" at bounding box center [526, 144] width 174 height 66
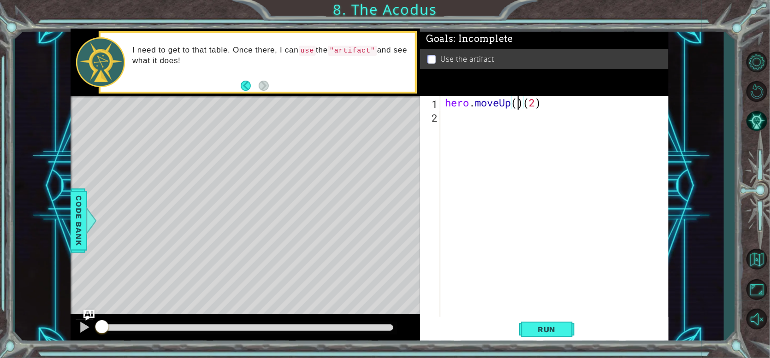
click at [528, 107] on div "hero . moveUp ( ) ( 2 )" at bounding box center [556, 220] width 227 height 249
click at [523, 109] on div "hero . moveUp ( ) ( 2 )" at bounding box center [556, 220] width 227 height 249
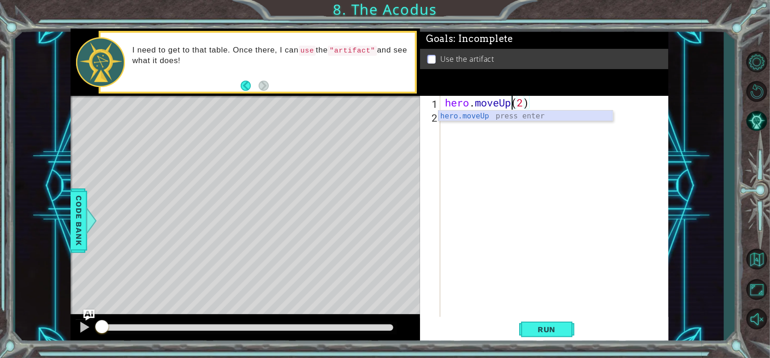
click at [527, 116] on div "hero.moveUp press enter" at bounding box center [526, 127] width 174 height 33
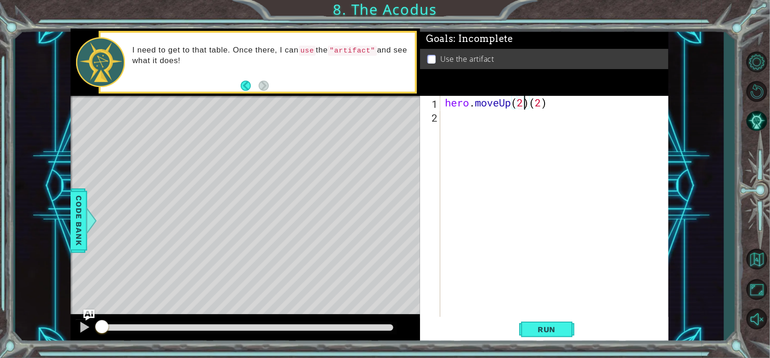
scroll to position [0, 3]
click at [553, 103] on div "hero . moveUp ( 2 ) ( 2 )" at bounding box center [556, 220] width 227 height 249
type textarea "hero.moveUp(2)"
click at [518, 125] on div "hero . moveUp ( 2 )" at bounding box center [556, 220] width 227 height 249
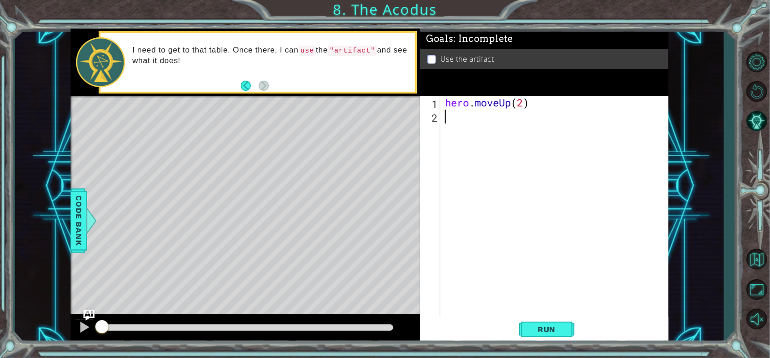
paste textarea "hero.moveLeft(2)"
click at [538, 119] on div "hero . moveUp ( 2 ) hero . moveLeft ( 2 )" at bounding box center [556, 220] width 227 height 249
type textarea "hero.moveLeft(2)"
click at [482, 142] on div "hero . moveUp ( 2 ) hero . moveLeft ( 2 )" at bounding box center [556, 220] width 227 height 249
paste textarea "hero.moveLeft(2)"
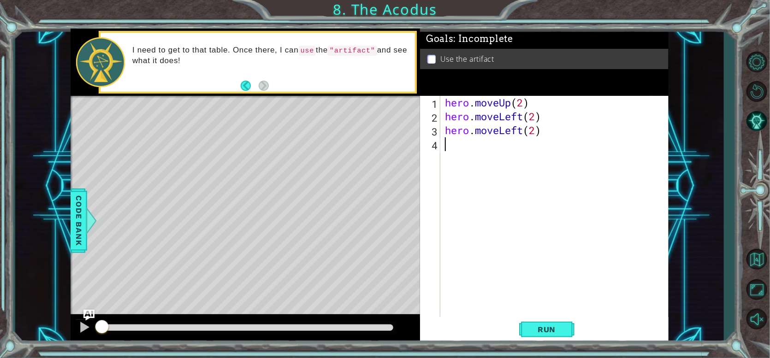
click at [524, 132] on div "hero . moveUp ( 2 ) hero . moveLeft ( 2 ) hero . moveLeft ( 2 )" at bounding box center [556, 220] width 227 height 249
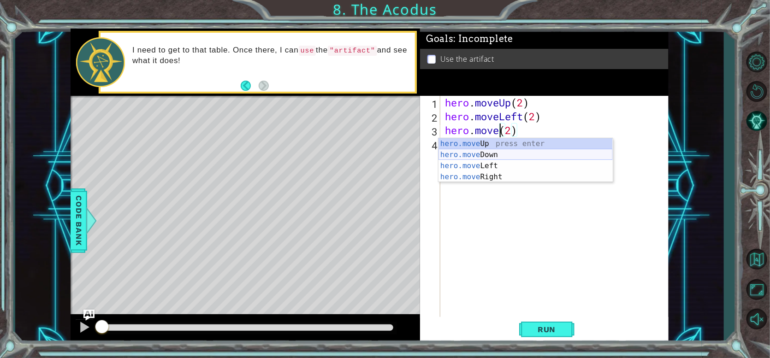
click at [512, 152] on div "hero.move Up press enter hero.move Down press enter hero.move Left press enter …" at bounding box center [526, 171] width 174 height 66
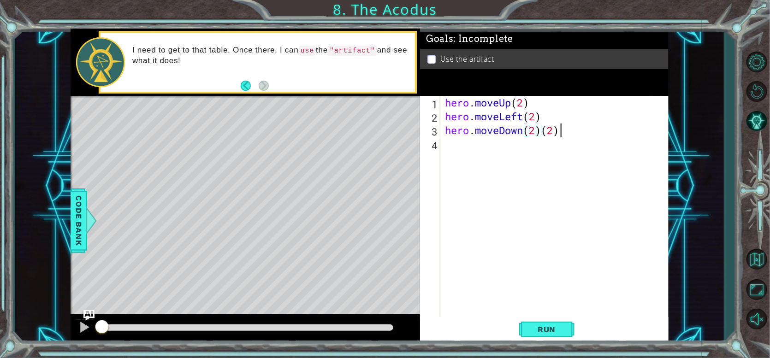
click at [563, 130] on div "hero . moveUp ( 2 ) hero . moveLeft ( 2 ) hero . moveDown ( 2 ) ( 2 )" at bounding box center [556, 220] width 227 height 249
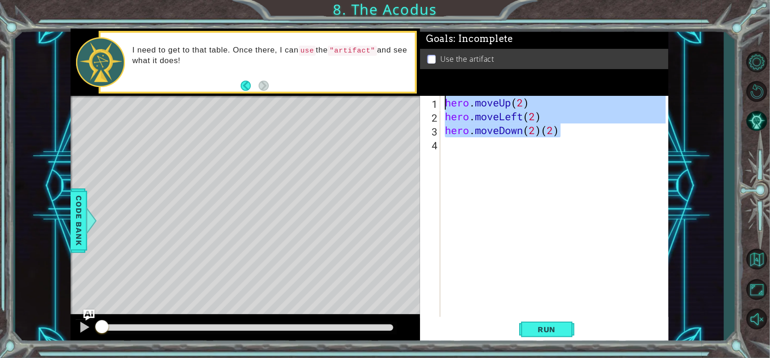
click at [561, 131] on div "hero . moveUp ( 2 ) hero . moveLeft ( 2 ) hero . moveDown ( 2 ) ( 2 )" at bounding box center [554, 206] width 223 height 221
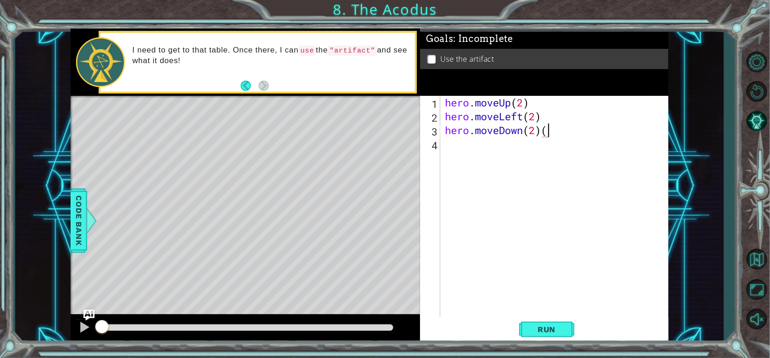
type textarea "hero.moveDown(2)"
click at [523, 152] on div "hero . moveUp ( 2 ) hero . moveLeft ( 2 ) hero . moveDown ( 2 )" at bounding box center [556, 220] width 227 height 249
click at [544, 117] on div "hero . moveUp ( 2 ) hero . moveLeft ( 2 ) hero . moveDown ( 2 )" at bounding box center [556, 220] width 227 height 249
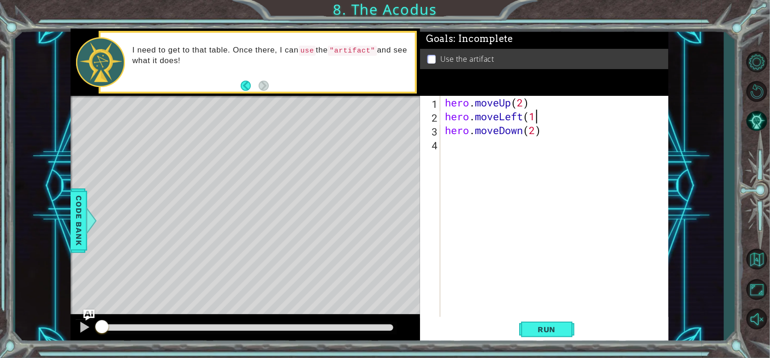
type textarea "hero.moveLeft(1)"
click at [523, 149] on div "hero . moveUp ( 2 ) hero . moveLeft ( 1 ) hero . moveDown ( 2 )" at bounding box center [556, 220] width 227 height 249
paste textarea "hero.moveLeft(2)"
click at [525, 145] on div "hero . moveUp ( 2 ) hero . moveLeft ( 1 ) hero . moveDown ( 2 ) hero . moveLeft…" at bounding box center [556, 220] width 227 height 249
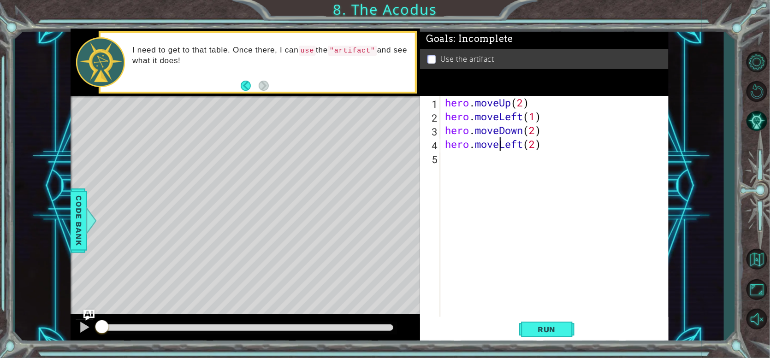
click at [499, 147] on div "hero . moveUp ( 2 ) hero . moveLeft ( 1 ) hero . moveDown ( 2 ) hero . moveLeft…" at bounding box center [556, 220] width 227 height 249
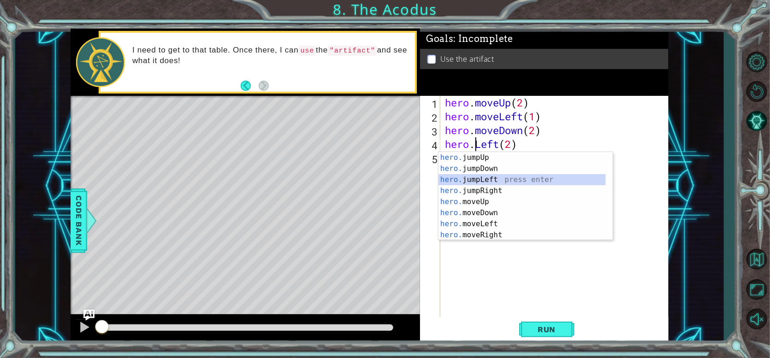
click at [504, 184] on div "hero. jumpUp press enter hero. jumpDown press enter hero. jumpLeft press enter …" at bounding box center [522, 207] width 167 height 111
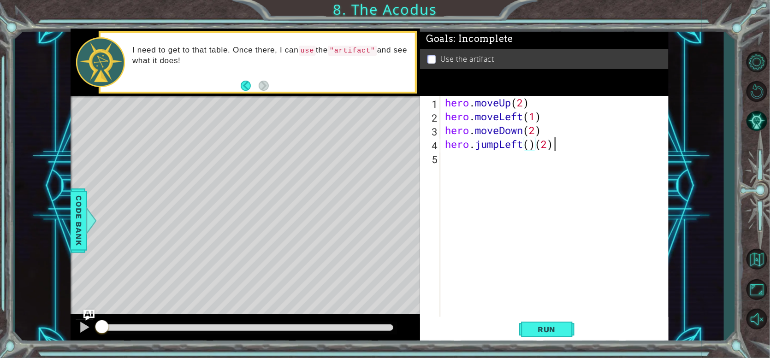
click at [562, 144] on div "hero . moveUp ( 2 ) hero . moveLeft ( 1 ) hero . moveDown ( 2 ) hero . jumpLeft…" at bounding box center [556, 220] width 227 height 249
drag, startPoint x: 448, startPoint y: 100, endPoint x: 536, endPoint y: 97, distance: 87.7
click at [536, 97] on div "hero . moveUp ( 2 ) hero . moveLeft ( 1 ) hero . moveDown ( 2 ) hero . jumpLeft…" at bounding box center [556, 220] width 227 height 249
type textarea "hero.moveUp(2)"
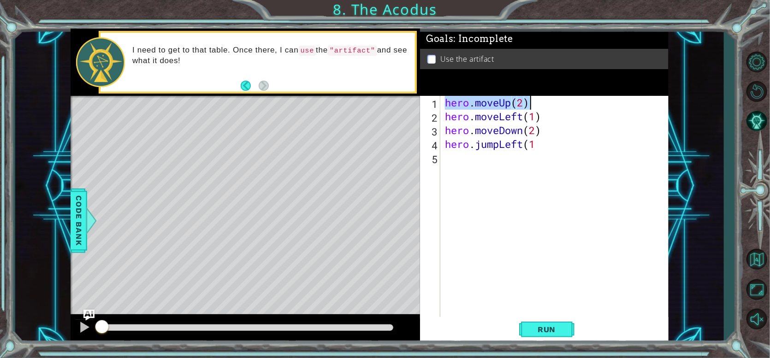
click at [463, 164] on div "hero . moveUp ( 2 ) hero . moveLeft ( 1 ) hero . moveDown ( 2 ) hero . jumpLeft…" at bounding box center [556, 220] width 227 height 249
paste textarea "hero.moveUp(2)"
type textarea "hero.moveUp(2)"
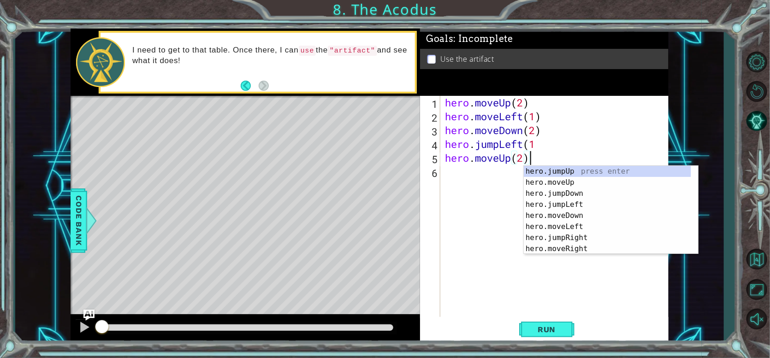
click at [461, 185] on div "hero . moveUp ( 2 ) hero . moveLeft ( 1 ) hero . moveDown ( 2 ) hero . jumpLeft…" at bounding box center [556, 220] width 227 height 249
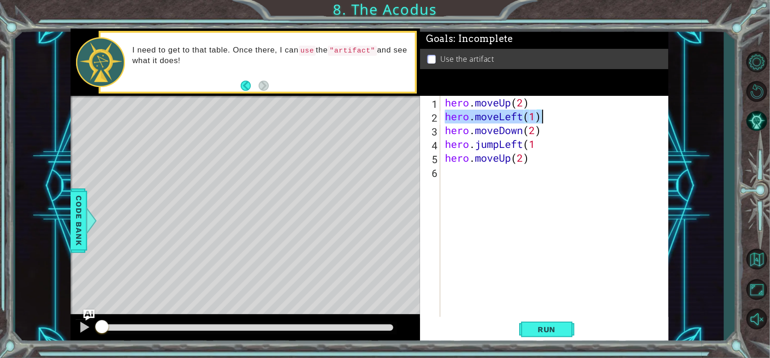
drag, startPoint x: 447, startPoint y: 119, endPoint x: 542, endPoint y: 123, distance: 94.6
click at [542, 123] on div "hero . moveUp ( 2 ) hero . moveLeft ( 1 ) hero . moveDown ( 2 ) hero . jumpLeft…" at bounding box center [556, 220] width 227 height 249
type textarea "hero.moveLeft(1)"
click at [480, 174] on div "hero . moveUp ( 2 ) hero . moveLeft ( 1 ) hero . moveDown ( 2 ) hero . jumpLeft…" at bounding box center [556, 220] width 227 height 249
paste textarea "hero.moveLeft(1)"
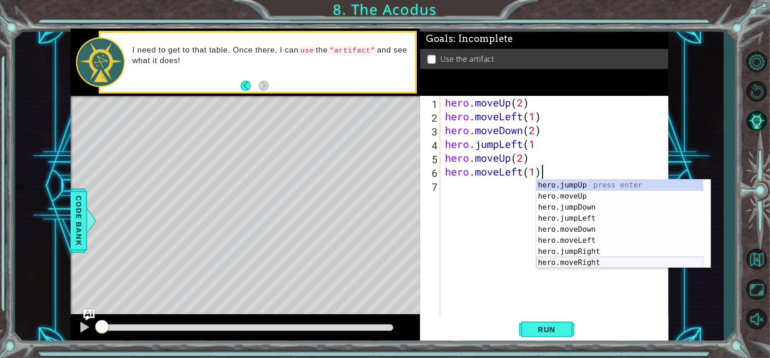
click at [560, 259] on div "hero.jumpUp press enter hero.moveUp press enter hero.jumpDown press enter hero.…" at bounding box center [619, 235] width 167 height 111
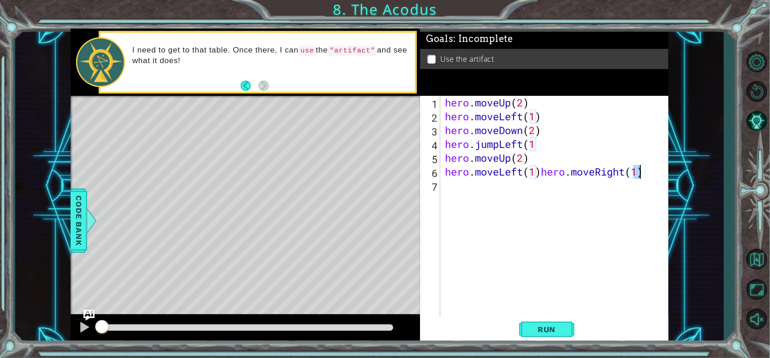
click at [541, 170] on div "hero . moveUp ( 2 ) hero . moveLeft ( 1 ) hero . moveDown ( 2 ) hero . jumpLeft…" at bounding box center [556, 220] width 227 height 249
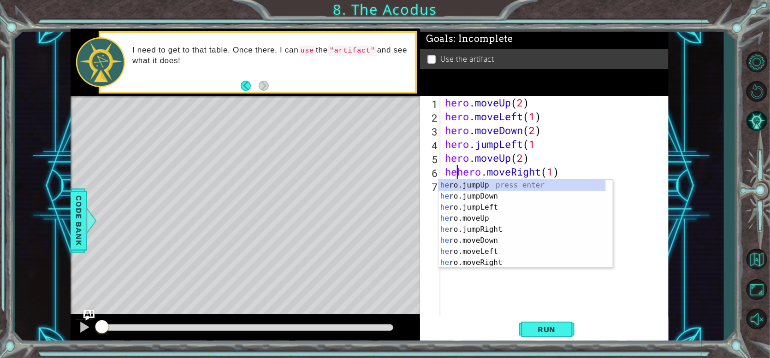
type textarea "hero.moveRight(1)"
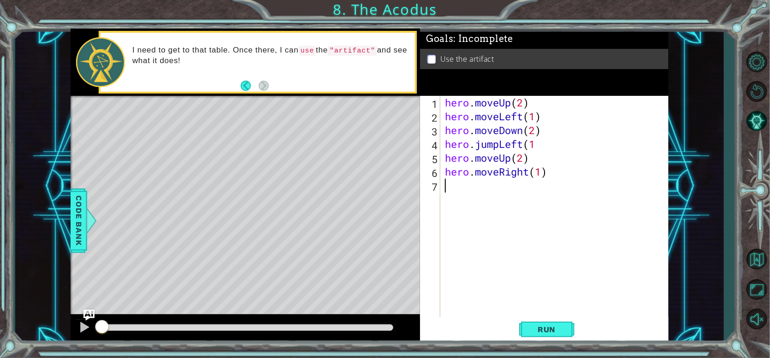
click at [486, 190] on div "hero . moveUp ( 2 ) hero . moveLeft ( 1 ) hero . moveDown ( 2 ) hero . jumpLeft…" at bounding box center [556, 220] width 227 height 249
paste textarea "hero.moveLeft(1)"
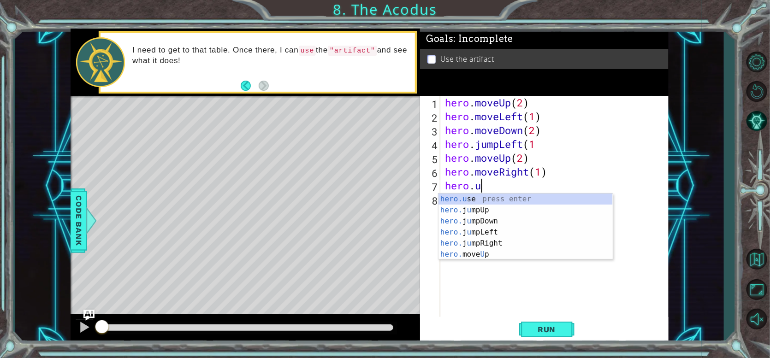
scroll to position [0, 1]
click at [495, 199] on div "hero.u se press enter hero. j u mpUp press enter hero. j u mpDown press enter h…" at bounding box center [526, 238] width 174 height 89
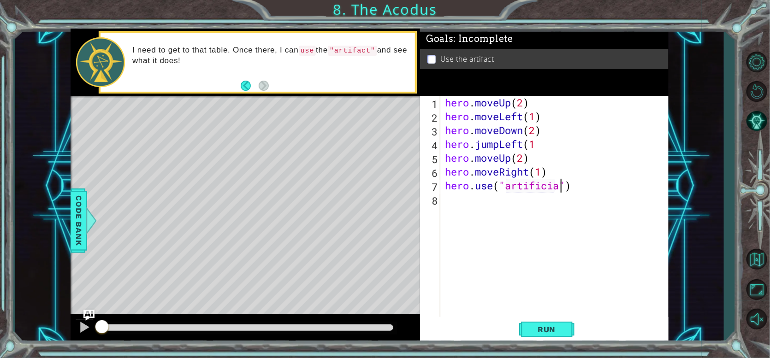
scroll to position [0, 6]
type textarea "hero.use("artificial")"
drag, startPoint x: 606, startPoint y: 218, endPoint x: 612, endPoint y: 216, distance: 5.8
click at [608, 216] on div "hero . moveUp ( 2 ) hero . moveLeft ( 1 ) hero . moveDown ( 2 ) hero . jumpLeft…" at bounding box center [556, 220] width 227 height 249
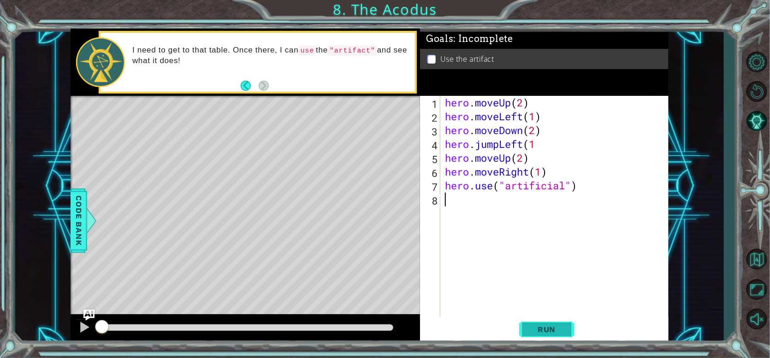
drag, startPoint x: 566, startPoint y: 330, endPoint x: 553, endPoint y: 330, distance: 12.9
click at [566, 329] on button "Run" at bounding box center [546, 329] width 55 height 25
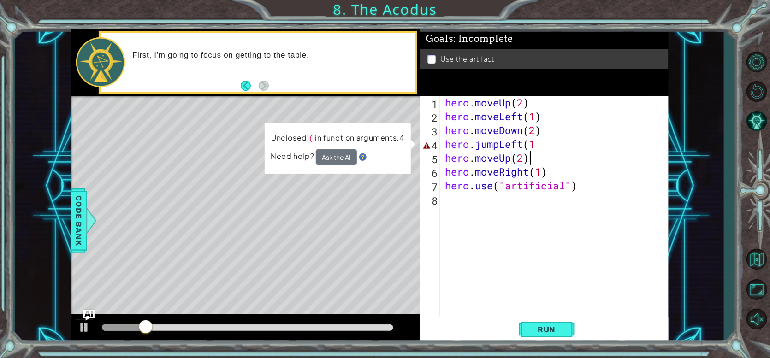
click at [548, 157] on div "hero . moveUp ( 2 ) hero . moveLeft ( 1 ) hero . moveDown ( 2 ) hero . jumpLeft…" at bounding box center [556, 220] width 227 height 249
drag, startPoint x: 556, startPoint y: 138, endPoint x: 542, endPoint y: 142, distance: 14.2
click at [554, 139] on div "hero . moveUp ( 2 ) hero . moveLeft ( 1 ) hero . moveDown ( 2 ) hero . jumpLeft…" at bounding box center [556, 220] width 227 height 249
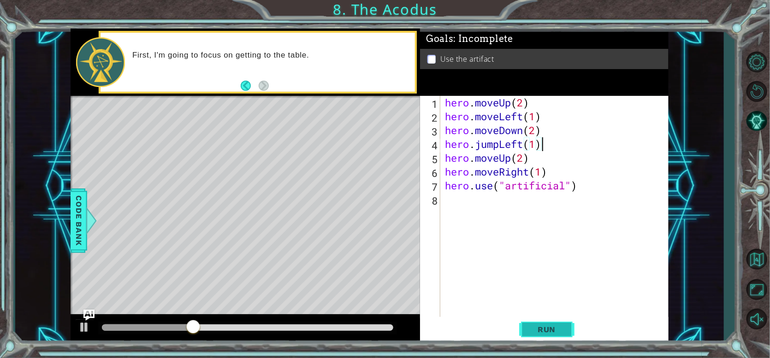
type textarea "hero.jumpLeft(1)"
click at [540, 326] on span "Run" at bounding box center [547, 329] width 36 height 9
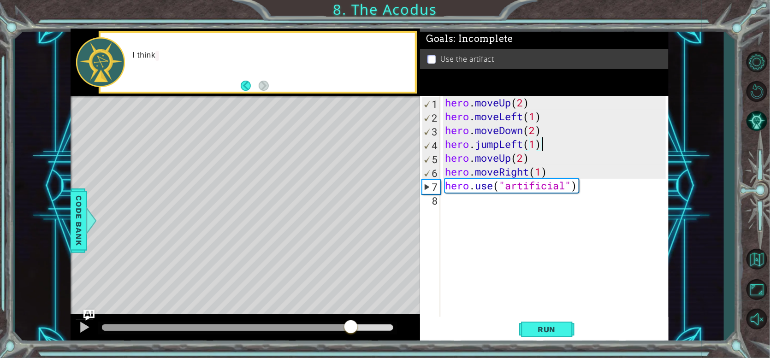
click at [351, 330] on div at bounding box center [248, 328] width 292 height 6
click at [532, 212] on div "hero . moveUp ( 2 ) hero . moveLeft ( 1 ) hero . moveDown ( 2 ) hero . jumpLeft…" at bounding box center [556, 220] width 227 height 249
click at [569, 185] on div "hero . moveUp ( 2 ) hero . moveLeft ( 1 ) hero . moveDown ( 2 ) hero . jumpLeft…" at bounding box center [556, 220] width 227 height 249
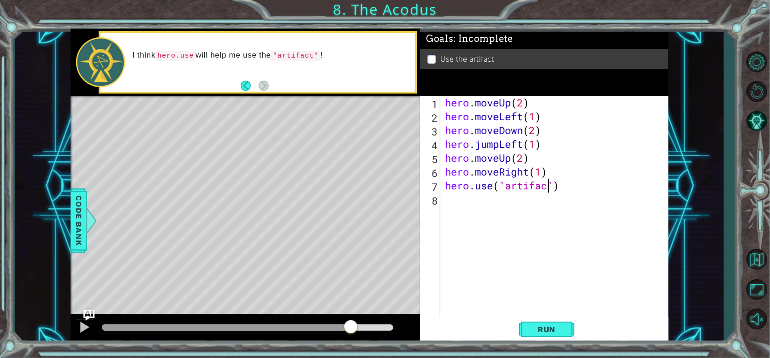
scroll to position [0, 5]
type textarea "hero.use("artifact")"
click at [541, 337] on button "Run" at bounding box center [546, 329] width 55 height 25
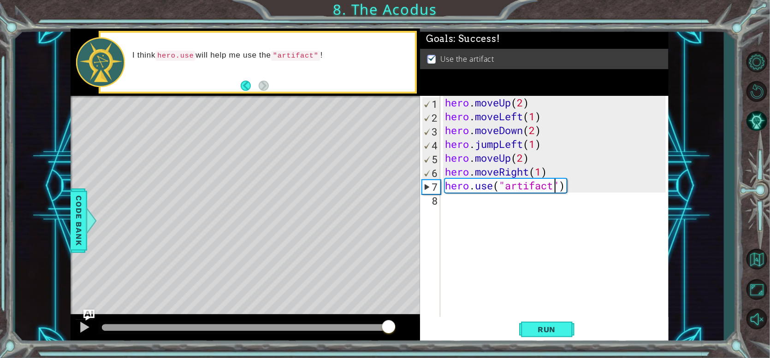
click at [389, 328] on div at bounding box center [248, 328] width 292 height 6
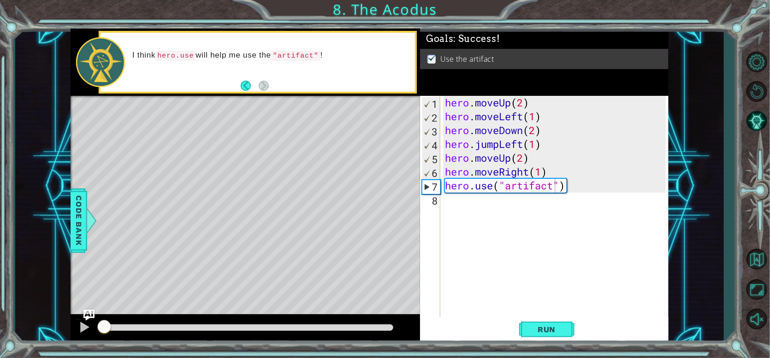
click at [325, 179] on div "Level Map" at bounding box center [284, 232] width 426 height 272
click at [489, 216] on div "hero . moveUp ( 2 ) hero . moveLeft ( 1 ) hero . moveDown ( 2 ) hero . jumpLeft…" at bounding box center [556, 220] width 227 height 249
click at [534, 214] on div "hero . moveUp ( 2 ) hero . moveLeft ( 1 ) hero . moveDown ( 2 ) hero . jumpLeft…" at bounding box center [556, 220] width 227 height 249
click at [563, 192] on div "hero . moveUp ( 2 ) hero . moveLeft ( 1 ) hero . moveDown ( 2 ) hero . jumpLeft…" at bounding box center [556, 220] width 227 height 249
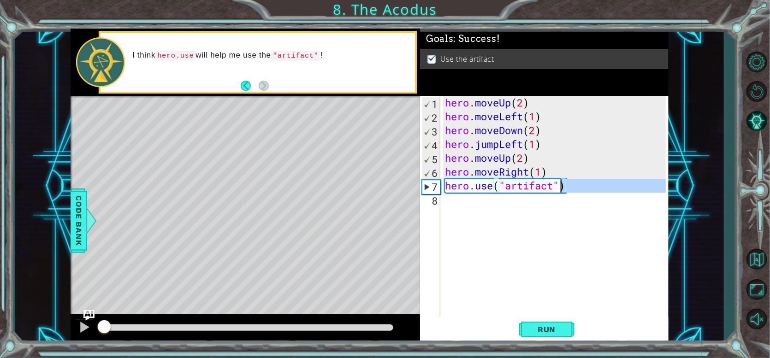
click at [548, 191] on div "hero . moveUp ( 2 ) hero . moveLeft ( 1 ) hero . moveDown ( 2 ) hero . jumpLeft…" at bounding box center [556, 220] width 227 height 249
type textarea "hero.use("artifact")"
click at [533, 325] on span "Run" at bounding box center [547, 329] width 36 height 9
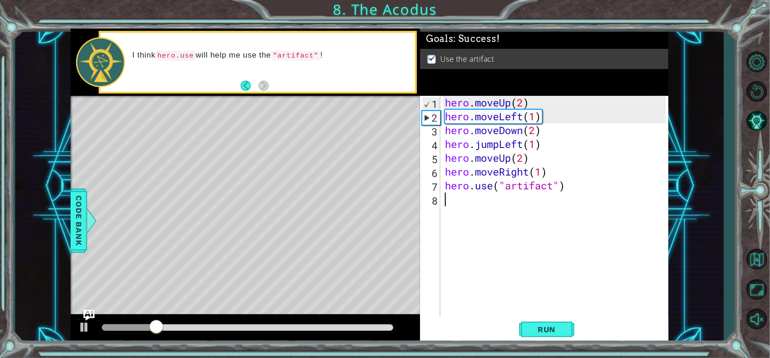
click at [578, 220] on div "hero . moveUp ( 2 ) hero . moveLeft ( 1 ) hero . moveDown ( 2 ) hero . jumpLeft…" at bounding box center [556, 220] width 227 height 249
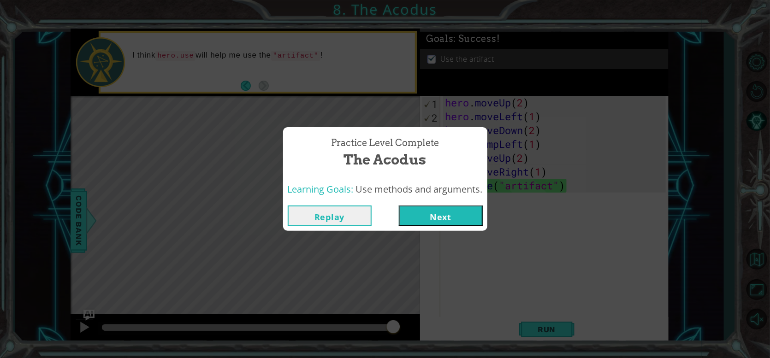
click at [448, 227] on div "Replay Next" at bounding box center [385, 216] width 204 height 30
click at [453, 211] on button "Next" at bounding box center [441, 216] width 84 height 21
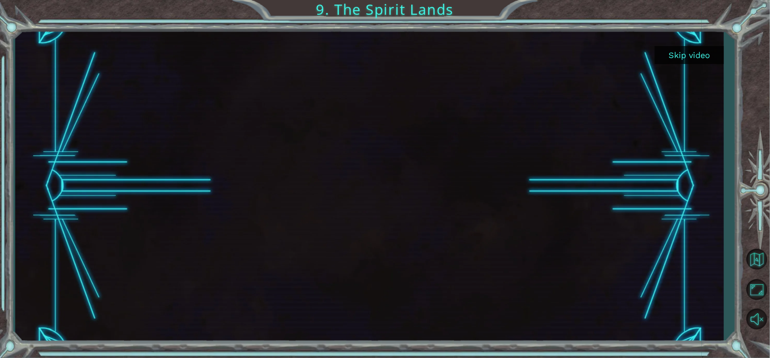
click at [692, 50] on button "Skip video" at bounding box center [689, 55] width 69 height 18
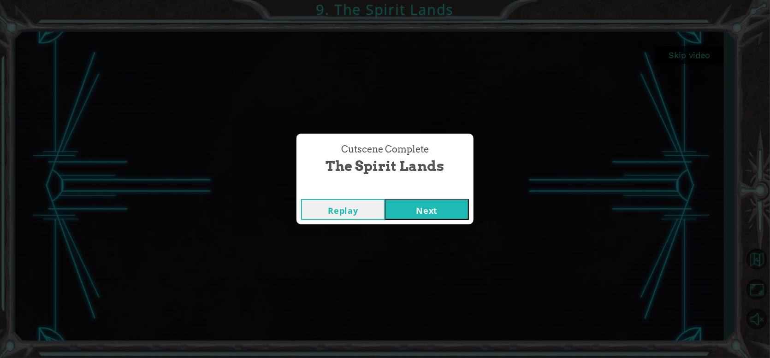
click at [409, 210] on button "Next" at bounding box center [427, 209] width 84 height 21
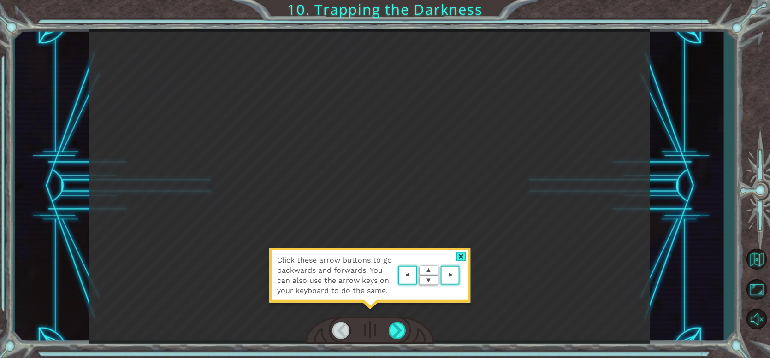
click at [465, 256] on div at bounding box center [461, 257] width 11 height 10
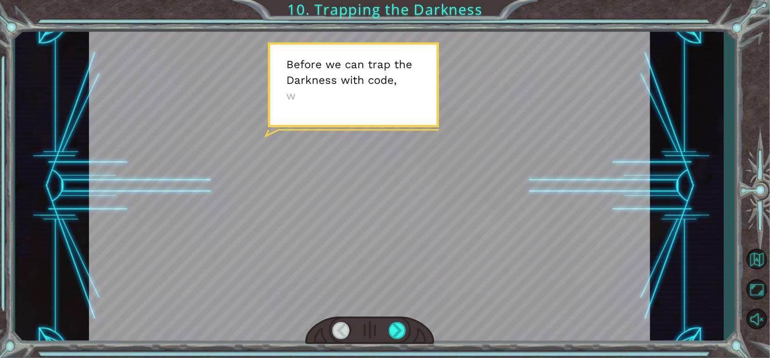
click at [378, 119] on div at bounding box center [369, 187] width 561 height 316
click at [372, 119] on div at bounding box center [369, 187] width 561 height 316
drag, startPoint x: 349, startPoint y: 198, endPoint x: 357, endPoint y: 200, distance: 7.6
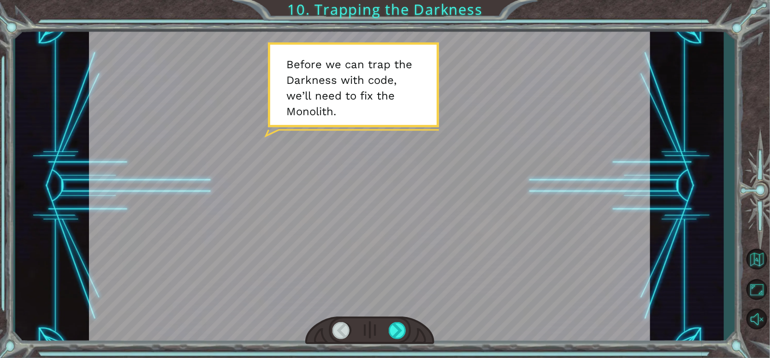
click at [351, 200] on div at bounding box center [369, 187] width 561 height 316
click at [461, 200] on div at bounding box center [369, 187] width 561 height 316
click at [550, 211] on div at bounding box center [369, 187] width 561 height 316
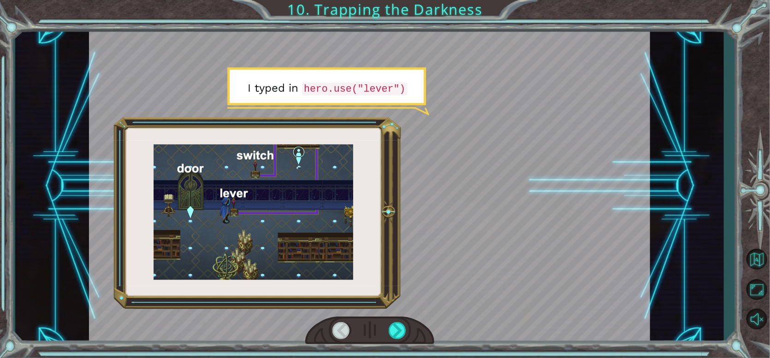
click at [409, 87] on div at bounding box center [369, 187] width 561 height 316
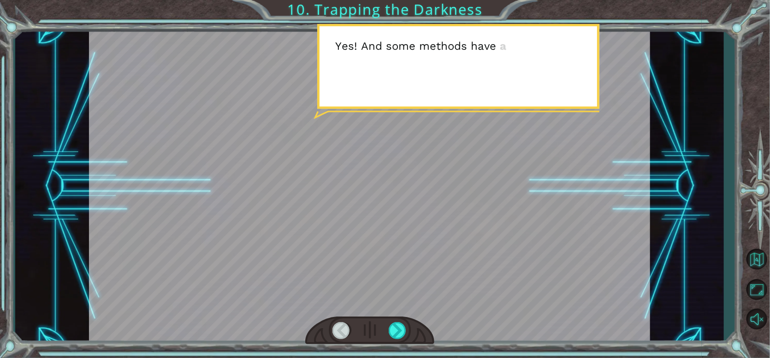
click at [409, 101] on div at bounding box center [369, 187] width 561 height 316
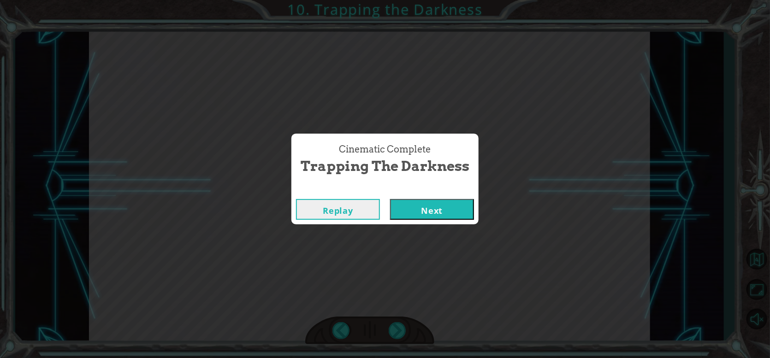
click at [450, 204] on button "Next" at bounding box center [432, 209] width 84 height 21
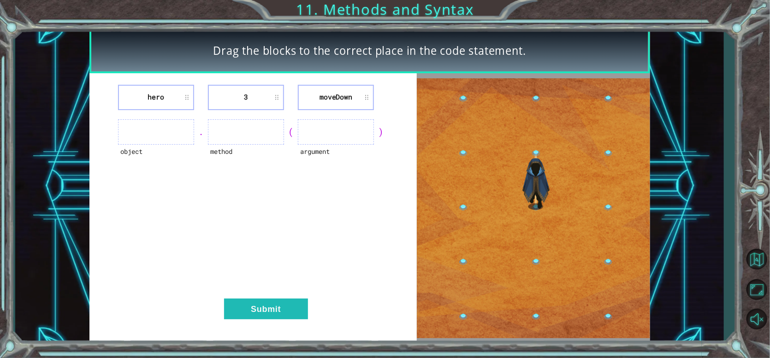
click at [160, 140] on ul at bounding box center [156, 131] width 76 height 25
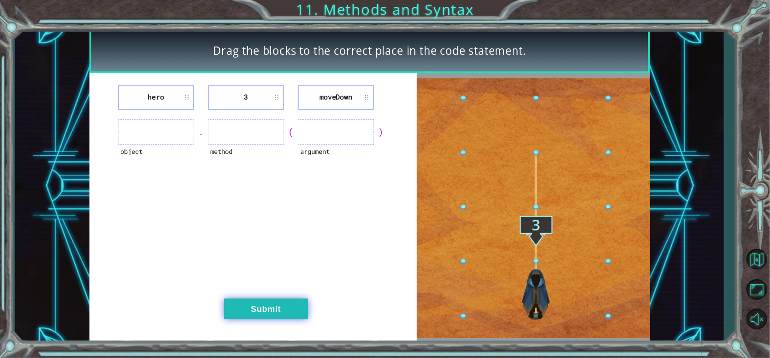
click at [281, 304] on button "Submit" at bounding box center [266, 309] width 84 height 21
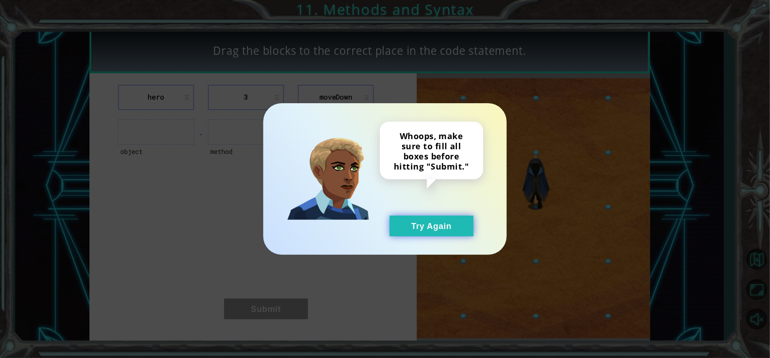
click at [414, 232] on button "Try Again" at bounding box center [432, 226] width 84 height 21
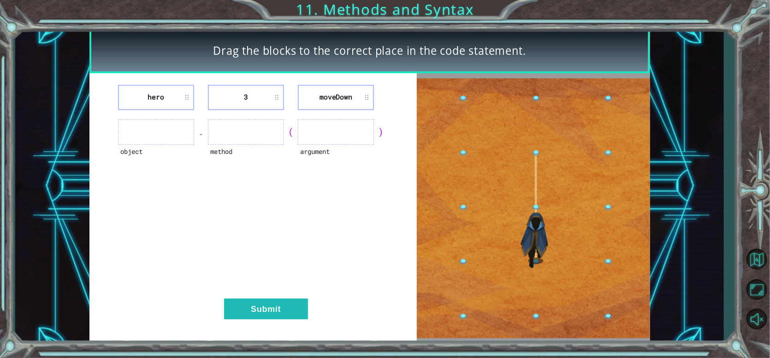
click at [151, 137] on ul at bounding box center [156, 131] width 76 height 25
drag, startPoint x: 132, startPoint y: 115, endPoint x: 154, endPoint y: 101, distance: 25.6
click at [141, 111] on div "hero 3 [GEOGRAPHIC_DATA] object . method ( argument ) Submit" at bounding box center [253, 208] width 328 height 271
click at [160, 127] on ul at bounding box center [156, 131] width 76 height 25
click at [160, 129] on ul at bounding box center [156, 131] width 76 height 25
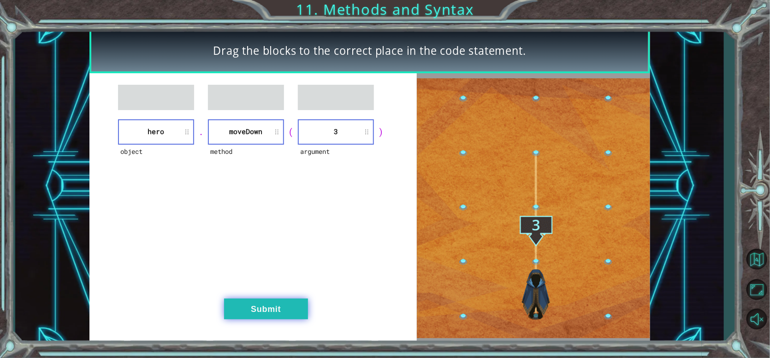
click at [267, 303] on button "Submit" at bounding box center [266, 309] width 84 height 21
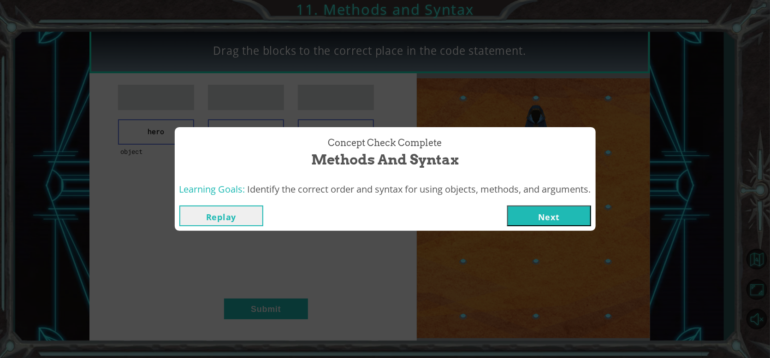
click at [558, 218] on button "Next" at bounding box center [549, 216] width 84 height 21
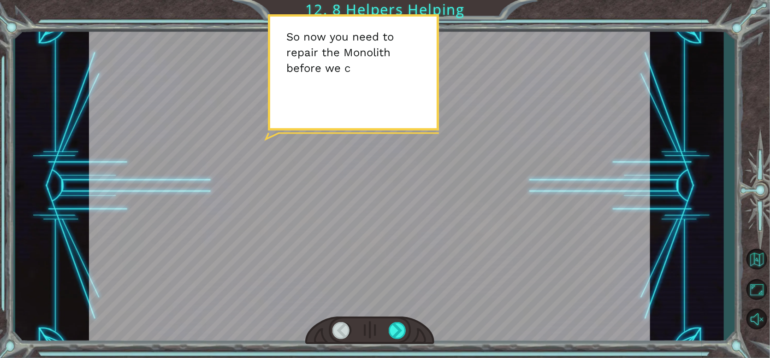
click at [387, 67] on div at bounding box center [369, 187] width 561 height 316
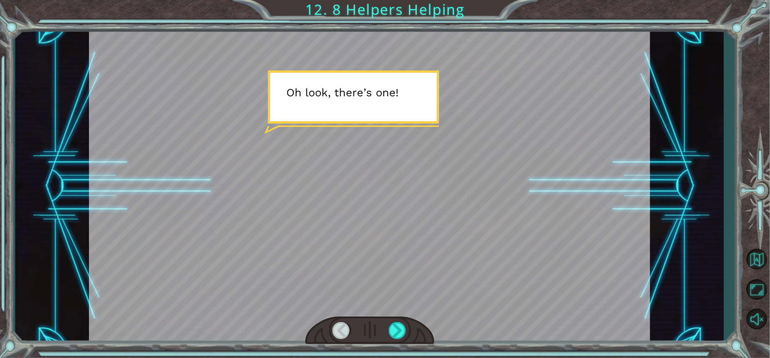
click at [439, 112] on div at bounding box center [369, 187] width 561 height 316
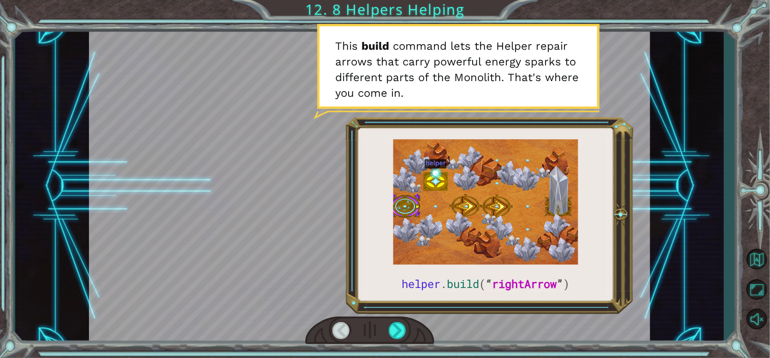
drag, startPoint x: 404, startPoint y: 286, endPoint x: 527, endPoint y: 296, distance: 123.6
click at [526, 296] on div at bounding box center [369, 187] width 561 height 316
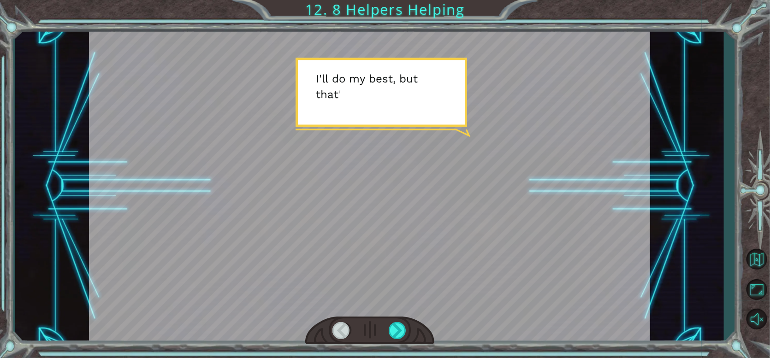
click at [387, 128] on div at bounding box center [369, 187] width 561 height 316
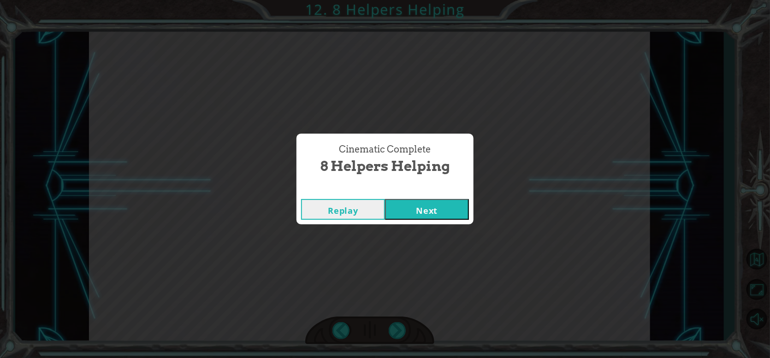
click at [418, 215] on button "Next" at bounding box center [427, 209] width 84 height 21
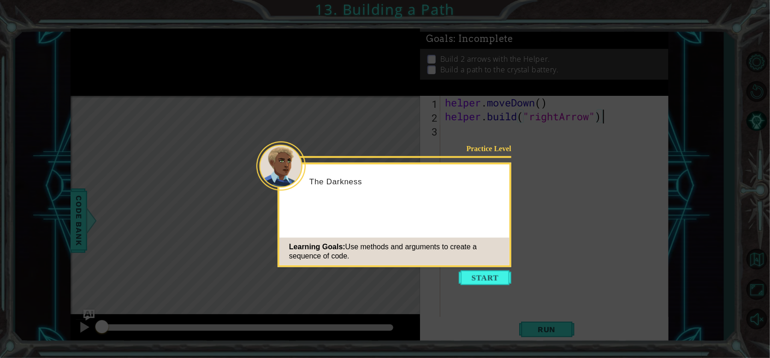
click at [491, 276] on button "Start" at bounding box center [485, 278] width 53 height 15
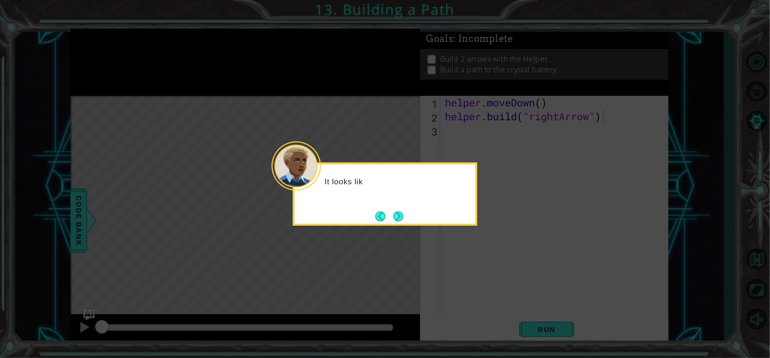
click at [407, 211] on div "It looks lik" at bounding box center [385, 194] width 185 height 63
click at [403, 218] on button "Next" at bounding box center [398, 216] width 10 height 10
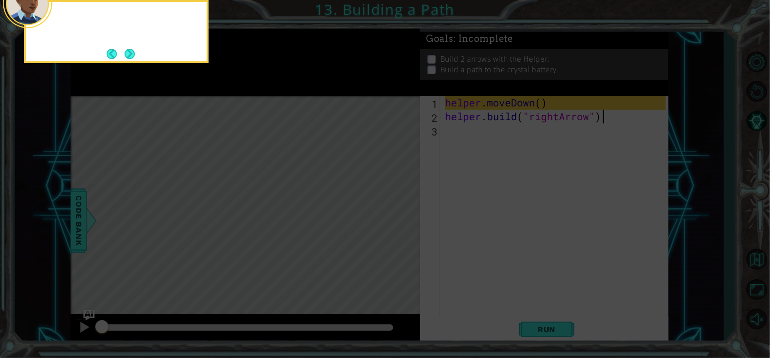
click at [403, 218] on icon at bounding box center [385, 54] width 770 height 610
click at [132, 54] on button "Next" at bounding box center [130, 54] width 10 height 10
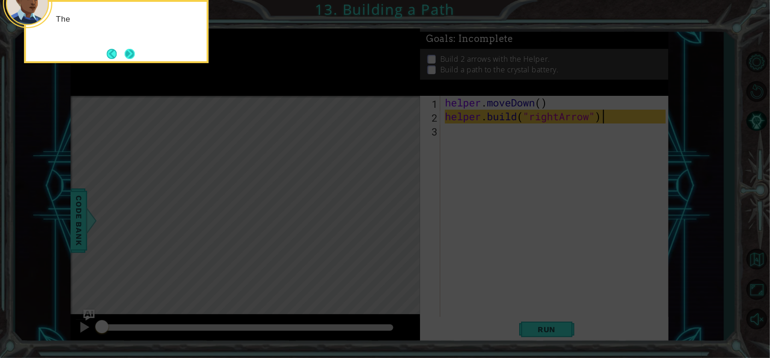
click at [132, 51] on button "Next" at bounding box center [130, 54] width 10 height 10
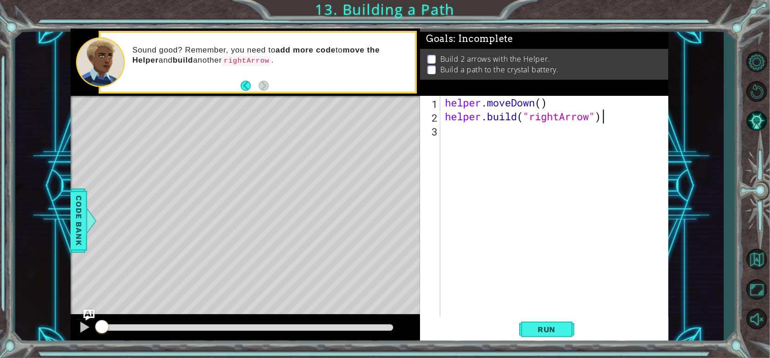
click at [534, 330] on span "Run" at bounding box center [547, 329] width 36 height 9
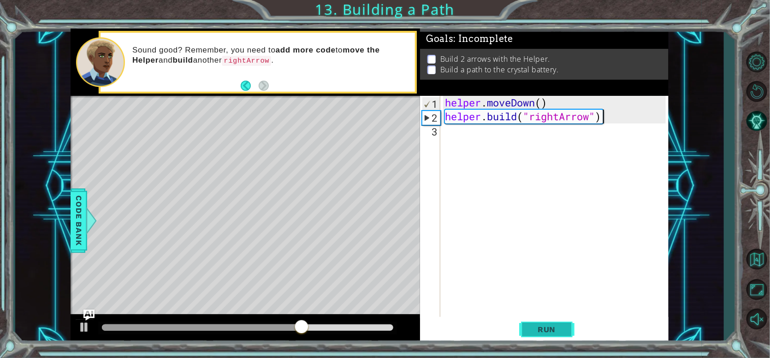
click at [542, 328] on span "Run" at bounding box center [547, 329] width 36 height 9
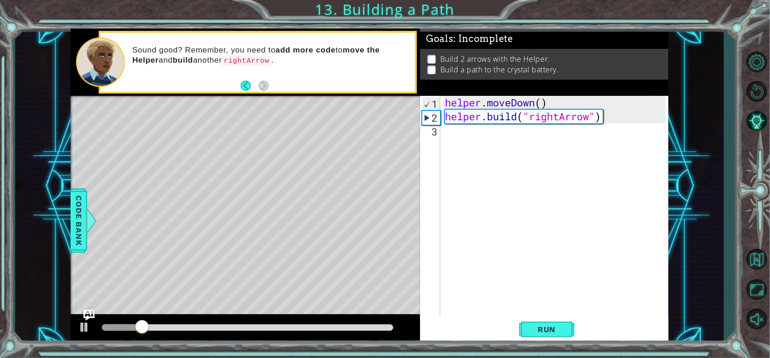
click at [434, 55] on p at bounding box center [432, 59] width 8 height 9
click at [83, 322] on div at bounding box center [84, 328] width 12 height 12
click at [478, 132] on div "helper . moveDown ( ) helper . build ( "rightArrow" )" at bounding box center [556, 220] width 227 height 249
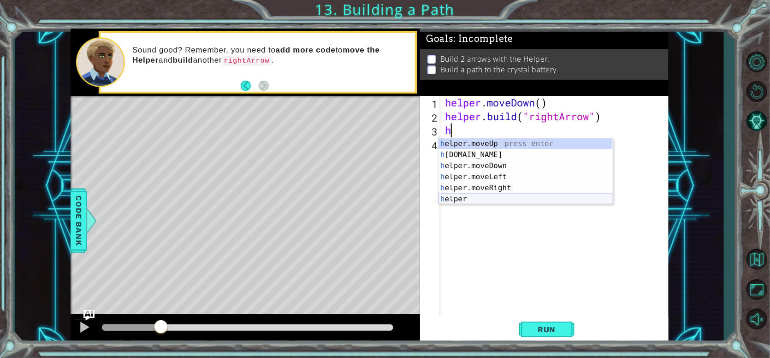
click at [467, 199] on div "h elper.moveUp press enter h [DOMAIN_NAME] press enter h elper.moveDown press e…" at bounding box center [526, 182] width 174 height 89
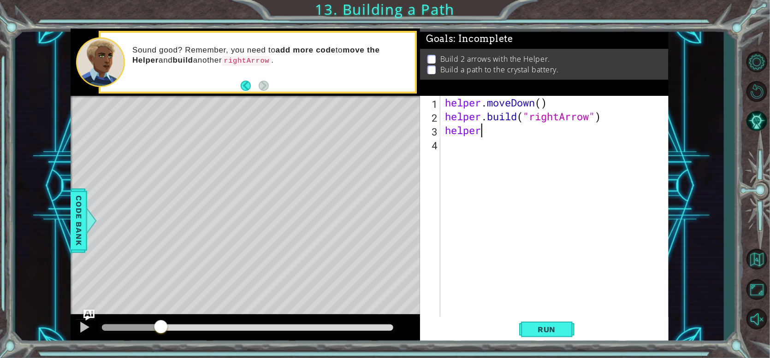
scroll to position [0, 1]
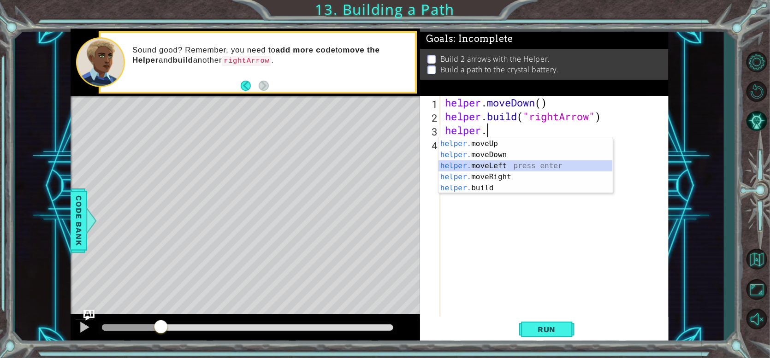
click at [510, 166] on div "helper. moveUp press enter helper. moveDown press enter helper. moveLeft press …" at bounding box center [526, 176] width 174 height 77
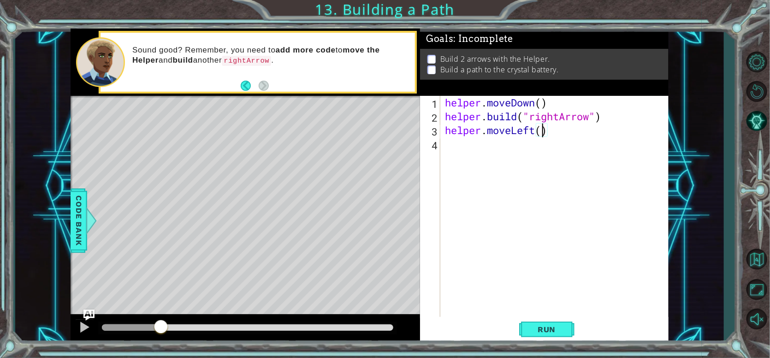
click at [550, 133] on div "helper . moveDown ( ) helper . build ( "rightArrow" ) helper . moveLeft ( )" at bounding box center [556, 220] width 227 height 249
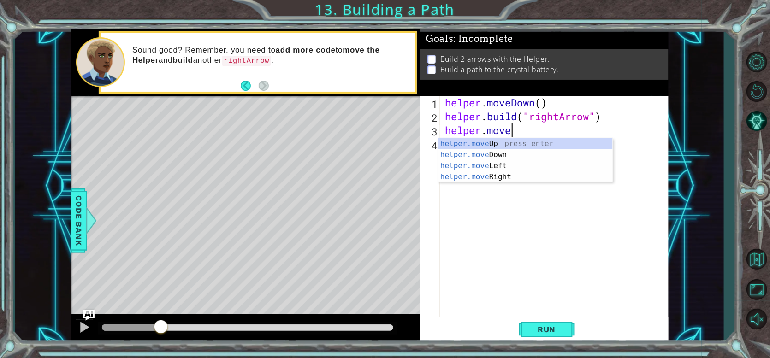
scroll to position [0, 3]
click at [542, 143] on div "helper.moveR ight press enter" at bounding box center [526, 154] width 174 height 33
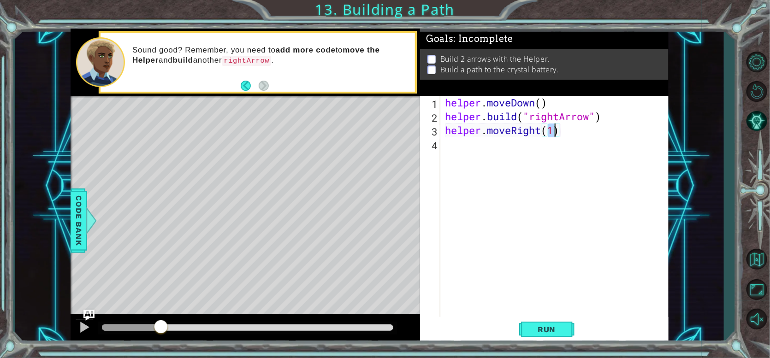
scroll to position [0, 5]
type textarea "helper.moveRight(3)"
click at [545, 319] on button "Run" at bounding box center [546, 329] width 55 height 25
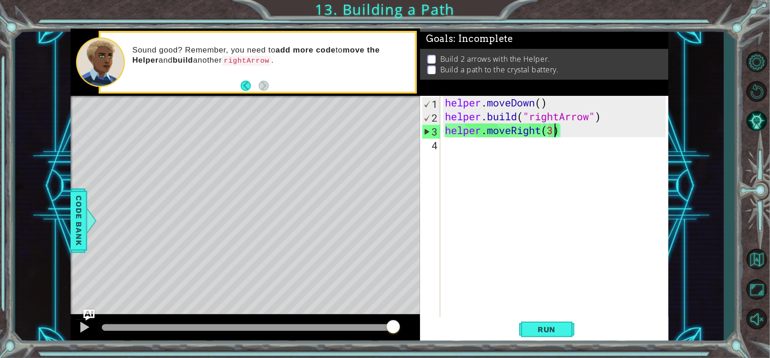
click at [545, 157] on div "helper . moveDown ( ) helper . build ( "rightArrow" ) helper . moveRight ( 3 )" at bounding box center [556, 220] width 227 height 249
click at [486, 142] on div "helper . moveDown ( ) helper . build ( "rightArrow" ) helper . moveRight ( 3 )" at bounding box center [556, 220] width 227 height 249
paste textarea "hero.moveLeft(1)"
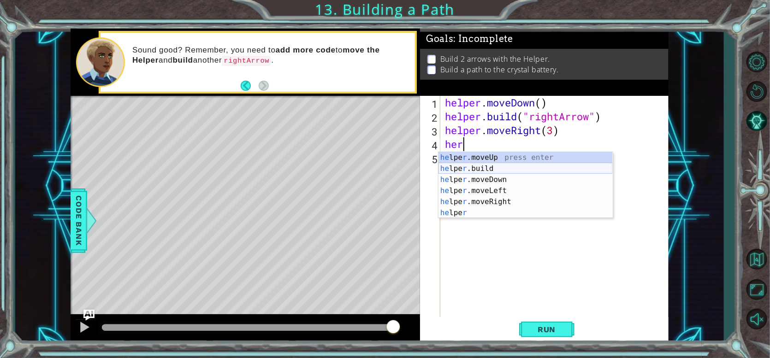
click at [507, 172] on div "he lpe r .moveUp press enter he lpe r .build press enter he lpe r .moveDown pre…" at bounding box center [526, 196] width 174 height 89
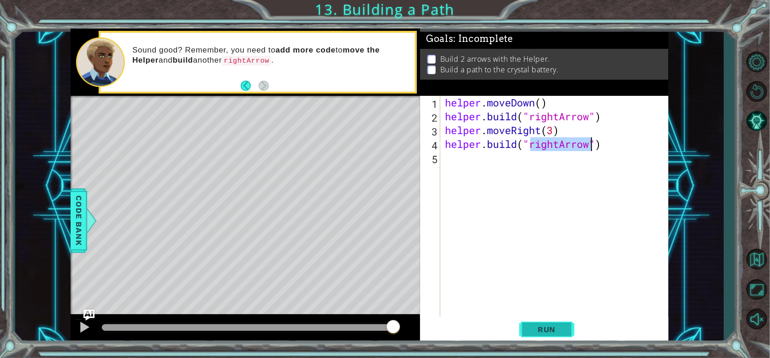
type textarea "[DOMAIN_NAME]("rightArrow")"
click at [545, 331] on span "Run" at bounding box center [547, 329] width 36 height 9
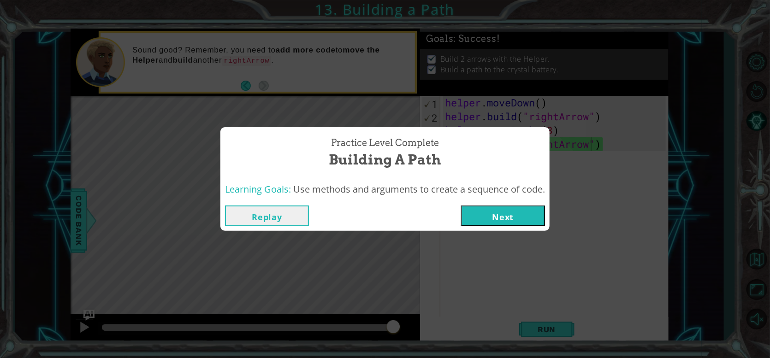
click at [512, 230] on div "Replay Next" at bounding box center [384, 216] width 329 height 30
click at [506, 214] on button "Next" at bounding box center [503, 216] width 84 height 21
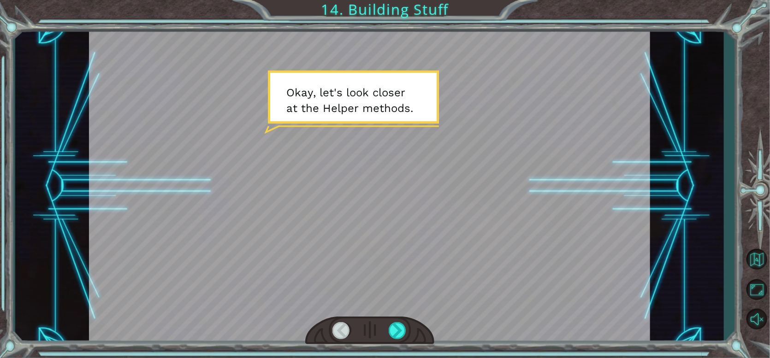
click at [391, 100] on div at bounding box center [369, 187] width 561 height 316
drag, startPoint x: 386, startPoint y: 96, endPoint x: 375, endPoint y: 100, distance: 11.7
click at [384, 98] on div at bounding box center [369, 187] width 561 height 316
click at [396, 333] on div at bounding box center [398, 330] width 18 height 17
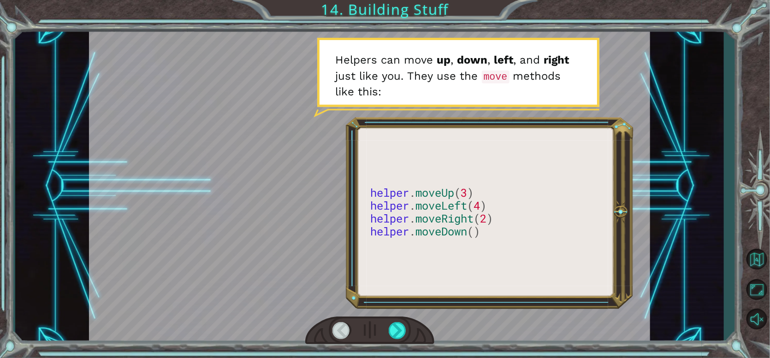
click at [509, 74] on div at bounding box center [369, 187] width 561 height 316
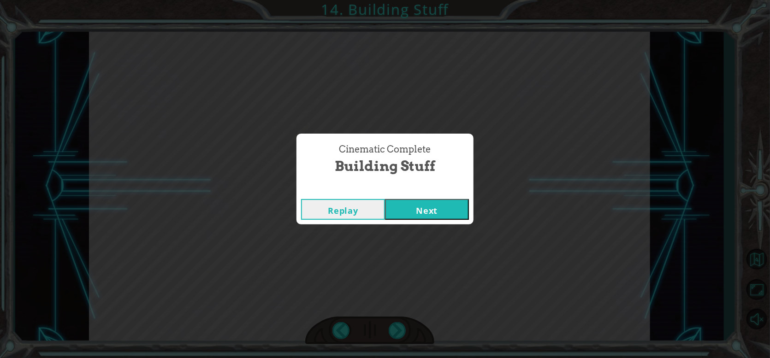
click at [434, 214] on button "Next" at bounding box center [427, 209] width 84 height 21
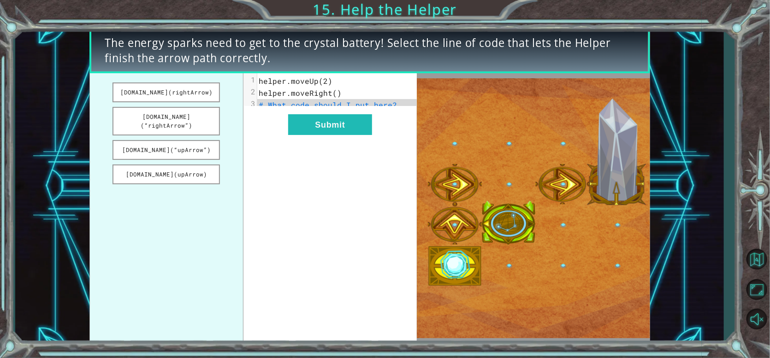
drag, startPoint x: 177, startPoint y: 94, endPoint x: 304, endPoint y: 107, distance: 128.0
click at [304, 107] on div "[DOMAIN_NAME](rightArrow) [DOMAIN_NAME](“rightArrow”) [DOMAIN_NAME](“upArrow”) …" at bounding box center [253, 208] width 328 height 271
click at [206, 87] on button "[DOMAIN_NAME](rightArrow)" at bounding box center [166, 93] width 107 height 20
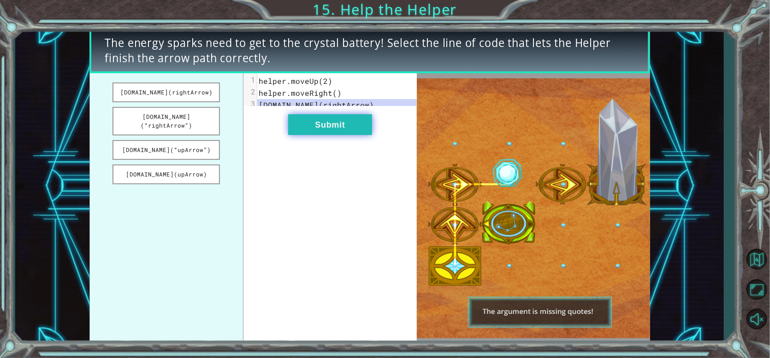
click at [320, 129] on button "Submit" at bounding box center [330, 124] width 84 height 21
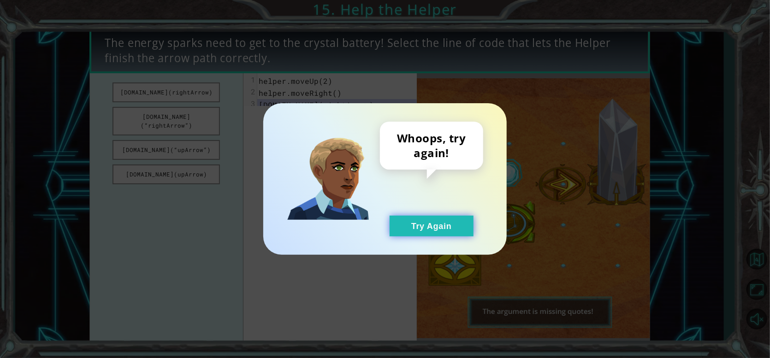
click at [430, 224] on button "Try Again" at bounding box center [432, 226] width 84 height 21
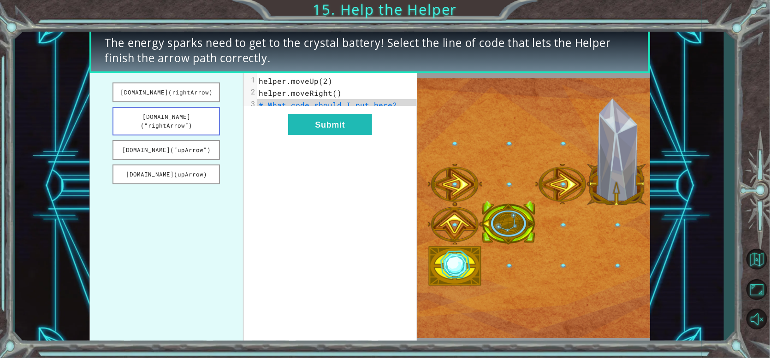
click at [197, 123] on button "[DOMAIN_NAME](“rightArrow”)" at bounding box center [166, 121] width 107 height 29
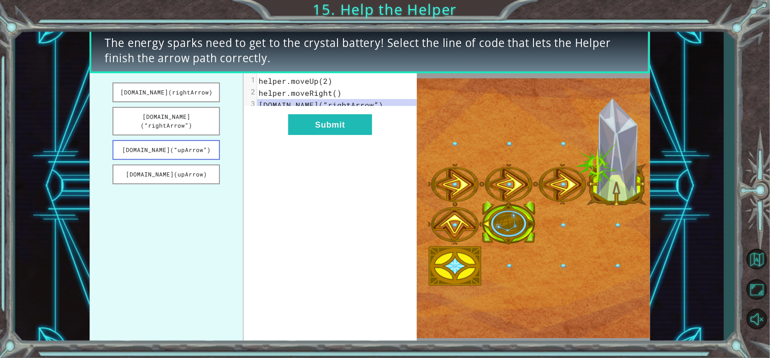
click at [206, 140] on button "[DOMAIN_NAME](“upArrow”)" at bounding box center [166, 150] width 107 height 20
click at [206, 111] on button "[DOMAIN_NAME](“rightArrow”)" at bounding box center [166, 121] width 107 height 29
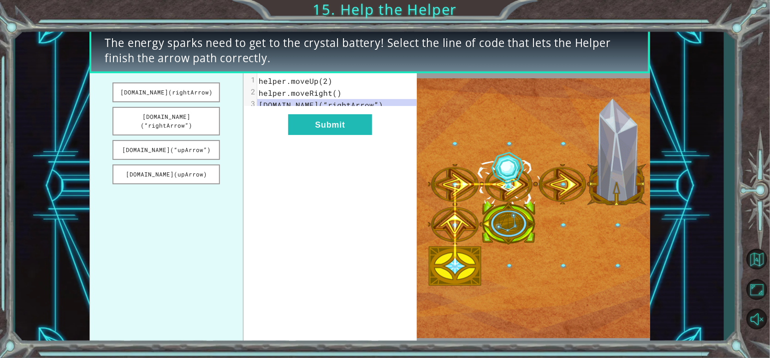
drag, startPoint x: 304, startPoint y: 92, endPoint x: 326, endPoint y: 89, distance: 21.5
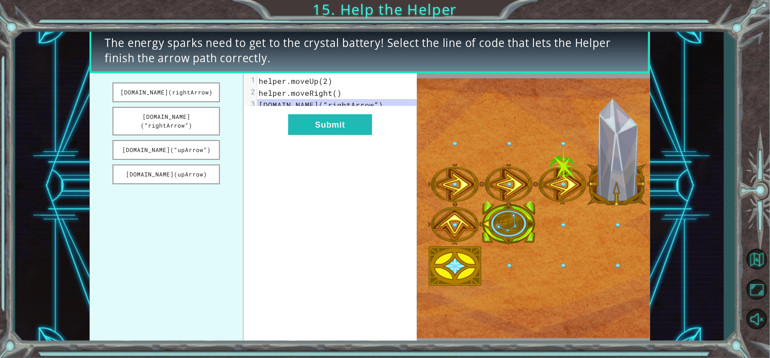
click at [305, 92] on span "helper.moveRight()" at bounding box center [300, 93] width 83 height 10
click at [332, 89] on span "helper.moveRight()" at bounding box center [300, 93] width 83 height 10
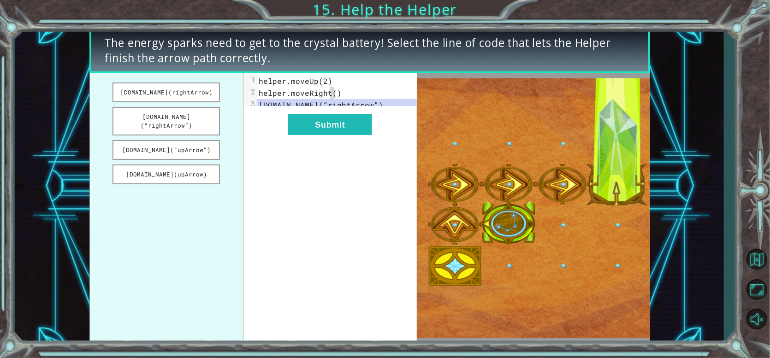
click at [333, 89] on span "helper.moveRight()" at bounding box center [300, 93] width 83 height 10
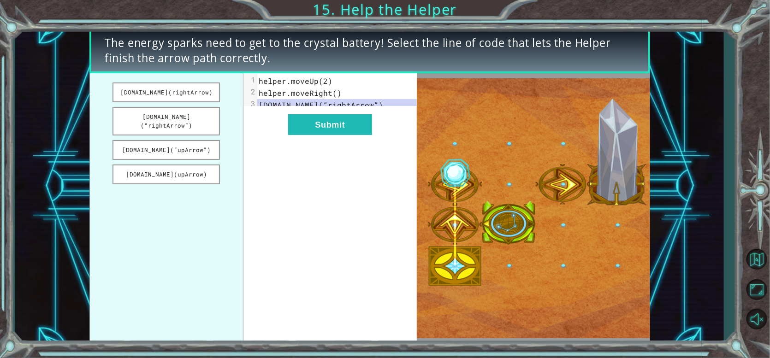
click at [334, 93] on span "helper.moveRight()" at bounding box center [300, 93] width 83 height 10
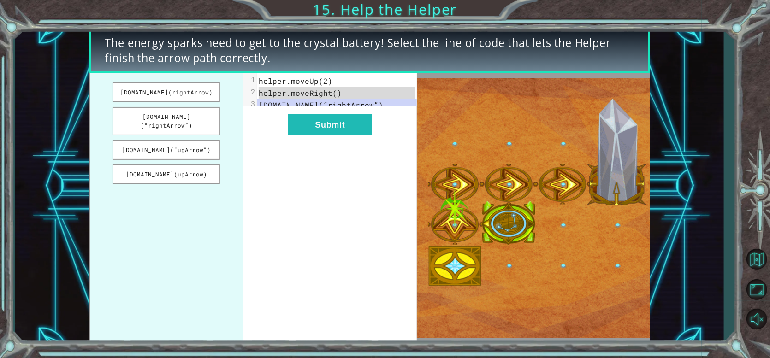
click at [336, 93] on span "helper.moveRight()" at bounding box center [300, 93] width 83 height 10
click at [338, 93] on span "helper.moveRight()" at bounding box center [300, 93] width 83 height 10
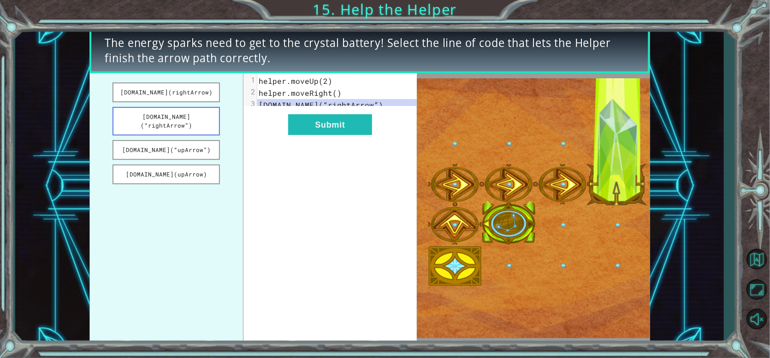
click at [202, 123] on button "[DOMAIN_NAME](“rightArrow”)" at bounding box center [166, 121] width 107 height 29
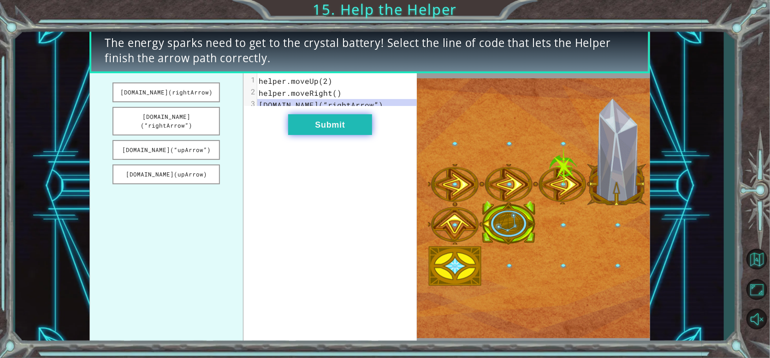
click at [319, 130] on button "Submit" at bounding box center [330, 124] width 84 height 21
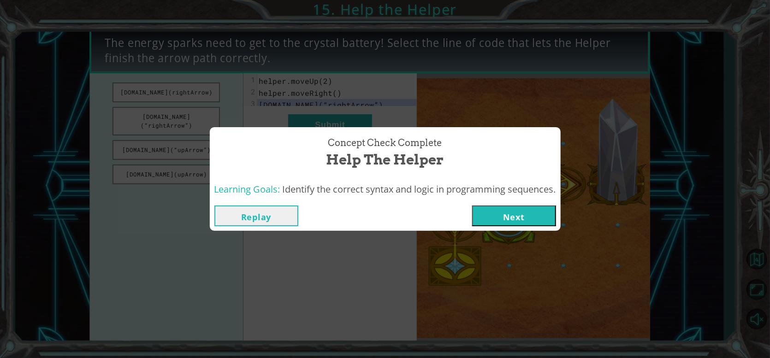
click at [517, 209] on div "Replay Next" at bounding box center [385, 216] width 351 height 30
click at [550, 213] on button "Next" at bounding box center [514, 216] width 84 height 21
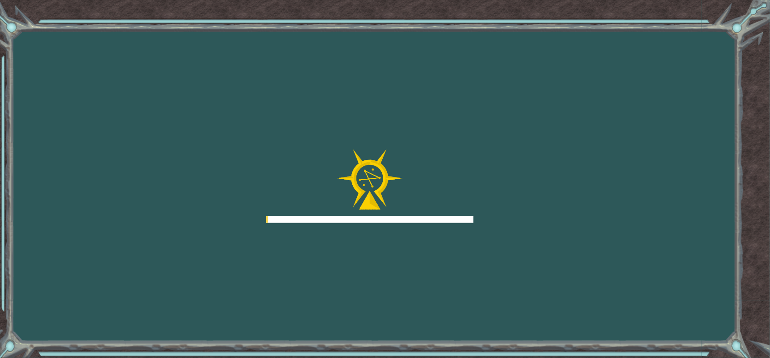
click at [551, 213] on div "Goals Error loading from server. Try refreshing the page. You'll need to join a…" at bounding box center [385, 179] width 770 height 358
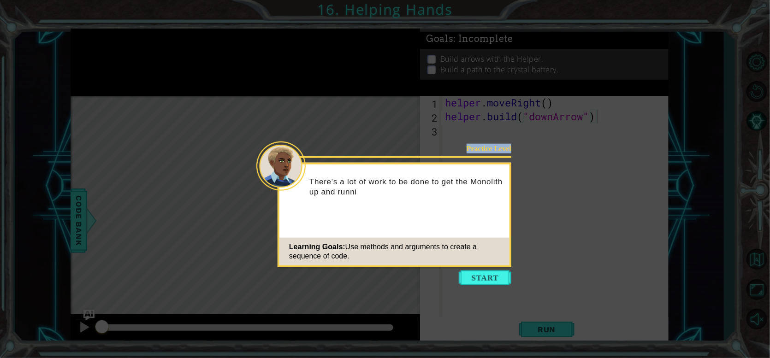
drag, startPoint x: 337, startPoint y: 172, endPoint x: 536, endPoint y: 181, distance: 199.0
click at [536, 181] on body "1 ההההההההההההההההההההההההההההההההההההההההההההההההההההההההההההההההההההההההההההה…" at bounding box center [385, 179] width 770 height 358
click at [491, 285] on button "Start" at bounding box center [485, 278] width 53 height 15
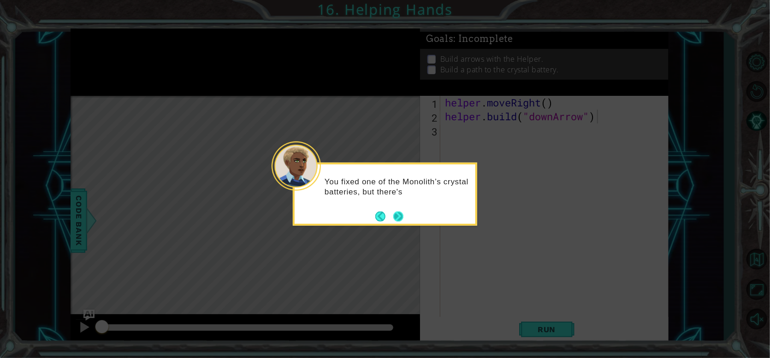
click at [399, 212] on button "Next" at bounding box center [398, 216] width 10 height 10
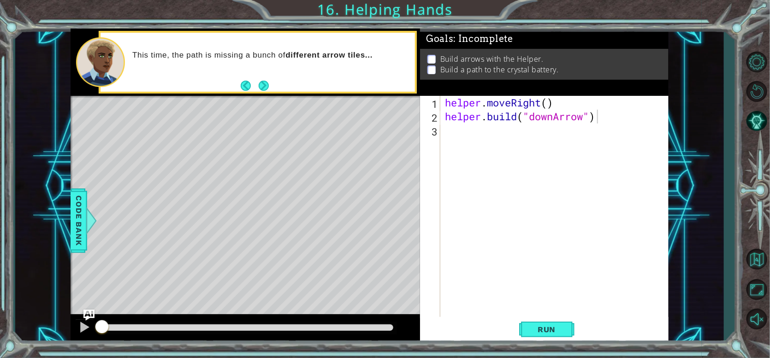
click at [169, 238] on div "Level Map" at bounding box center [284, 232] width 426 height 272
click at [544, 326] on span "Run" at bounding box center [547, 329] width 36 height 9
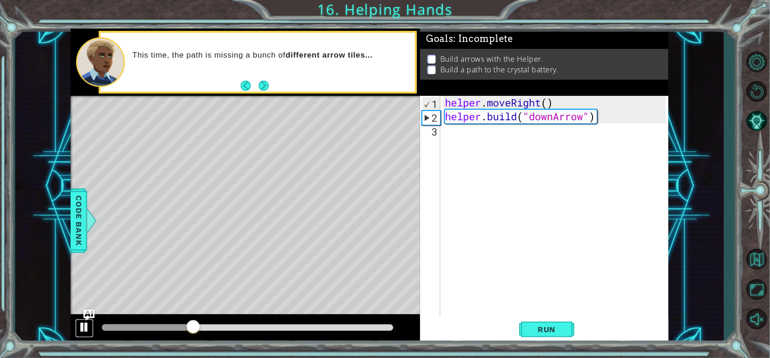
click at [76, 322] on button at bounding box center [84, 328] width 18 height 19
drag, startPoint x: 447, startPoint y: 113, endPoint x: 467, endPoint y: 107, distance: 21.6
click at [484, 114] on div "helper . moveRight ( ) helper . build ( "downArrow" )" at bounding box center [556, 220] width 227 height 249
click at [449, 138] on div "helper . moveRight ( ) helper . build ( "downArrow" )" at bounding box center [556, 220] width 227 height 249
drag, startPoint x: 444, startPoint y: 114, endPoint x: 517, endPoint y: 119, distance: 72.6
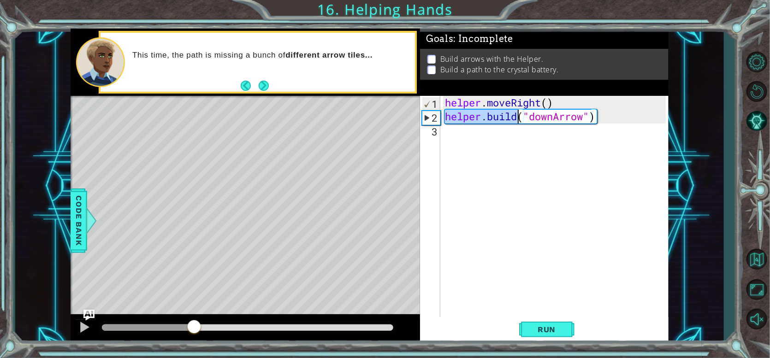
click at [517, 119] on div "helper . moveRight ( ) helper . build ( "downArrow" )" at bounding box center [556, 220] width 227 height 249
drag, startPoint x: 447, startPoint y: 107, endPoint x: 566, endPoint y: 106, distance: 119.0
click at [566, 106] on div "helper . moveRight ( ) helper . build ( "downArrow" )" at bounding box center [556, 220] width 227 height 249
type textarea "helper.moveRight()"
click at [486, 143] on div "helper . moveRight ( ) helper . build ( "downArrow" )" at bounding box center [556, 220] width 227 height 249
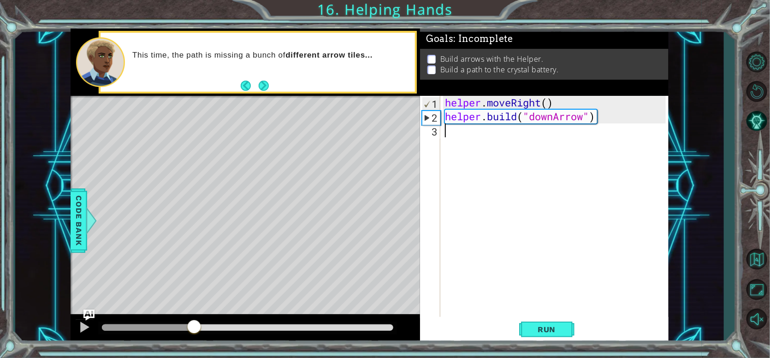
paste textarea "helper.moveRight()"
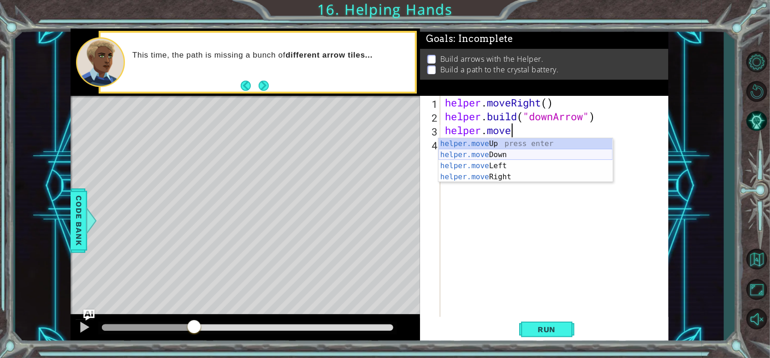
click at [535, 151] on div "helper.move Up press enter helper.move Down press enter helper.move Left press …" at bounding box center [526, 171] width 174 height 66
type textarea "helper.moveDown(1)"
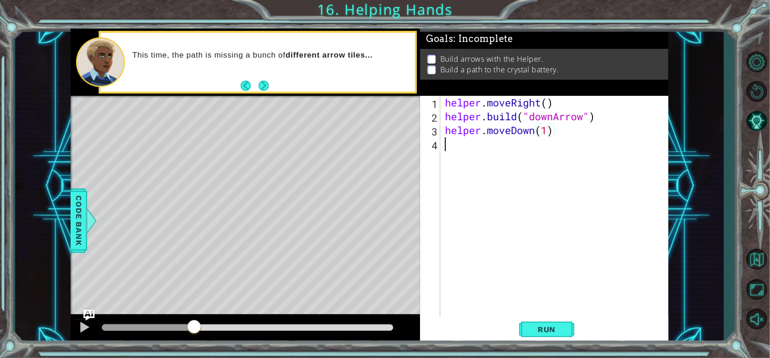
click at [506, 154] on div "helper . moveRight ( ) helper . build ( "downArrow" ) helper . moveDown ( 1 )" at bounding box center [556, 220] width 227 height 249
drag, startPoint x: 448, startPoint y: 114, endPoint x: 598, endPoint y: 118, distance: 150.0
click at [598, 118] on div "helper . moveRight ( ) helper . build ( "downArrow" ) helper . moveDown ( 1 )" at bounding box center [556, 220] width 227 height 249
type textarea "[DOMAIN_NAME]("downArrow")"
click at [542, 157] on div "helper . moveRight ( ) helper . build ( "downArrow" ) helper . moveDown ( 1 )" at bounding box center [556, 220] width 227 height 249
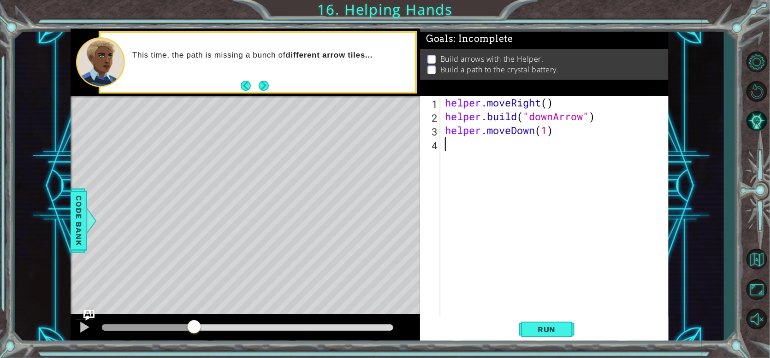
paste textarea "[DOMAIN_NAME]("downArrow")"
type textarea "尸"
type textarea "[DOMAIN_NAME]("rightArrow")"
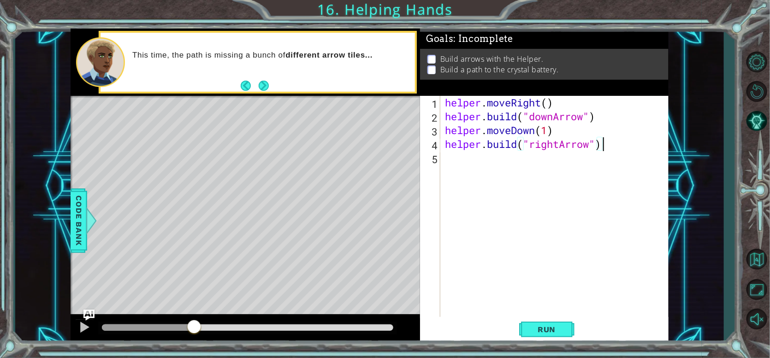
scroll to position [0, 6]
click at [480, 156] on div "helper . moveRight ( ) helper . build ( "downArrow" ) helper . moveDown ( 1 ) h…" at bounding box center [556, 220] width 227 height 249
drag, startPoint x: 448, startPoint y: 136, endPoint x: 568, endPoint y: 129, distance: 120.1
click at [568, 129] on div "helper . moveRight ( ) helper . build ( "downArrow" ) helper . moveDown ( 1 ) h…" at bounding box center [556, 220] width 227 height 249
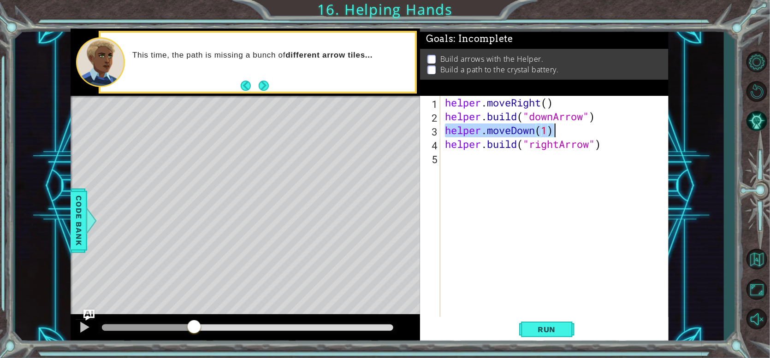
type textarea "helper.moveDown(1)"
click at [512, 165] on div "helper . moveRight ( ) helper . build ( "downArrow" ) helper . moveDown ( 1 ) h…" at bounding box center [556, 220] width 227 height 249
paste textarea "helper.moveDown(1)"
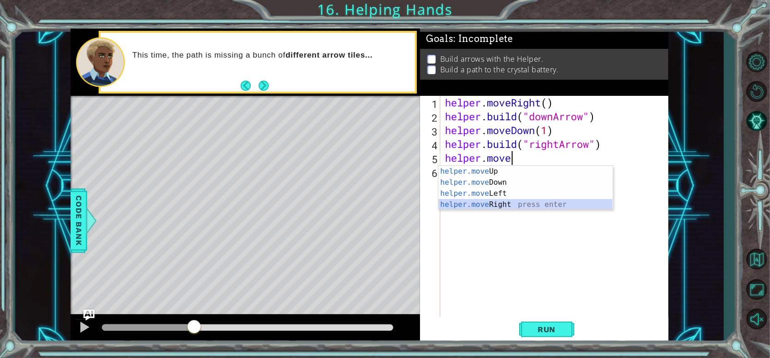
click at [513, 200] on div "helper.move Up press enter helper.move Down press enter helper.move Left press …" at bounding box center [526, 199] width 174 height 66
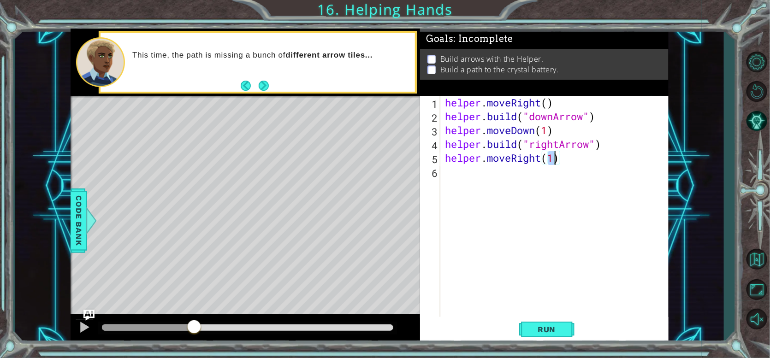
click at [565, 162] on div "helper . moveRight ( ) helper . build ( "downArrow" ) helper . moveDown ( 1 ) h…" at bounding box center [556, 220] width 227 height 249
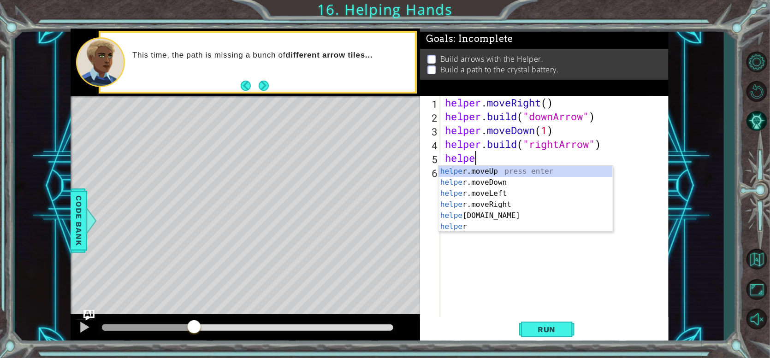
type textarea "h"
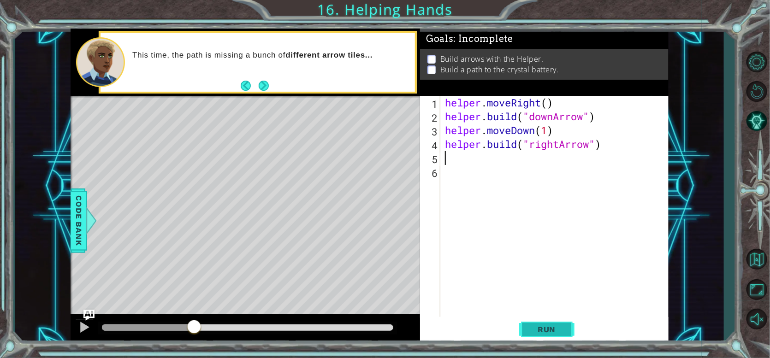
click at [537, 331] on span "Run" at bounding box center [547, 329] width 36 height 9
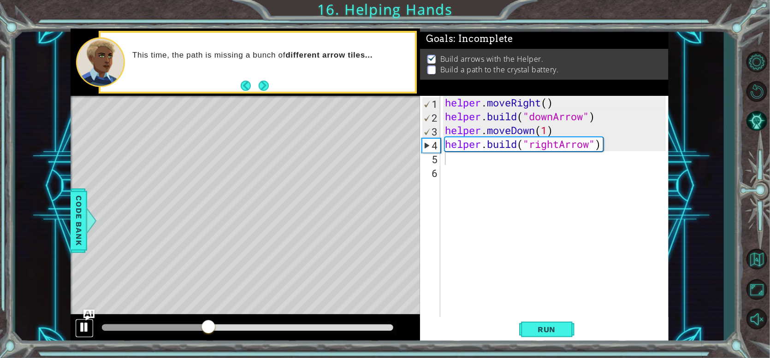
click at [77, 324] on button at bounding box center [84, 328] width 18 height 19
drag, startPoint x: 444, startPoint y: 105, endPoint x: 572, endPoint y: 102, distance: 127.3
click at [572, 102] on div "helper . moveRight ( ) helper . build ( "downArrow" ) helper . moveDown ( 1 ) h…" at bounding box center [556, 220] width 227 height 249
type textarea "helper.moveRight()"
click at [486, 161] on div "helper . moveRight ( ) helper . build ( "downArrow" ) helper . moveDown ( 1 ) h…" at bounding box center [556, 220] width 227 height 249
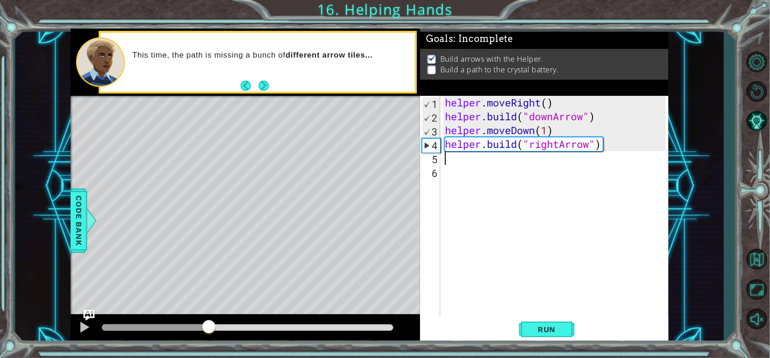
paste textarea "helper.moveRight()"
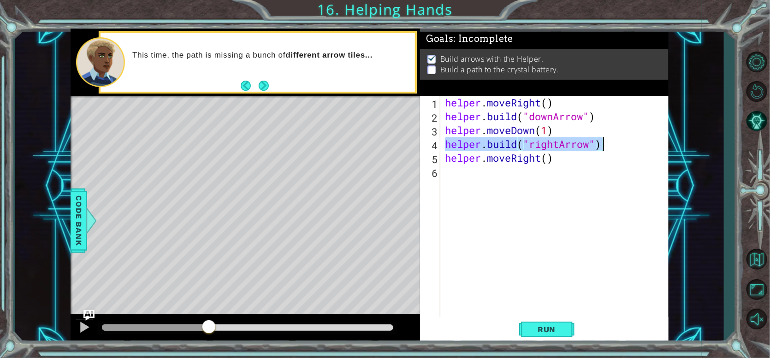
drag, startPoint x: 445, startPoint y: 142, endPoint x: 611, endPoint y: 146, distance: 166.6
click at [611, 146] on div "helper . moveRight ( ) helper . build ( "downArrow" ) helper . moveDown ( 1 ) h…" at bounding box center [556, 220] width 227 height 249
type textarea "[DOMAIN_NAME]("rightArrow")"
click at [514, 173] on div "helper . moveRight ( ) helper . build ( "downArrow" ) helper . moveDown ( 1 ) h…" at bounding box center [556, 220] width 227 height 249
paste textarea "[DOMAIN_NAME]("rightArrow")"
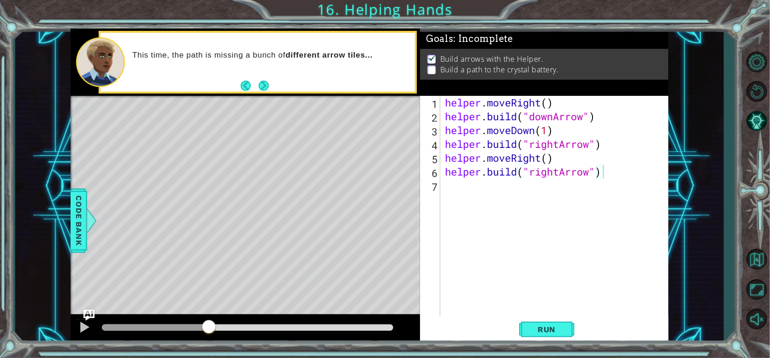
drag, startPoint x: 443, startPoint y: 159, endPoint x: 488, endPoint y: 155, distance: 45.3
click at [496, 154] on div "[DOMAIN_NAME]("rightArrow") 1 2 3 4 5 6 7 helper . moveRight ( ) helper . build…" at bounding box center [543, 206] width 246 height 221
drag, startPoint x: 445, startPoint y: 158, endPoint x: 584, endPoint y: 163, distance: 138.9
click at [584, 163] on div "helper . moveRight ( ) helper . build ( "downArrow" ) helper . moveDown ( 1 ) h…" at bounding box center [556, 220] width 227 height 249
type textarea "helper.moveRight()"
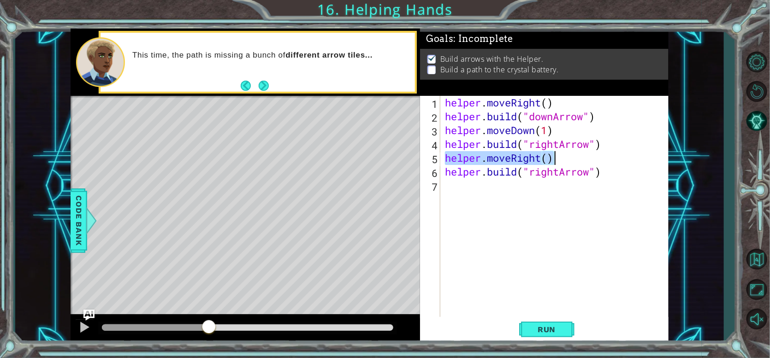
click at [531, 197] on div "helper . moveRight ( ) helper . build ( "downArrow" ) helper . moveDown ( 1 ) h…" at bounding box center [556, 220] width 227 height 249
paste textarea "helper.moveRight()"
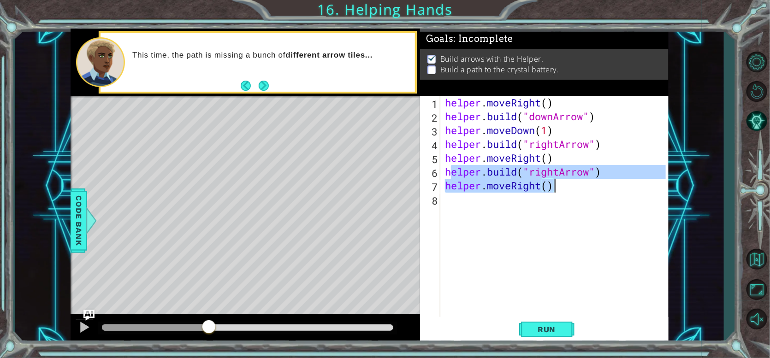
drag, startPoint x: 448, startPoint y: 172, endPoint x: 606, endPoint y: 179, distance: 157.4
click at [606, 179] on div "helper . moveRight ( ) helper . build ( "downArrow" ) helper . moveDown ( 1 ) h…" at bounding box center [556, 220] width 227 height 249
type textarea "[DOMAIN_NAME]("rightArrow") helper.moveRight()"
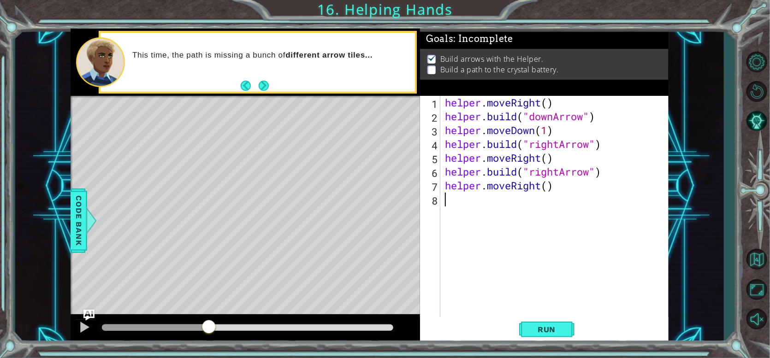
click at [556, 217] on div "helper . moveRight ( ) helper . build ( "downArrow" ) helper . moveDown ( 1 ) h…" at bounding box center [556, 220] width 227 height 249
paste textarea "helper.moveRight()"
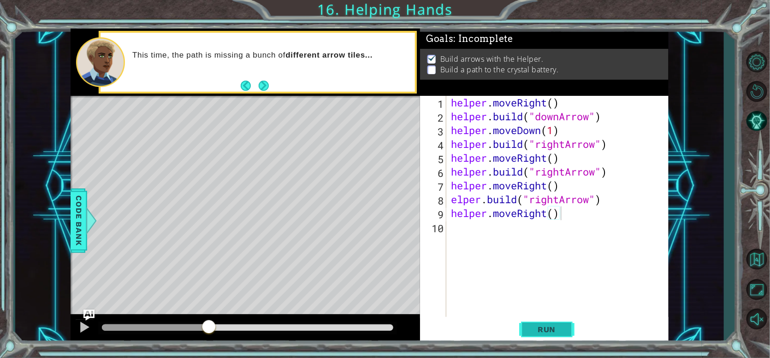
click at [532, 332] on span "Run" at bounding box center [547, 329] width 36 height 9
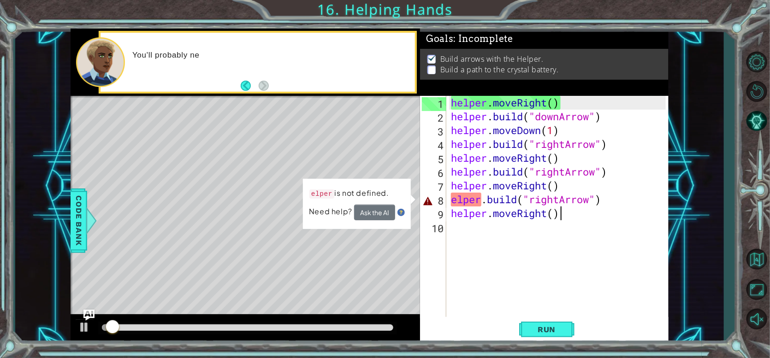
click at [455, 196] on div "helper . moveRight ( ) helper . build ( "downArrow" ) helper . moveDown ( 1 ) h…" at bounding box center [560, 220] width 222 height 249
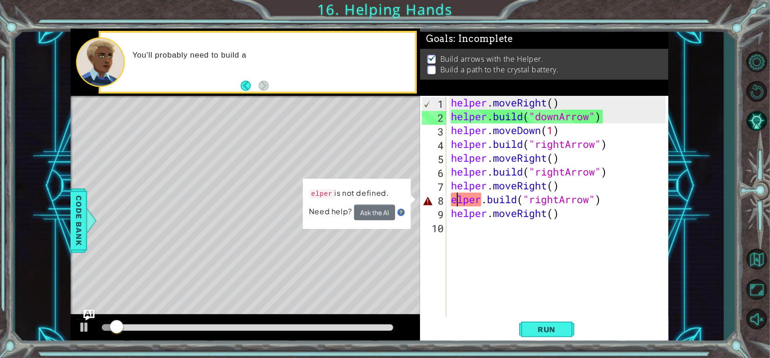
click at [453, 196] on div "helper . moveRight ( ) helper . build ( "downArrow" ) helper . moveDown ( 1 ) h…" at bounding box center [560, 220] width 222 height 249
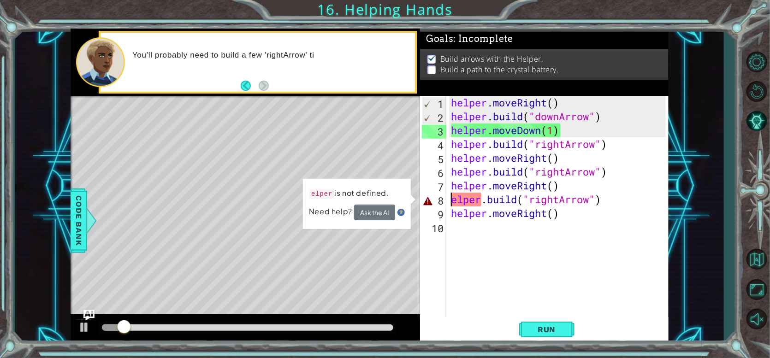
type textarea "[DOMAIN_NAME]("rightArrow")"
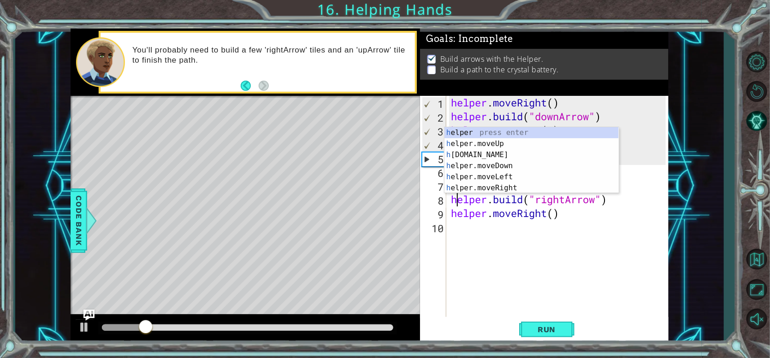
click at [584, 284] on div "helper . moveRight ( ) helper . build ( "downArrow" ) helper . moveDown ( 1 ) h…" at bounding box center [560, 220] width 222 height 249
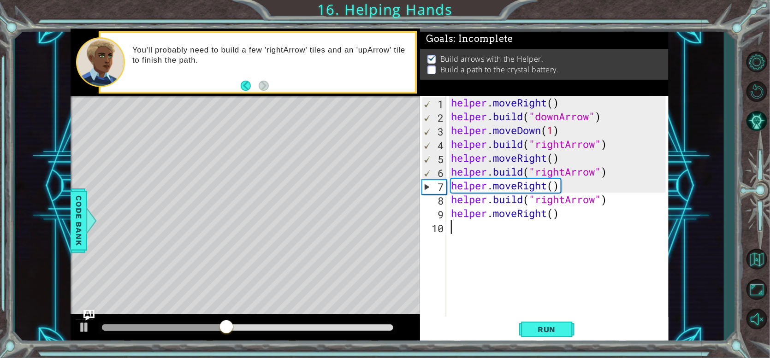
click at [437, 188] on div "7" at bounding box center [435, 187] width 24 height 14
click at [564, 190] on div "helper . moveRight ( ) helper . build ( "downArrow" ) helper . moveDown ( 1 ) h…" at bounding box center [560, 220] width 222 height 249
click at [530, 188] on div "helper . moveRight ( ) helper . build ( "downArrow" ) helper . moveDown ( 1 ) h…" at bounding box center [560, 220] width 222 height 249
drag, startPoint x: 492, startPoint y: 186, endPoint x: 570, endPoint y: 189, distance: 77.5
click at [570, 189] on div "helper . moveRight ( ) helper . build ( "downArrow" ) helper . moveDown ( 1 ) h…" at bounding box center [560, 220] width 222 height 249
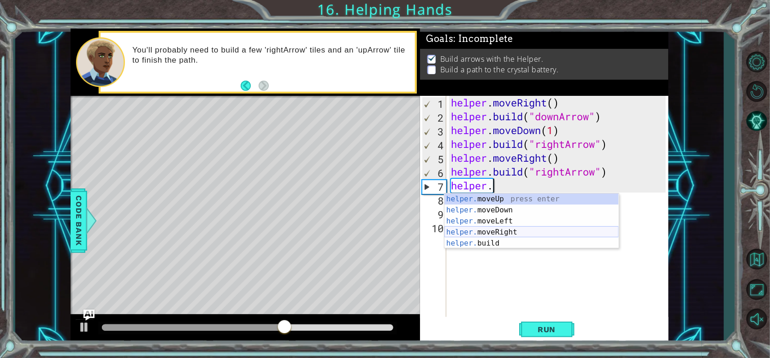
click at [511, 230] on div "helper. moveUp press enter helper. moveDown press enter helper. moveLeft press …" at bounding box center [532, 232] width 174 height 77
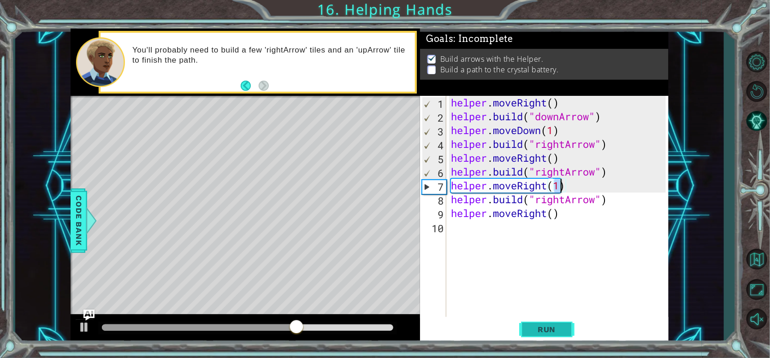
click at [535, 328] on span "Run" at bounding box center [547, 329] width 36 height 9
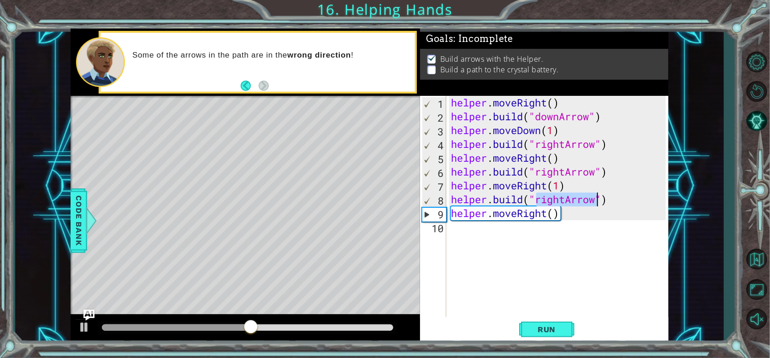
drag, startPoint x: 538, startPoint y: 202, endPoint x: 595, endPoint y: 197, distance: 56.9
click at [595, 197] on div "helper . moveRight ( ) helper . build ( "downArrow" ) helper . moveDown ( 1 ) h…" at bounding box center [560, 220] width 222 height 249
click at [571, 205] on div "helper . moveRight ( ) helper . build ( "downArrow" ) helper . moveDown ( 1 ) h…" at bounding box center [557, 206] width 217 height 221
click at [569, 205] on div "helper . moveRight ( ) helper . build ( "downArrow" ) helper . moveDown ( 1 ) h…" at bounding box center [560, 220] width 222 height 249
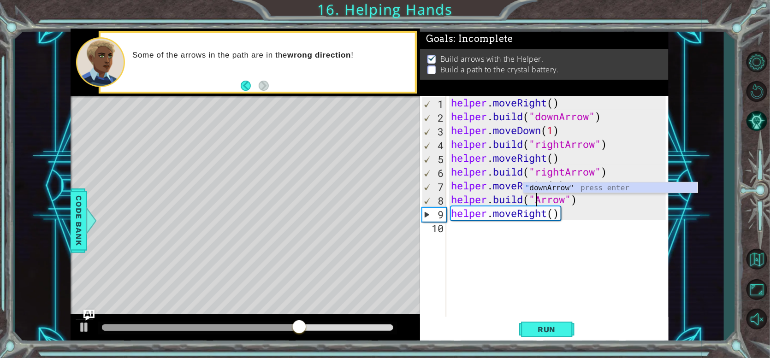
scroll to position [0, 4]
type textarea "[DOMAIN_NAME]("upArrow")"
click at [558, 262] on div "helper . moveRight ( ) helper . build ( "downArrow" ) helper . moveDown ( 1 ) h…" at bounding box center [560, 220] width 222 height 249
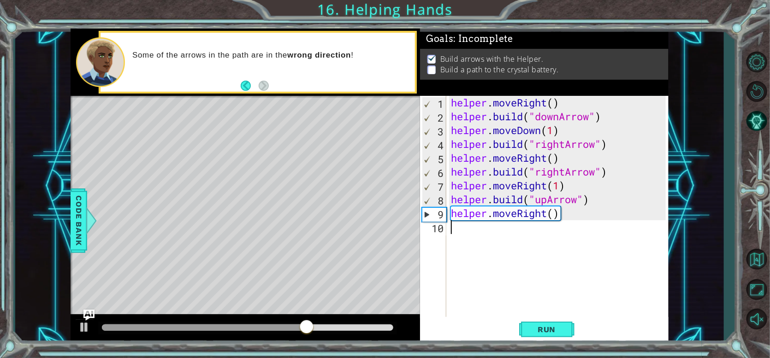
scroll to position [0, 0]
click at [548, 331] on span "Run" at bounding box center [547, 329] width 36 height 9
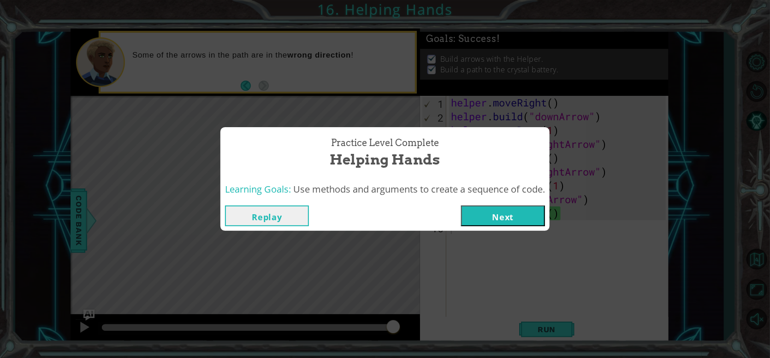
click at [519, 217] on button "Next" at bounding box center [503, 216] width 84 height 21
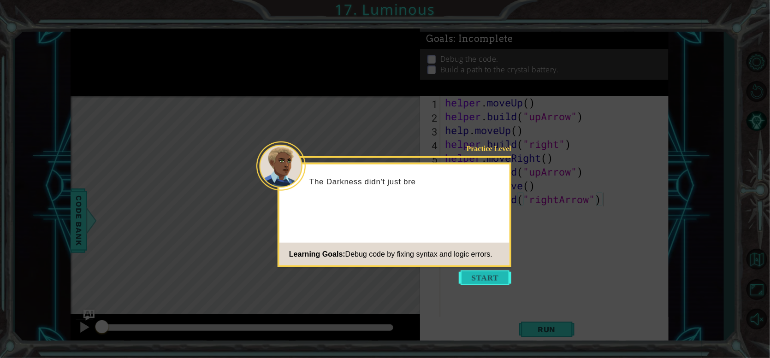
click at [500, 285] on button "Start" at bounding box center [485, 278] width 53 height 15
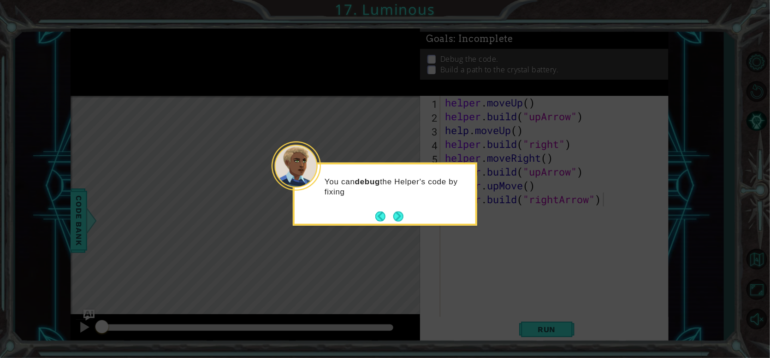
click at [439, 197] on p "You can debug the Helper's code by fixing" at bounding box center [397, 187] width 144 height 20
click at [403, 219] on button "Next" at bounding box center [398, 216] width 10 height 10
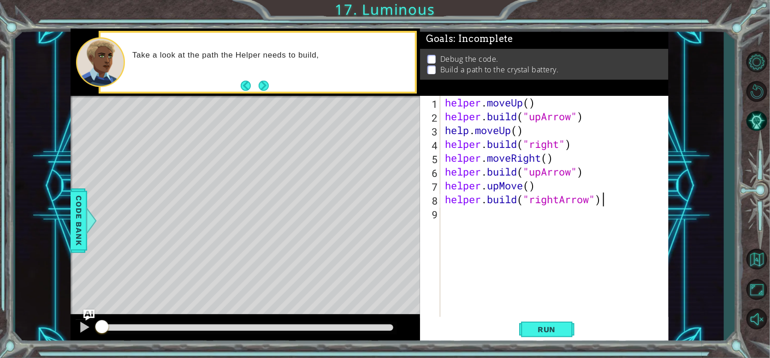
click at [296, 78] on div "Take a look at the path the Helper needs to build," at bounding box center [270, 62] width 289 height 33
click at [274, 82] on div "Take a look at the path the Helper needs to build, then look at the code . You …" at bounding box center [270, 62] width 289 height 43
click at [269, 83] on button "Next" at bounding box center [264, 86] width 10 height 10
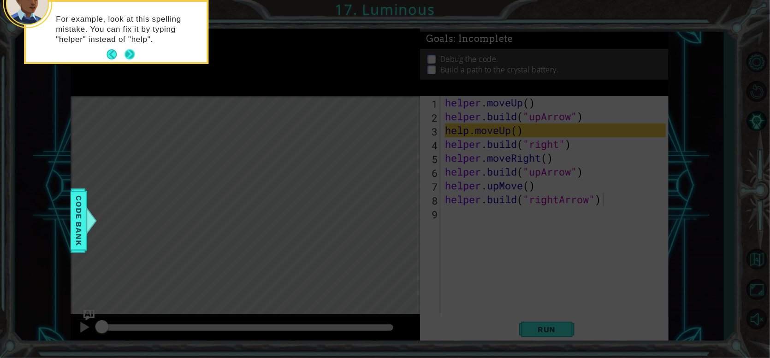
click at [128, 53] on button "Next" at bounding box center [130, 54] width 10 height 10
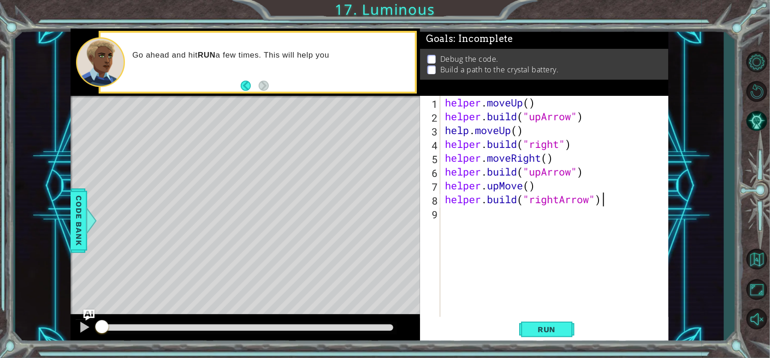
click at [469, 129] on div "helper . moveUp ( ) helper . build ( "upArrow" ) help . moveUp ( ) helper . bui…" at bounding box center [556, 220] width 227 height 249
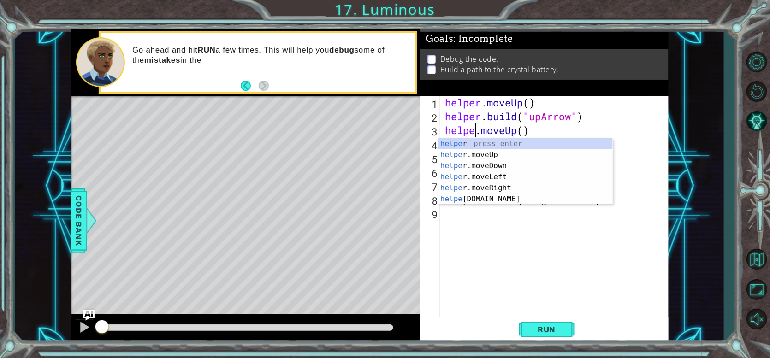
scroll to position [0, 1]
type textarea "helper.moveUp()"
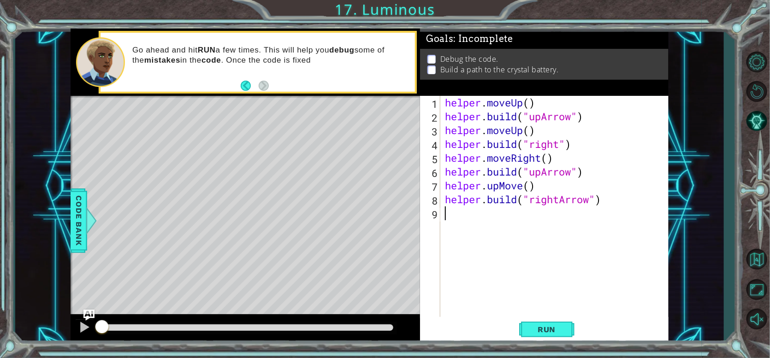
click at [525, 247] on div "helper . moveUp ( ) helper . build ( "upArrow" ) helper . moveUp ( ) helper . b…" at bounding box center [556, 220] width 227 height 249
click at [561, 324] on button "Run" at bounding box center [546, 329] width 55 height 25
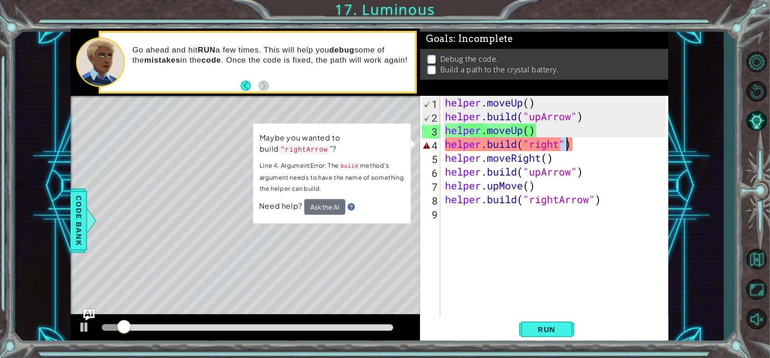
click at [564, 138] on div "helper . moveUp ( ) helper . build ( "upArrow" ) helper . moveUp ( ) helper . b…" at bounding box center [556, 220] width 227 height 249
click at [562, 144] on div "helper . moveUp ( ) helper . build ( "upArrow" ) helper . moveUp ( ) helper . b…" at bounding box center [554, 206] width 223 height 221
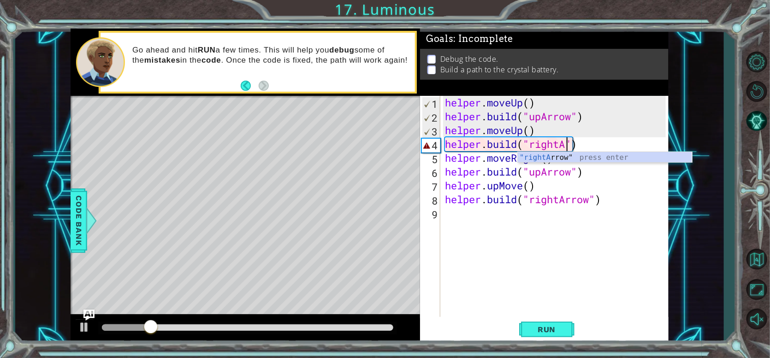
scroll to position [0, 6]
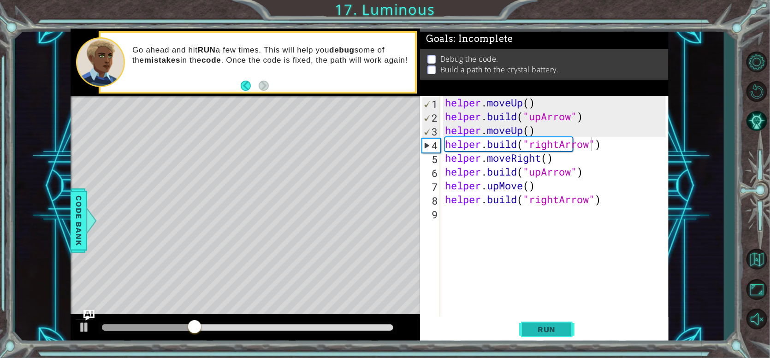
click at [553, 326] on span "Run" at bounding box center [547, 329] width 36 height 9
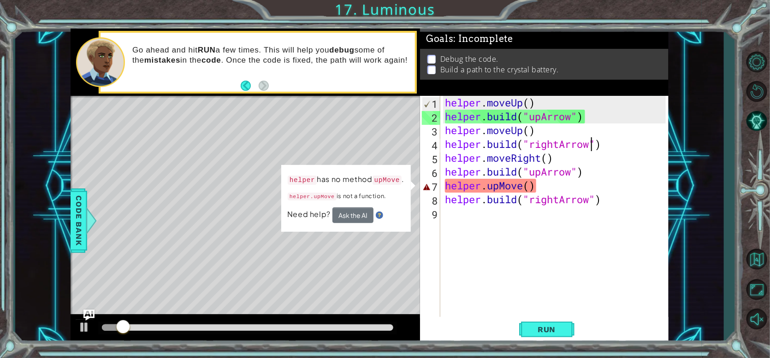
click at [509, 184] on div "helper . moveUp ( ) helper . build ( "upArrow" ) helper . moveUp ( ) helper . b…" at bounding box center [556, 220] width 227 height 249
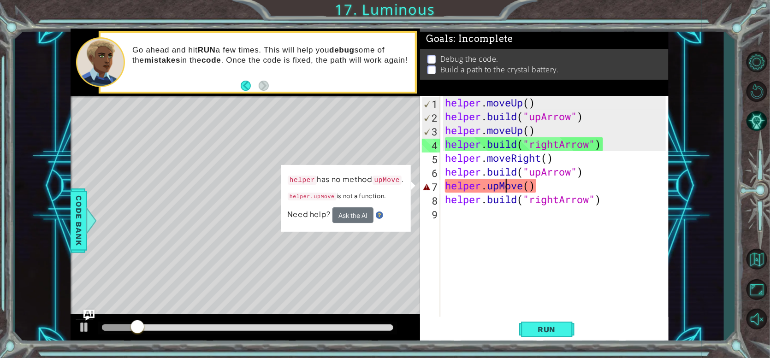
click at [523, 191] on div "helper . moveUp ( ) helper . build ( "upArrow" ) helper . moveUp ( ) helper . b…" at bounding box center [556, 220] width 227 height 249
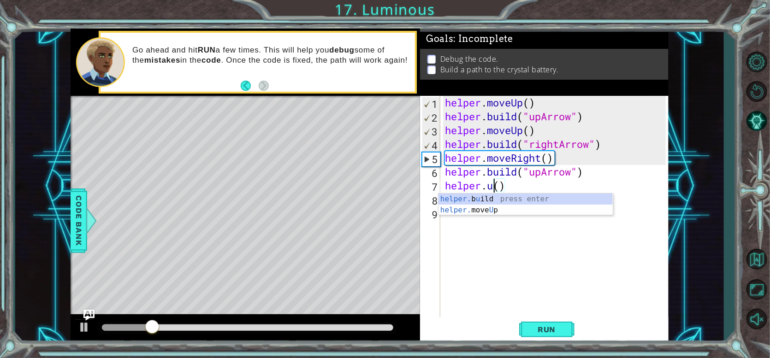
scroll to position [0, 2]
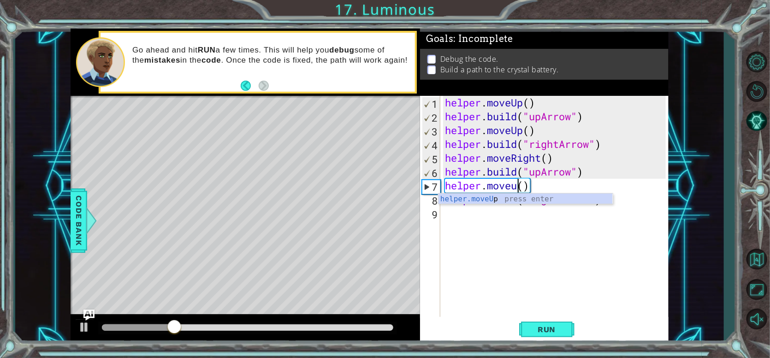
type textarea "helper.moveup()"
click at [481, 255] on div "helper . moveUp ( ) helper . build ( "upArrow" ) helper . moveUp ( ) helper . b…" at bounding box center [556, 220] width 227 height 249
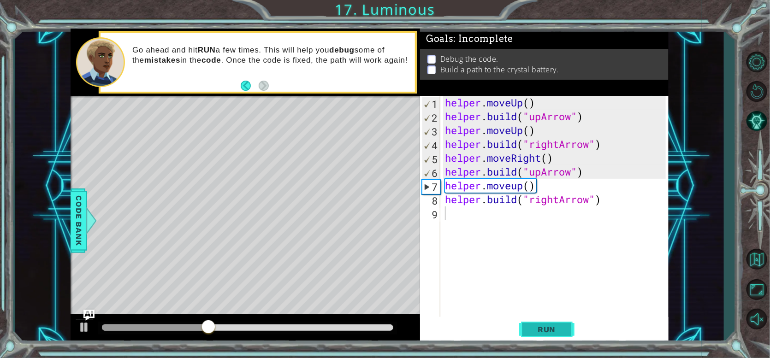
click at [543, 324] on button "Run" at bounding box center [546, 329] width 55 height 25
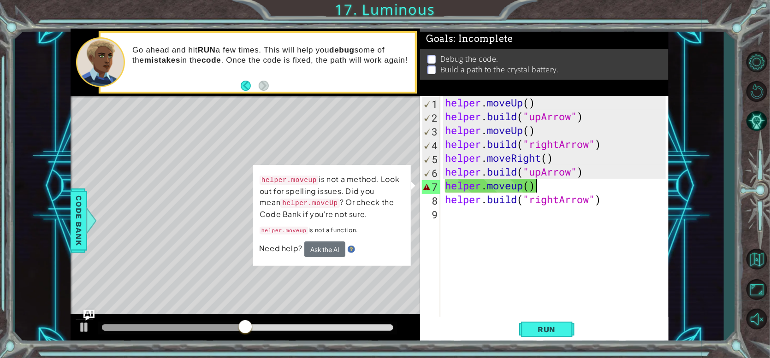
click at [545, 186] on div "helper . moveUp ( ) helper . build ( "upArrow" ) helper . moveUp ( ) helper . b…" at bounding box center [556, 220] width 227 height 249
click at [542, 187] on div "helper . moveUp ( ) helper . build ( "upArrow" ) helper . moveUp ( ) helper . b…" at bounding box center [556, 220] width 227 height 249
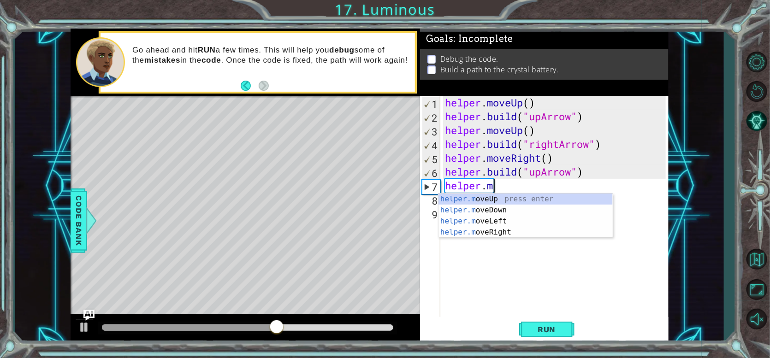
type textarea "helper.moveUp(1)"
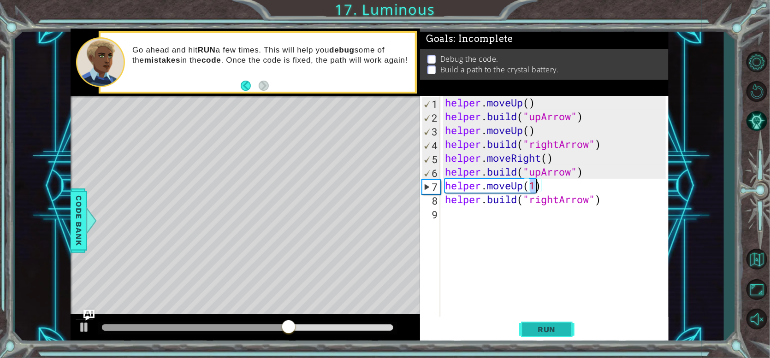
click at [553, 338] on button "Run" at bounding box center [546, 329] width 55 height 25
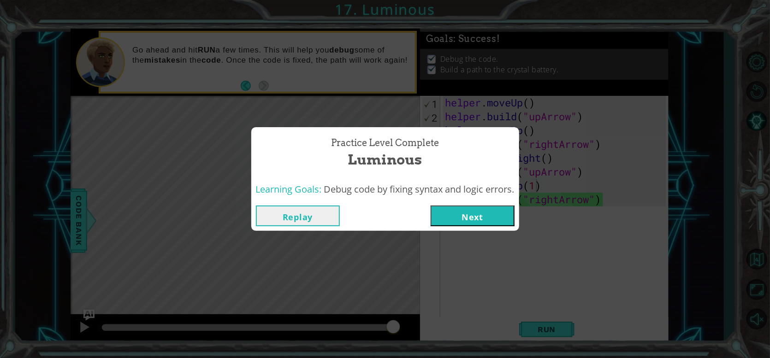
click at [471, 214] on button "Next" at bounding box center [473, 216] width 84 height 21
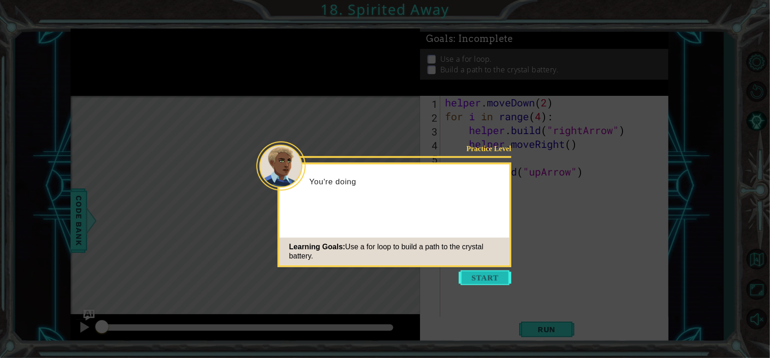
click at [472, 279] on button "Start" at bounding box center [485, 278] width 53 height 15
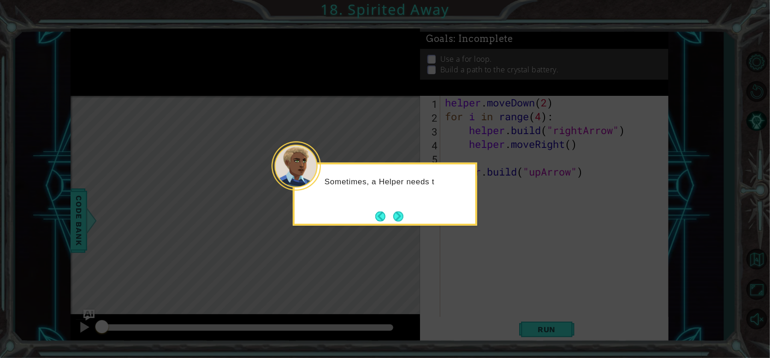
click at [403, 226] on icon at bounding box center [385, 179] width 770 height 358
click at [402, 218] on button "Next" at bounding box center [398, 216] width 10 height 10
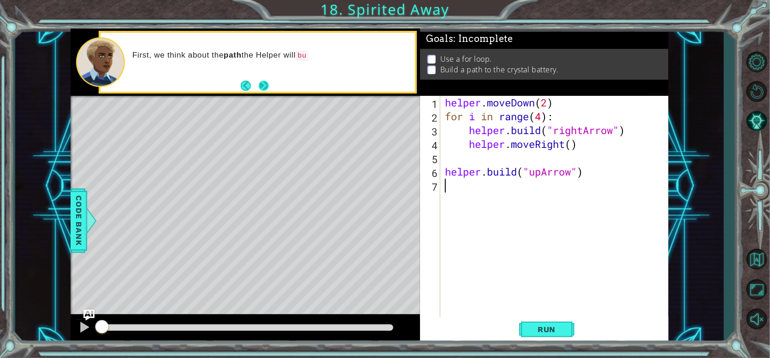
click at [270, 89] on div "First, we think about the path the Helper will bu" at bounding box center [258, 63] width 315 height 60
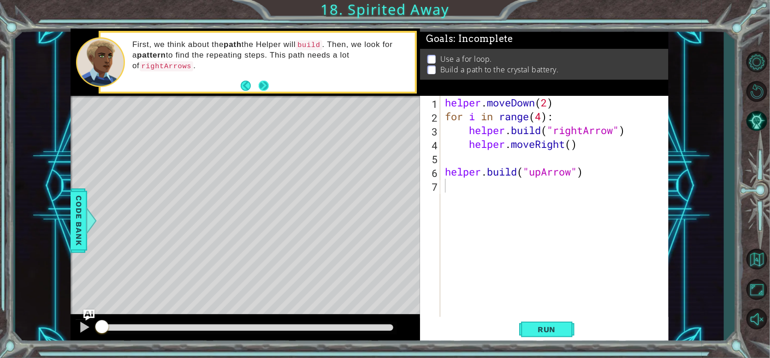
click at [270, 89] on div "First, we think about the path the Helper will build . Then, we look for a patt…" at bounding box center [258, 63] width 315 height 60
click at [545, 340] on button "Run" at bounding box center [546, 329] width 55 height 25
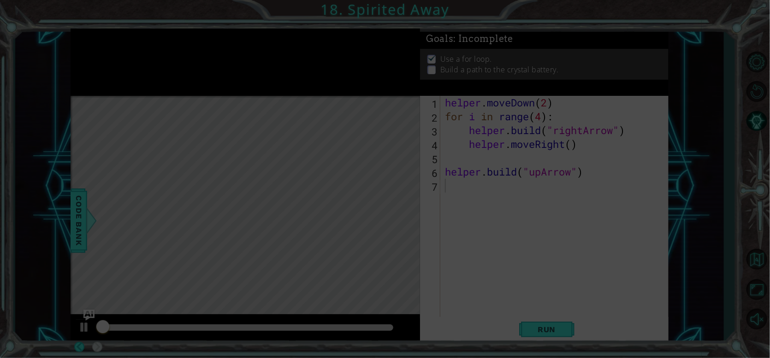
click at [544, 332] on span "Run" at bounding box center [547, 329] width 36 height 9
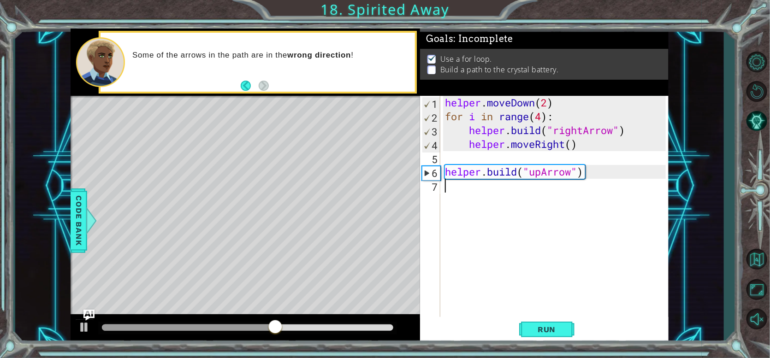
click at [447, 160] on div "helper . moveDown ( 2 ) for i in range ( 4 ) : helper . build ( "rightArrow" ) …" at bounding box center [556, 220] width 227 height 249
click at [447, 170] on div "helper . moveDown ( 2 ) for i in range ( 4 ) : helper . build ( "rightArrow" ) …" at bounding box center [556, 220] width 227 height 249
type textarea "[DOMAIN_NAME]("upArrow")"
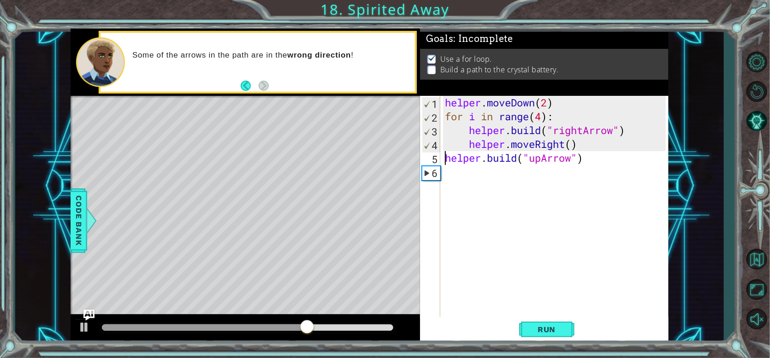
click at [468, 178] on div "helper . moveDown ( 2 ) for i in range ( 4 ) : helper . build ( "rightArrow" ) …" at bounding box center [556, 220] width 227 height 249
click at [475, 187] on div "helper . moveDown ( 2 ) for i in range ( 4 ) : helper . build ( "rightArrow" ) …" at bounding box center [556, 220] width 227 height 249
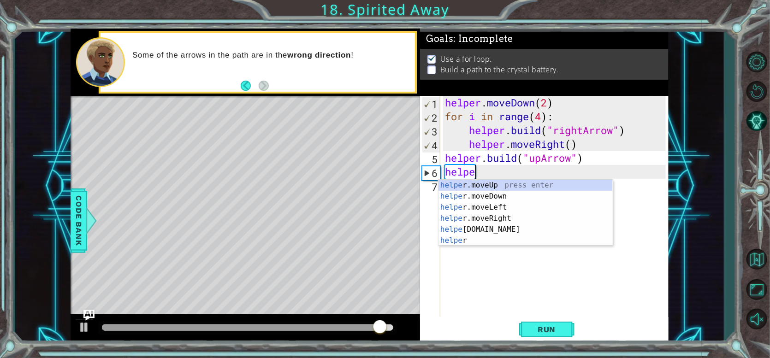
scroll to position [0, 1]
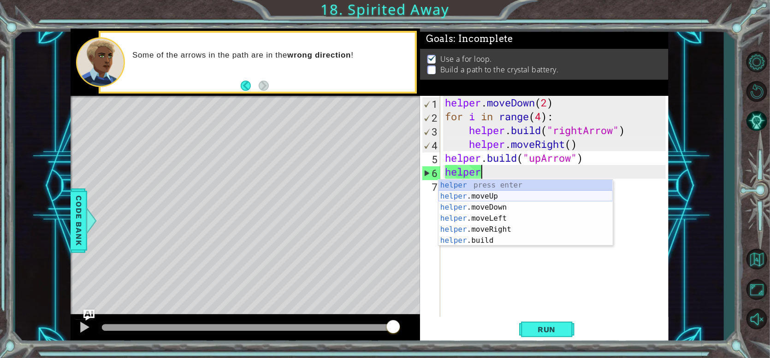
click at [514, 193] on div "helper press enter helper .moveUp press enter helper .moveDown press enter help…" at bounding box center [526, 224] width 174 height 89
type textarea "helper.moveUp(1)"
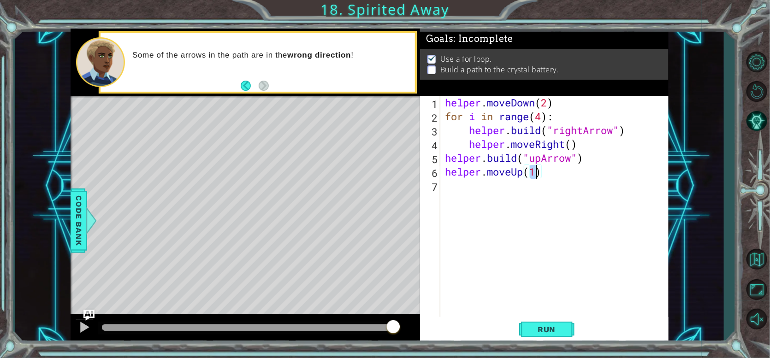
click at [532, 193] on div "helper . moveDown ( 2 ) for i in range ( 4 ) : helper . build ( "rightArrow" ) …" at bounding box center [556, 220] width 227 height 249
drag, startPoint x: 450, startPoint y: 160, endPoint x: 590, endPoint y: 162, distance: 139.8
click at [591, 162] on div "helper . moveDown ( 2 ) for i in range ( 4 ) : helper . build ( "rightArrow" ) …" at bounding box center [556, 220] width 227 height 249
type textarea "[DOMAIN_NAME]("upArrow")"
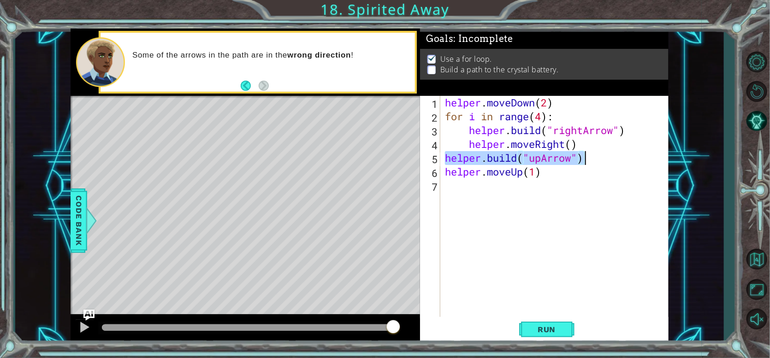
drag, startPoint x: 445, startPoint y: 156, endPoint x: 590, endPoint y: 162, distance: 144.5
click at [590, 162] on div "helper . moveDown ( 2 ) for i in range ( 4 ) : helper . build ( "rightArrow" ) …" at bounding box center [556, 220] width 227 height 249
click at [509, 192] on div "helper . moveDown ( 2 ) for i in range ( 4 ) : helper . build ( "rightArrow" ) …" at bounding box center [556, 220] width 227 height 249
paste textarea "[DOMAIN_NAME]("upArrow")"
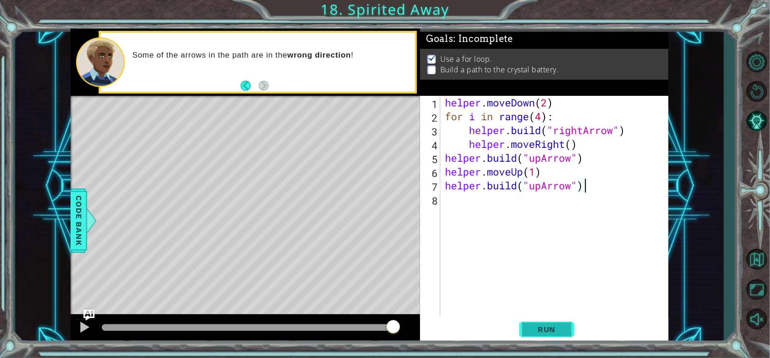
type textarea "[DOMAIN_NAME]("upArrow")"
click at [551, 330] on span "Run" at bounding box center [547, 329] width 36 height 9
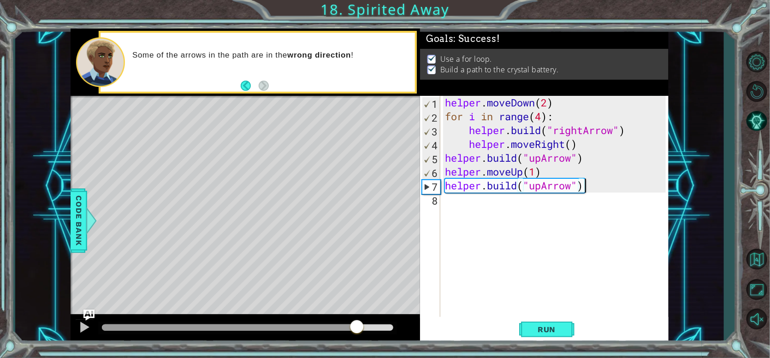
drag, startPoint x: 357, startPoint y: 328, endPoint x: 392, endPoint y: 328, distance: 35.1
click at [392, 328] on div at bounding box center [248, 328] width 292 height 6
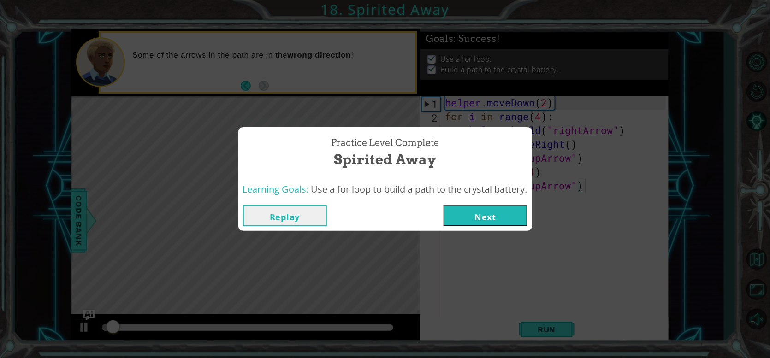
click at [462, 208] on button "Next" at bounding box center [486, 216] width 84 height 21
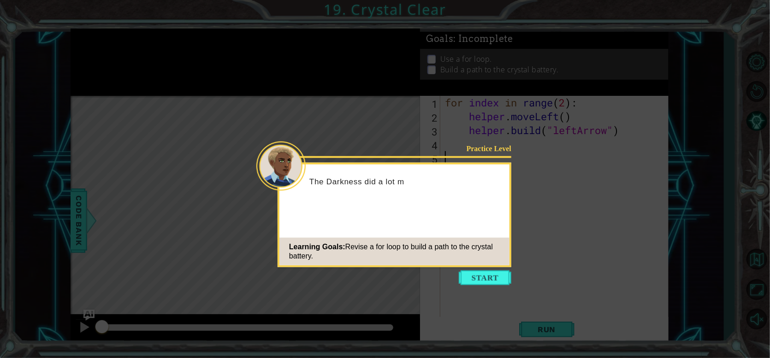
drag, startPoint x: 375, startPoint y: 189, endPoint x: 417, endPoint y: 205, distance: 44.4
click at [382, 191] on div "The Darkness did a lot m" at bounding box center [395, 186] width 230 height 36
click at [480, 273] on button "Start" at bounding box center [485, 278] width 53 height 15
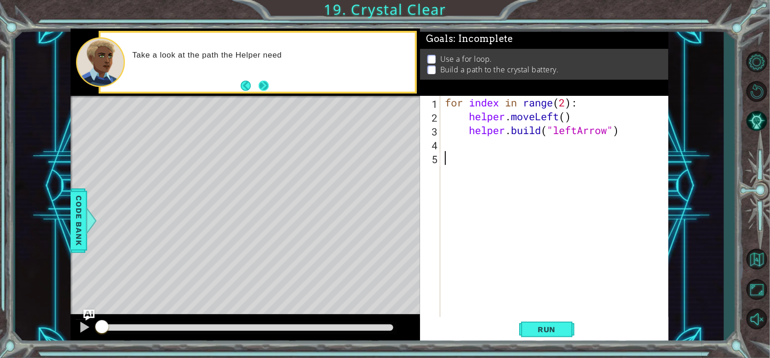
click at [259, 84] on button "Next" at bounding box center [264, 86] width 10 height 10
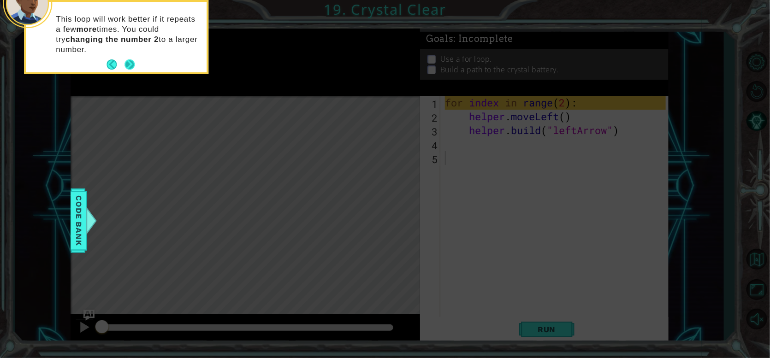
click at [129, 56] on div "This loop will work better if it repeats a few more times. You could try changi…" at bounding box center [116, 39] width 181 height 67
click at [129, 58] on footer at bounding box center [121, 65] width 28 height 14
click at [131, 67] on button "Next" at bounding box center [130, 65] width 10 height 10
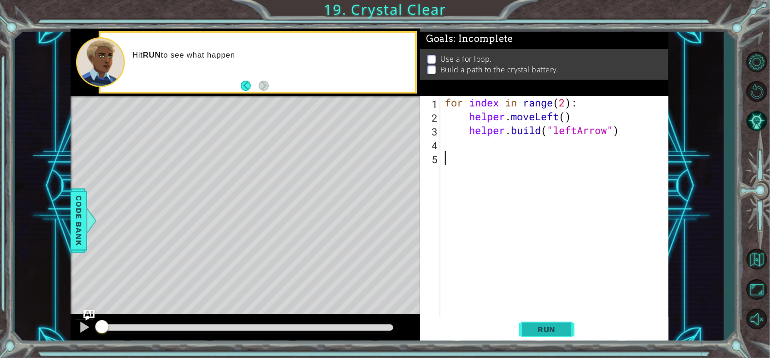
click at [548, 334] on button "Run" at bounding box center [546, 329] width 55 height 25
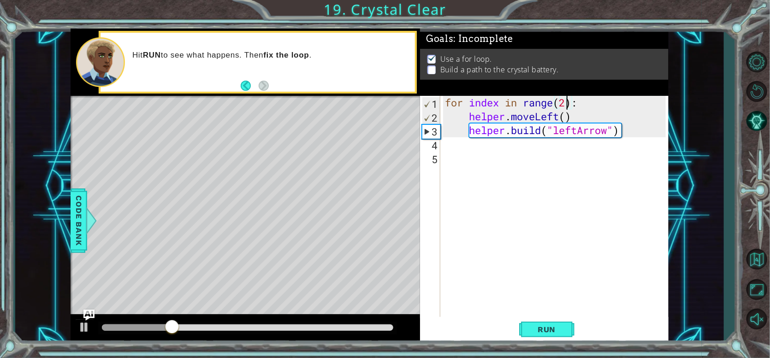
click at [568, 106] on div "for index in range ( 2 ) : helper . moveLeft ( ) helper . build ( "leftArrow" )" at bounding box center [556, 220] width 227 height 249
type textarea "for index in range(23):"
click at [561, 332] on span "Run" at bounding box center [547, 329] width 36 height 9
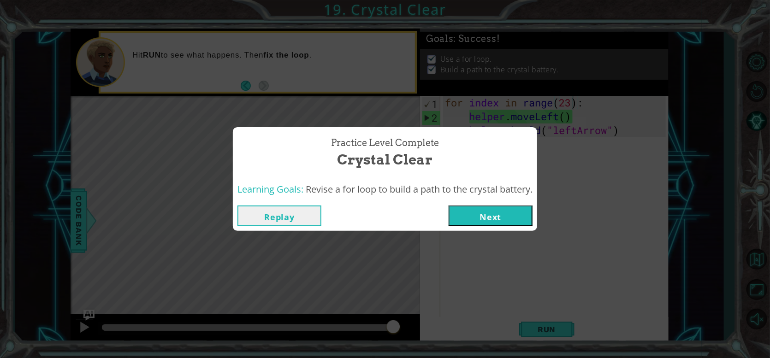
click at [482, 226] on button "Next" at bounding box center [491, 216] width 84 height 21
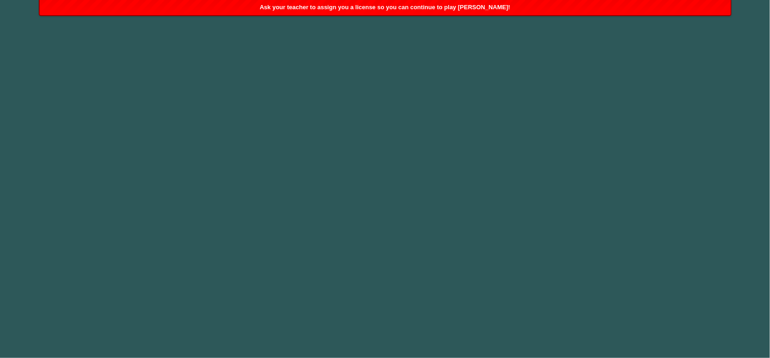
drag, startPoint x: 525, startPoint y: 174, endPoint x: 568, endPoint y: 331, distance: 162.7
click at [568, 331] on body "1 2 3 4 hero.move Up press enter hero.move Right press enter hero.move Down pre…" at bounding box center [385, 179] width 770 height 358
click at [147, 10] on div "Ask your teacher to assign you a license so you can continue to play [PERSON_NA…" at bounding box center [385, 7] width 691 height 15
